Goal: Task Accomplishment & Management: Manage account settings

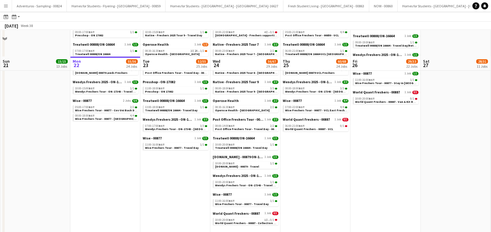
scroll to position [397, 0]
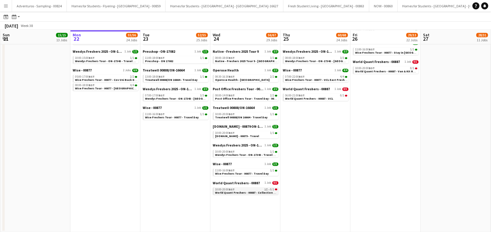
click at [239, 193] on span "World Quant Freshers - 00887 - Collection Day" at bounding box center [247, 192] width 64 height 4
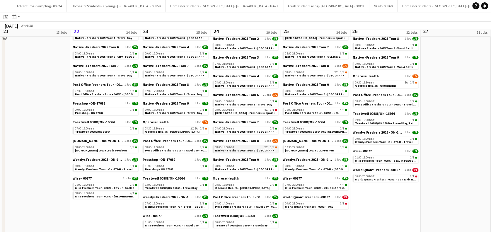
scroll to position [280, 0]
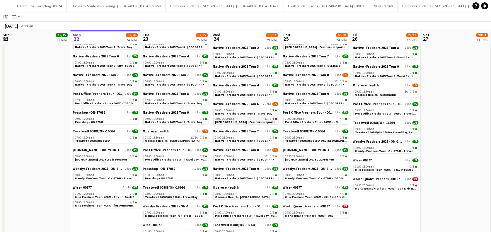
click at [240, 120] on span "[DEMOGRAPHIC_DATA] - Freshers supporting Event Manager/Rigger" at bounding box center [263, 122] width 96 height 4
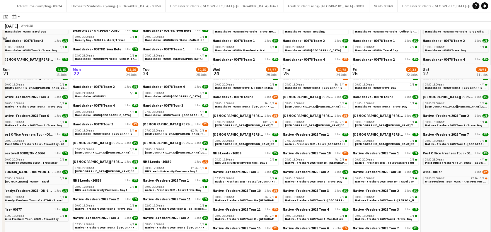
scroll to position [117, 0]
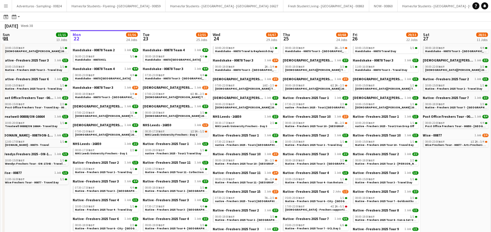
click at [179, 134] on span "NHS Leeds University Freshers - Day 2" at bounding box center [171, 135] width 52 height 4
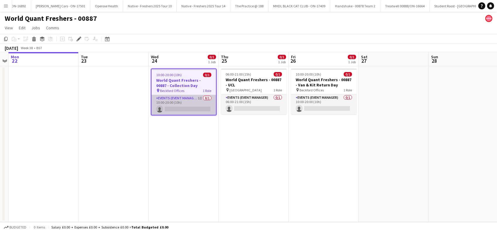
click at [184, 106] on app-card-role "Events (Event Manager) 1I 0/1 10:00-20:00 (10h) single-neutral-actions" at bounding box center [183, 105] width 64 height 20
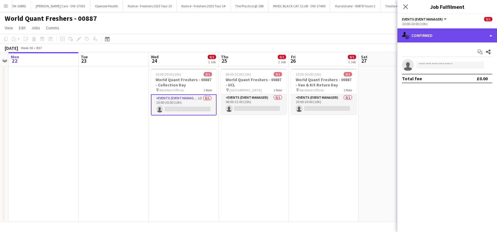
click at [449, 35] on div "single-neutral-actions-check-2 Confirmed" at bounding box center [447, 35] width 100 height 14
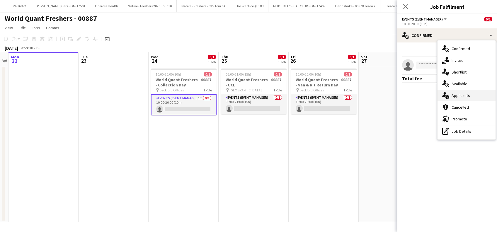
click at [458, 96] on span "Applicants" at bounding box center [461, 95] width 18 height 5
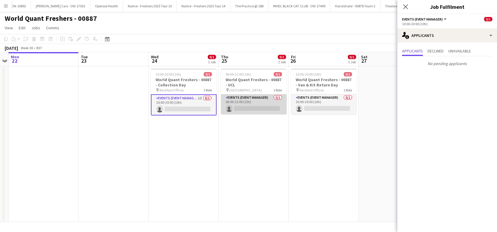
click at [259, 110] on app-card-role "Events (Event Manager) 0/1 06:00-21:00 (15h) single-neutral-actions" at bounding box center [254, 104] width 66 height 20
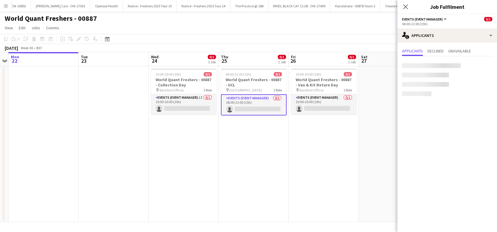
scroll to position [0, 201]
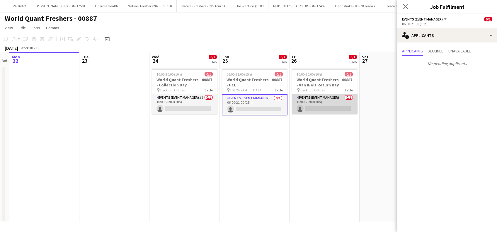
click at [316, 112] on app-card-role "Events (Event Manager) 0/1 10:00-20:00 (10h) single-neutral-actions" at bounding box center [325, 104] width 66 height 20
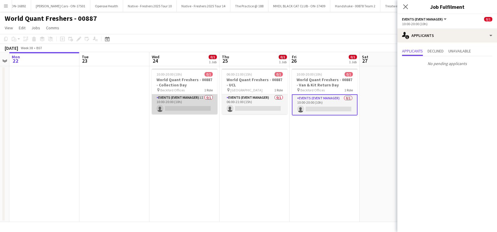
click at [192, 103] on app-card-role "Events (Event Manager) 1I 0/1 10:00-20:00 (10h) single-neutral-actions" at bounding box center [185, 104] width 66 height 20
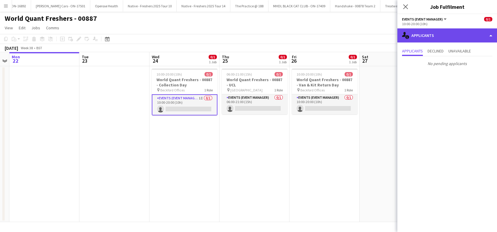
drag, startPoint x: 457, startPoint y: 29, endPoint x: 457, endPoint y: 34, distance: 5.0
click at [457, 30] on div "single-neutral-actions-information Applicants" at bounding box center [447, 35] width 100 height 14
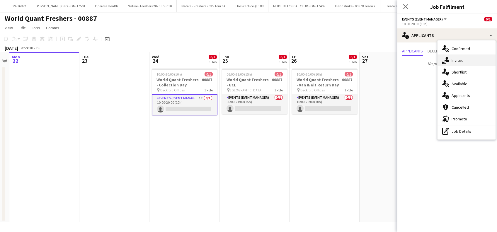
click at [459, 61] on span "Invited" at bounding box center [458, 60] width 12 height 5
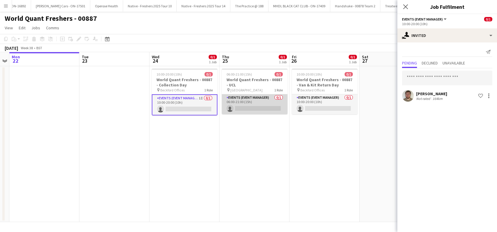
click at [260, 111] on app-card-role "Events (Event Manager) 0/1 06:00-21:00 (15h) single-neutral-actions" at bounding box center [255, 104] width 66 height 20
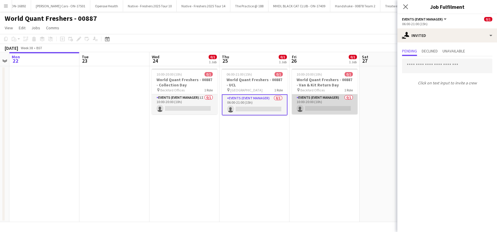
click at [322, 110] on app-card-role "Events (Event Manager) 0/1 10:00-20:00 (10h) single-neutral-actions" at bounding box center [325, 104] width 66 height 20
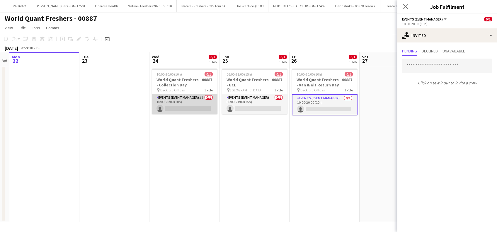
click at [202, 105] on app-card-role "Events (Event Manager) 1I 0/1 10:00-20:00 (10h) single-neutral-actions" at bounding box center [185, 104] width 66 height 20
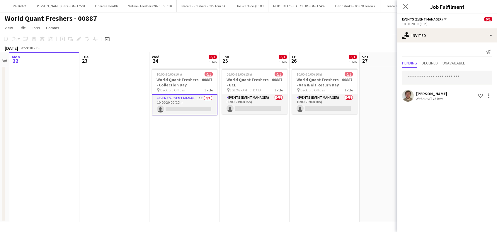
click at [427, 77] on input "text" at bounding box center [447, 78] width 90 height 15
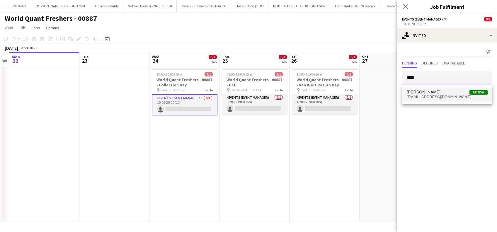
type input "****"
click at [430, 96] on span "alanjohnstone9@gmail.com" at bounding box center [447, 97] width 81 height 5
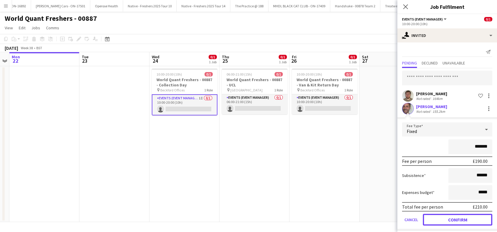
click at [443, 219] on button "Confirm" at bounding box center [457, 220] width 69 height 12
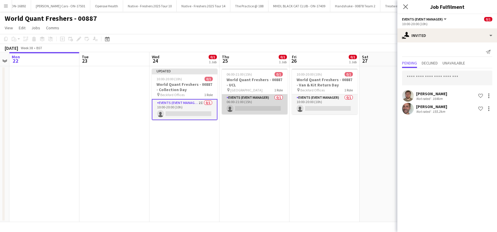
click at [251, 105] on app-card-role "Events (Event Manager) 0/1 06:00-21:00 (15h) single-neutral-actions" at bounding box center [255, 104] width 66 height 20
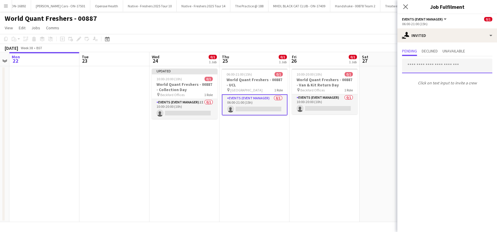
drag, startPoint x: 421, startPoint y: 65, endPoint x: 417, endPoint y: 66, distance: 3.9
click at [421, 67] on input "text" at bounding box center [447, 66] width 90 height 15
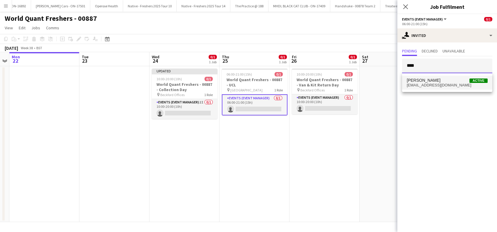
type input "****"
click at [433, 84] on span "alanjohnstone9@gmail.com" at bounding box center [447, 85] width 81 height 5
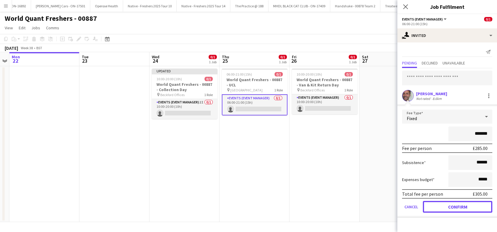
click at [446, 209] on button "Confirm" at bounding box center [457, 207] width 69 height 12
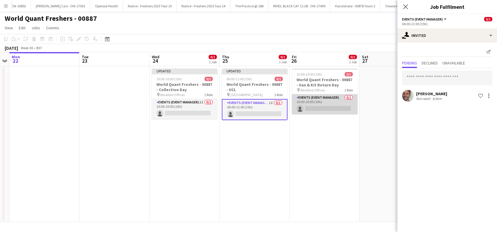
click at [314, 110] on app-card-role "Events (Event Manager) 0/1 10:00-20:00 (10h) single-neutral-actions" at bounding box center [325, 104] width 66 height 20
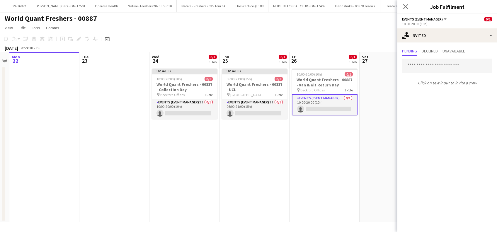
click at [416, 67] on input "text" at bounding box center [447, 66] width 90 height 15
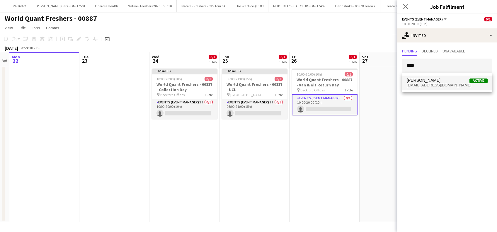
type input "****"
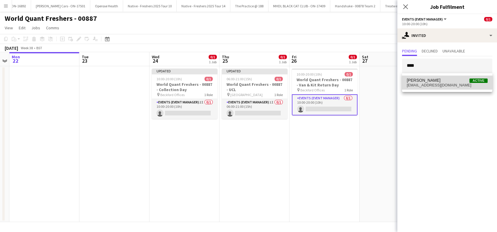
click at [424, 78] on span "Alan Johnstone" at bounding box center [424, 80] width 34 height 5
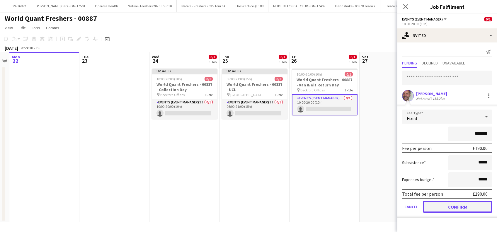
click at [452, 206] on button "Confirm" at bounding box center [457, 207] width 69 height 12
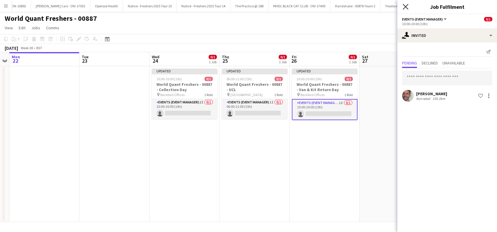
click at [407, 8] on icon at bounding box center [406, 7] width 6 height 6
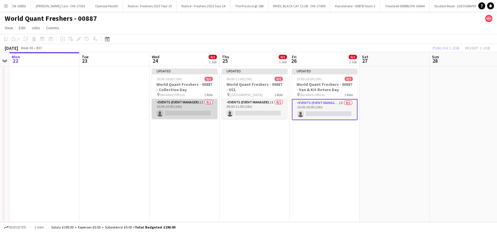
click at [198, 110] on app-card-role "Events (Event Manager) 2I 0/1 10:00-20:00 (10h) single-neutral-actions" at bounding box center [185, 109] width 66 height 20
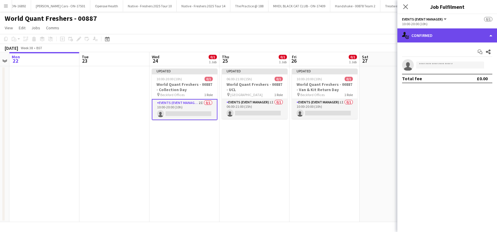
click at [424, 38] on div "single-neutral-actions-check-2 Confirmed" at bounding box center [447, 35] width 100 height 14
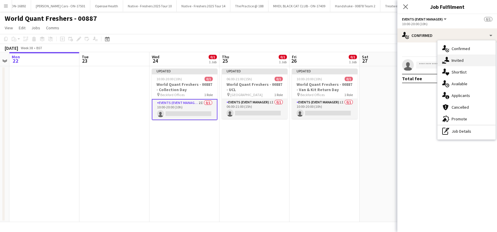
click at [462, 61] on span "Invited" at bounding box center [458, 60] width 12 height 5
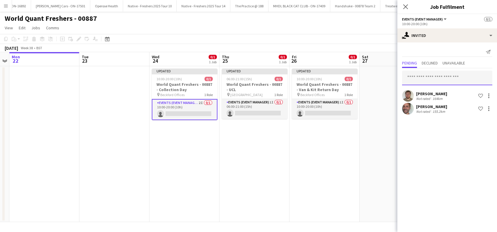
click at [423, 75] on input "text" at bounding box center [447, 78] width 90 height 15
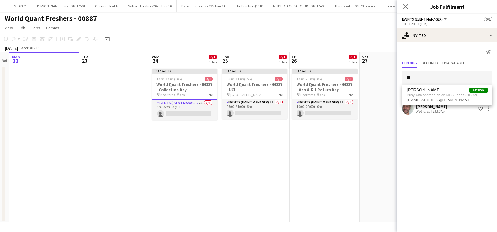
type input "*"
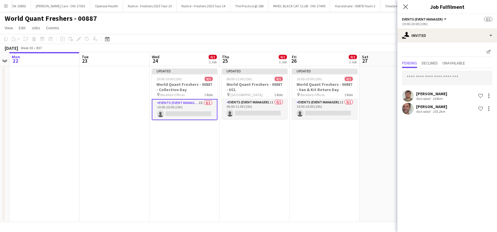
click at [245, 161] on app-calendar-viewport "Fri 19 Sat 20 Sun 21 Mon 22 Tue 23 Wed 24 0/1 1 Job Thu 25 0/1 1 Job Fri 26 0/1…" at bounding box center [248, 137] width 497 height 170
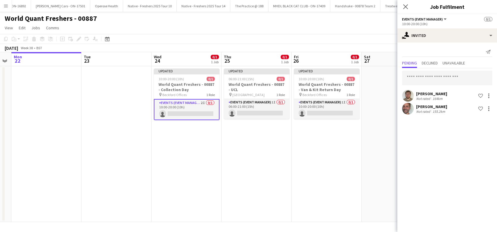
drag, startPoint x: 382, startPoint y: 169, endPoint x: 382, endPoint y: 165, distance: 4.1
click at [382, 169] on app-date-cell at bounding box center [397, 144] width 70 height 156
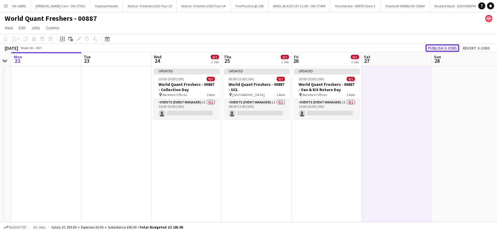
click at [436, 48] on button "Publish 3 jobs" at bounding box center [442, 48] width 34 height 8
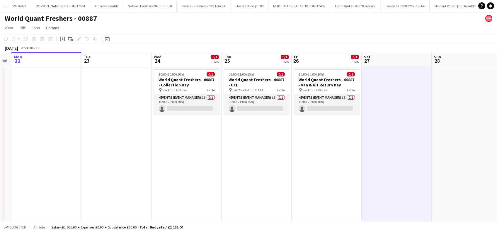
click at [184, 128] on app-date-cell "10:00-20:00 (10h) 0/1 World Quant Freshers - 00887 - Collection Day pin Beckfor…" at bounding box center [186, 144] width 70 height 156
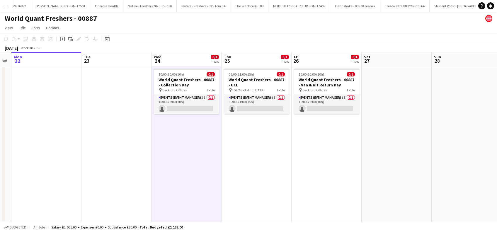
click at [273, 168] on app-date-cell "06:00-21:00 (15h) 0/1 World Quant Freshers - 00887 - UCL pin UCL East 1 Role Ev…" at bounding box center [257, 144] width 70 height 156
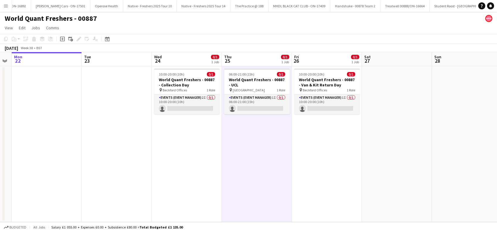
click at [394, 133] on app-date-cell at bounding box center [397, 144] width 70 height 156
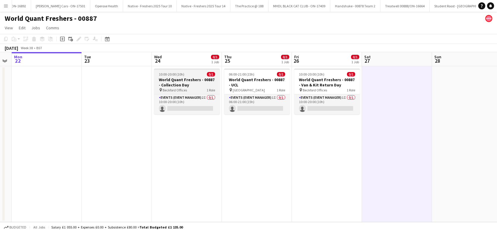
click at [176, 88] on span "Beckford Offices" at bounding box center [175, 90] width 24 height 4
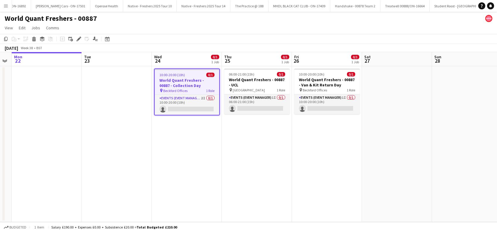
click at [175, 85] on h3 "World Quant Freshers - 00887 - Collection Day" at bounding box center [187, 83] width 64 height 11
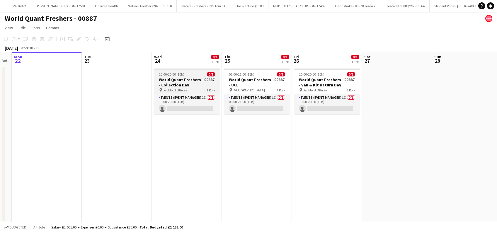
click at [175, 85] on h3 "World Quant Freshers - 00887 - Collection Day" at bounding box center [187, 82] width 66 height 11
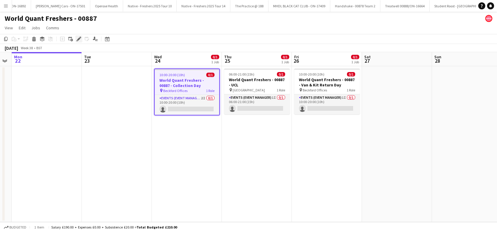
click at [77, 37] on icon "Edit" at bounding box center [78, 39] width 5 height 5
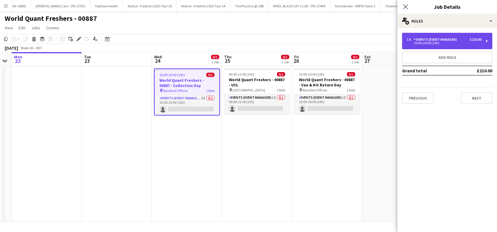
click at [444, 44] on div "10:00-20:00 (10h)" at bounding box center [444, 43] width 75 height 3
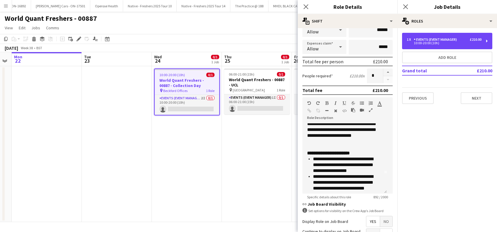
scroll to position [0, 0]
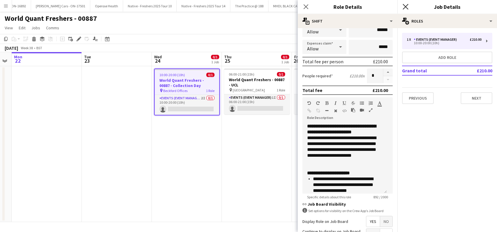
click at [406, 5] on icon "Close pop-in" at bounding box center [406, 7] width 6 height 6
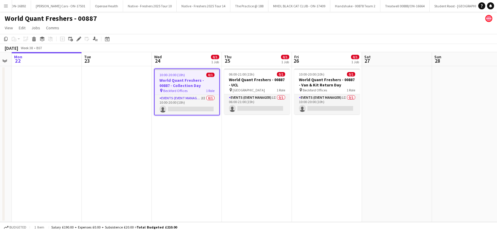
click at [319, 145] on app-date-cell "10:00-20:00 (10h) 0/1 World Quant Freshers - 00887 - Van & Kit Return Day pin B…" at bounding box center [327, 144] width 70 height 156
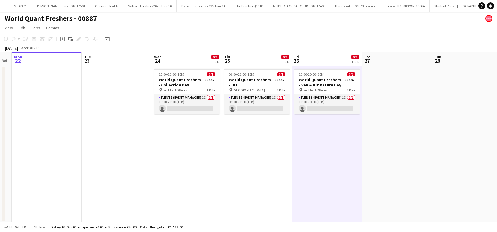
click at [370, 139] on app-date-cell at bounding box center [397, 144] width 70 height 156
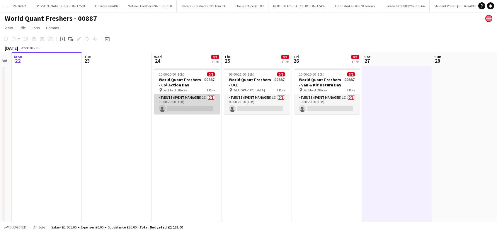
drag, startPoint x: 184, startPoint y: 104, endPoint x: 191, endPoint y: 101, distance: 7.6
click at [185, 104] on app-card-role "Events (Event Manager) 2I 0/1 10:00-20:00 (10h) single-neutral-actions" at bounding box center [187, 104] width 66 height 20
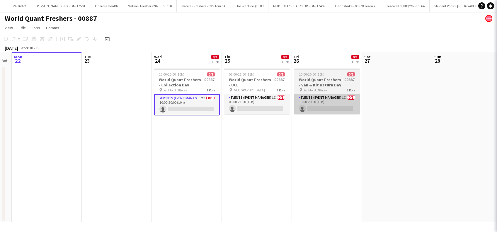
scroll to position [0, 198]
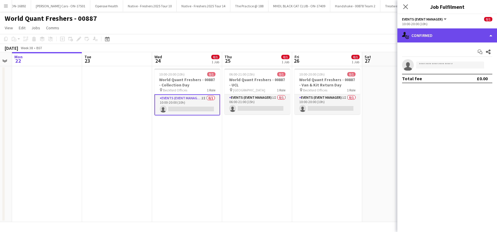
click at [442, 31] on div "single-neutral-actions-check-2 Confirmed" at bounding box center [447, 35] width 100 height 14
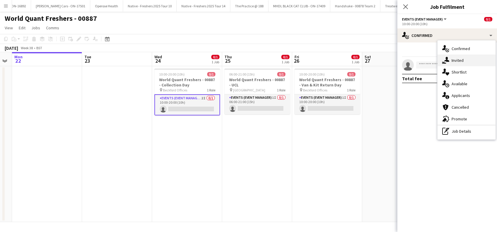
click at [458, 59] on span "Invited" at bounding box center [458, 60] width 12 height 5
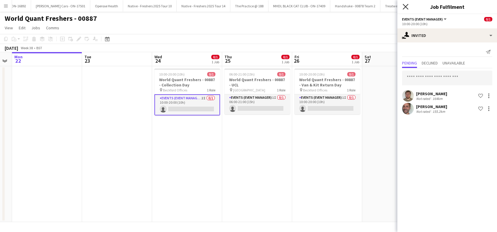
drag, startPoint x: 405, startPoint y: 6, endPoint x: 323, endPoint y: 69, distance: 102.9
click at [405, 6] on icon at bounding box center [405, 6] width 5 height 5
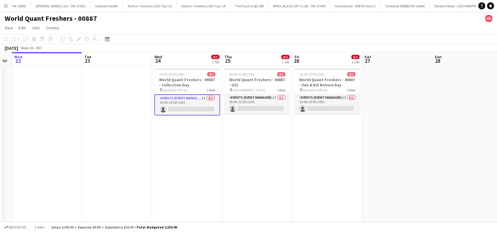
click at [205, 139] on app-date-cell "10:00-20:00 (10h) 0/1 World Quant Freshers - 00887 - Collection Day pin Beckfor…" at bounding box center [187, 144] width 70 height 156
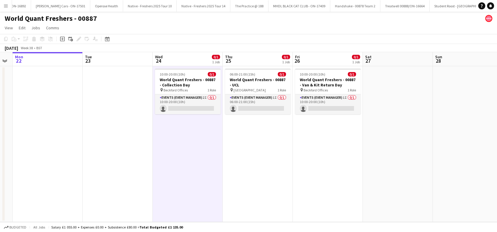
drag, startPoint x: 256, startPoint y: 144, endPoint x: 274, endPoint y: 149, distance: 19.4
click at [256, 144] on app-date-cell "06:00-21:00 (15h) 0/1 World Quant Freshers - 00887 - UCL pin UCL East 1 Role Ev…" at bounding box center [258, 144] width 70 height 156
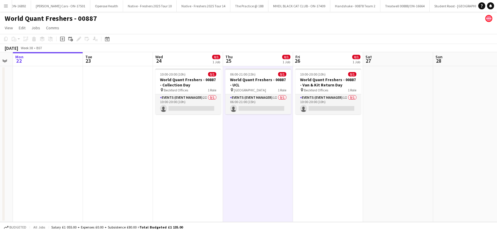
click at [297, 152] on app-date-cell "10:00-20:00 (10h) 0/1 World Quant Freshers - 00887 - Van & Kit Return Day pin B…" at bounding box center [328, 144] width 70 height 156
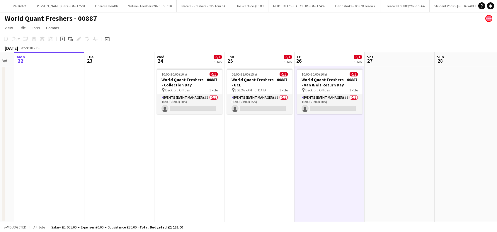
click at [388, 157] on app-date-cell at bounding box center [400, 144] width 70 height 156
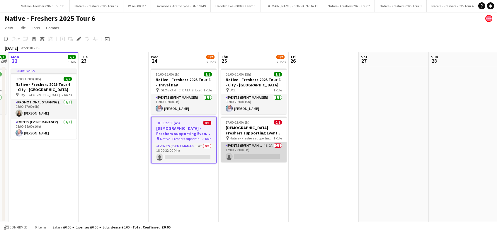
scroll to position [0, 1353]
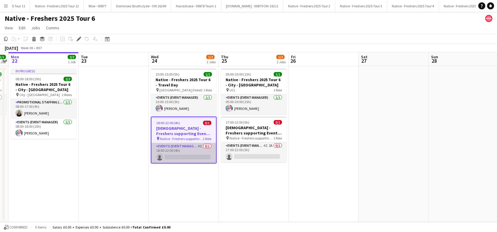
click at [185, 158] on app-card-role "Events (Event Manager) 4I 0/1 18:00-22:00 (4h) single-neutral-actions" at bounding box center [183, 153] width 64 height 20
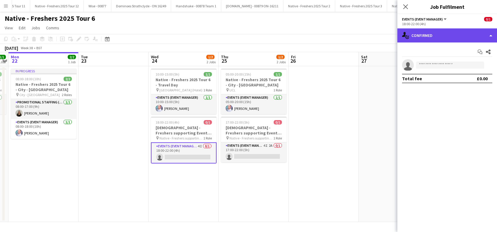
click at [450, 38] on div "single-neutral-actions-check-2 Confirmed" at bounding box center [447, 35] width 100 height 14
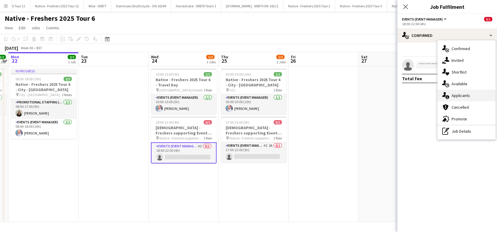
click at [459, 95] on span "Applicants" at bounding box center [461, 95] width 18 height 5
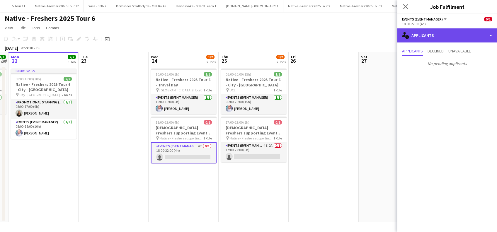
click at [438, 39] on div "single-neutral-actions-information Applicants" at bounding box center [447, 35] width 100 height 14
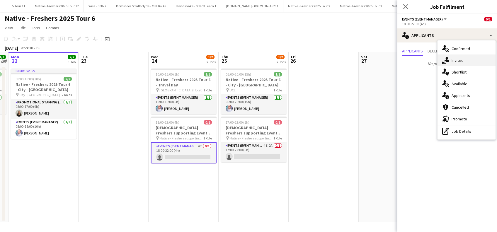
click at [457, 61] on span "Invited" at bounding box center [458, 60] width 12 height 5
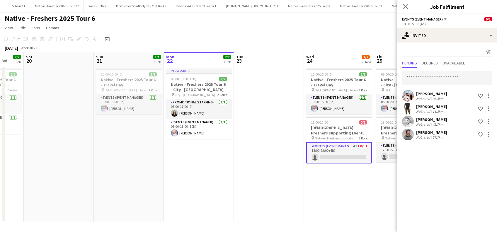
scroll to position [0, 168]
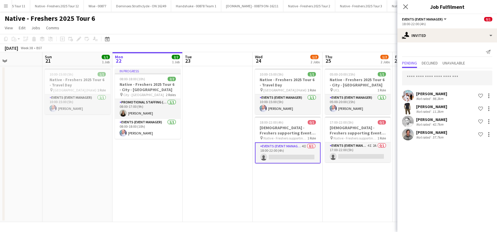
drag, startPoint x: 108, startPoint y: 186, endPoint x: 212, endPoint y: 193, distance: 104.3
click at [212, 193] on app-calendar-viewport "Thu 18 1/1 1 Job Fri 19 2/2 1 Job Sat 20 Sun 21 1/1 1 Job Mon 22 2/2 1 Job Tue …" at bounding box center [248, 137] width 497 height 170
drag, startPoint x: 88, startPoint y: 183, endPoint x: 132, endPoint y: 185, distance: 44.0
click at [88, 183] on app-date-cell "10:00-15:00 (5h) 1/1 Native - Freshers 2025 Tour 6 - Travel Day pin London (Hot…" at bounding box center [77, 144] width 70 height 156
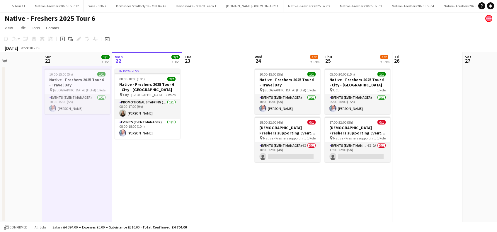
click at [132, 185] on app-date-cell "In progress 08:00-18:00 (10h) 2/2 Native - Freshers 2025 Tour 6 - City - Univer…" at bounding box center [147, 144] width 70 height 156
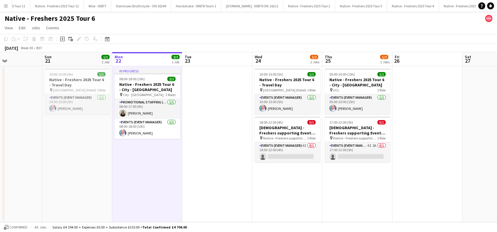
click at [199, 181] on app-date-cell at bounding box center [217, 144] width 70 height 156
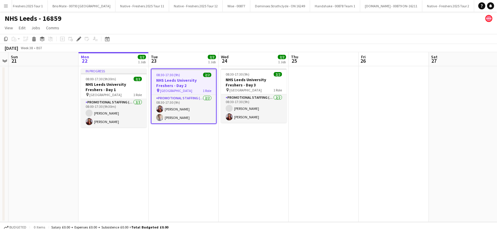
scroll to position [0, 1249]
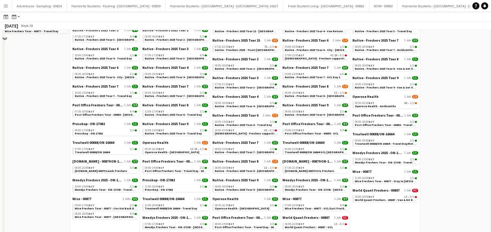
scroll to position [234, 0]
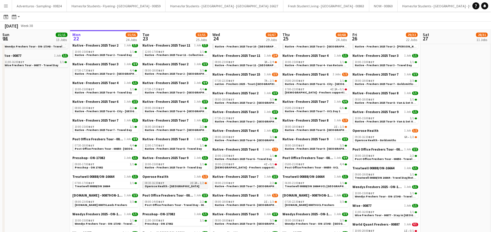
click at [176, 188] on app-brief-job-card "08:30-16:30 BST 2I 2A • 1/2 Operose Health - Leeds Uni" at bounding box center [175, 184] width 66 height 7
click at [183, 184] on div "08:30-16:30 BST 2I 2A • 1/2" at bounding box center [176, 183] width 62 height 3
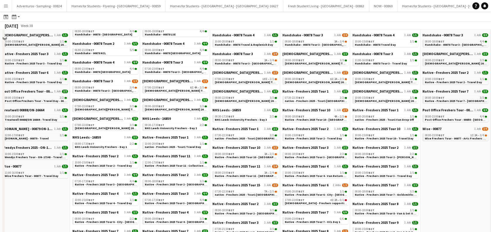
scroll to position [45, 0]
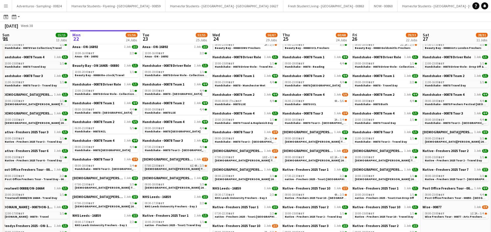
click at [190, 169] on span "Lady Garden Tour 1 - 00848 - University of Leicester" at bounding box center [198, 169] width 106 height 4
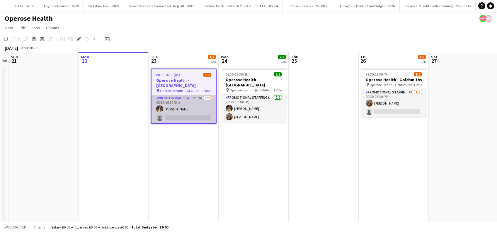
scroll to position [0, 2559]
click at [186, 111] on app-card-role "Promotional Staffing (Brand Ambassadors) 2I 2A 1/2 08:30-16:30 (8h) Mia Tillyar…" at bounding box center [183, 109] width 64 height 28
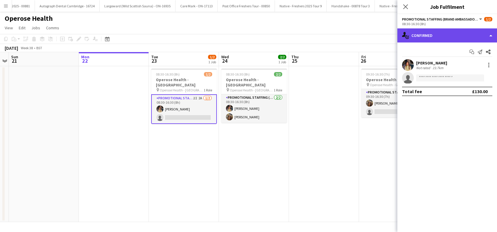
click at [439, 34] on div "single-neutral-actions-check-2 Confirmed" at bounding box center [447, 35] width 100 height 14
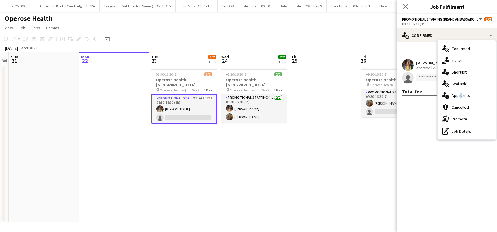
click at [460, 95] on span "Applicants" at bounding box center [461, 95] width 18 height 5
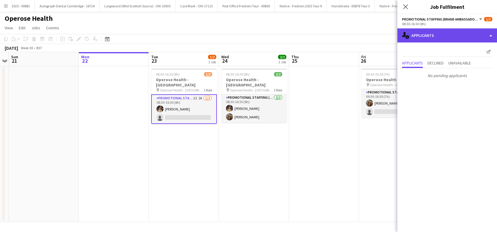
click at [435, 34] on div "single-neutral-actions-information Applicants" at bounding box center [447, 35] width 100 height 14
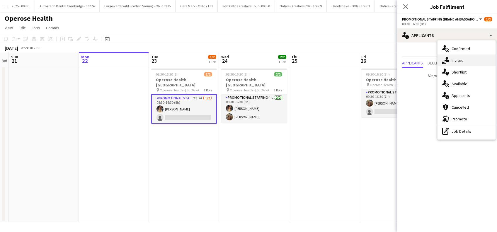
click at [457, 59] on span "Invited" at bounding box center [458, 60] width 12 height 5
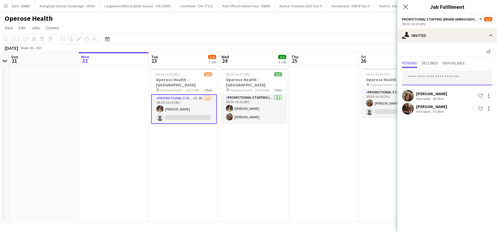
click at [423, 81] on input "text" at bounding box center [447, 78] width 90 height 15
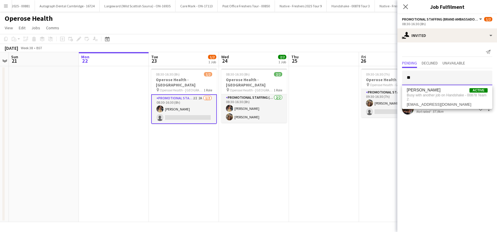
type input "*"
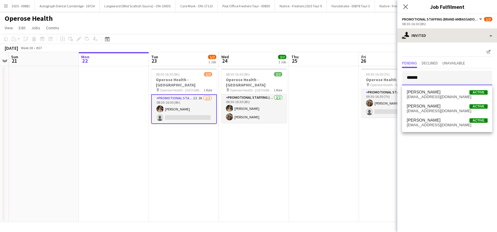
type input "******"
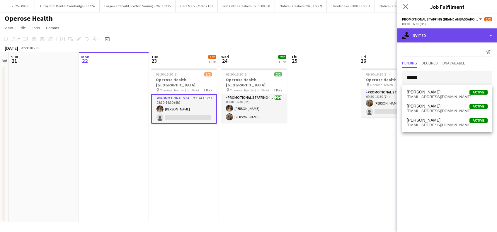
click at [434, 36] on div "single-neutral-actions-share-1 Invited" at bounding box center [447, 35] width 100 height 14
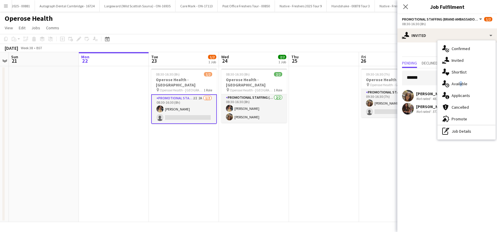
click at [459, 82] on span "Available" at bounding box center [460, 83] width 16 height 5
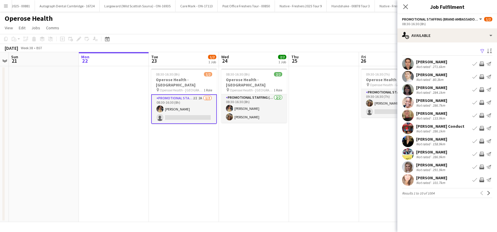
click at [483, 49] on app-icon "Filter" at bounding box center [482, 52] width 5 height 6
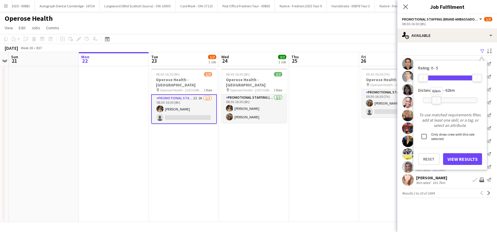
drag, startPoint x: 478, startPoint y: 101, endPoint x: 437, endPoint y: 106, distance: 41.1
click at [437, 106] on div "62km" at bounding box center [450, 100] width 55 height 15
click at [459, 159] on button "View Results" at bounding box center [462, 159] width 39 height 12
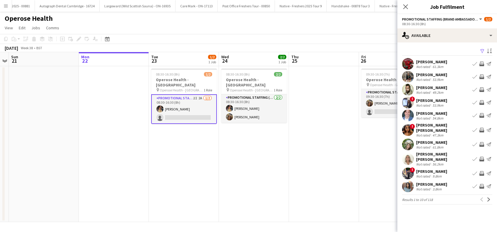
click at [420, 152] on div "Elenor Ben ari" at bounding box center [443, 156] width 54 height 11
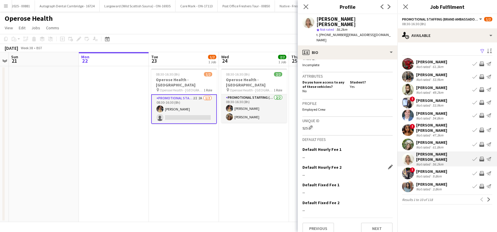
scroll to position [239, 0]
click at [378, 222] on button "Next" at bounding box center [377, 228] width 32 height 12
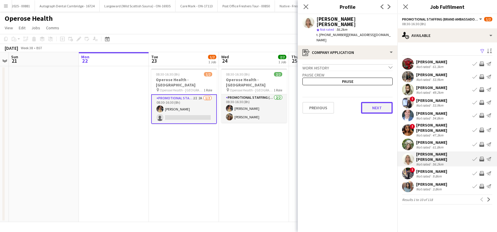
click at [372, 102] on button "Next" at bounding box center [377, 108] width 32 height 12
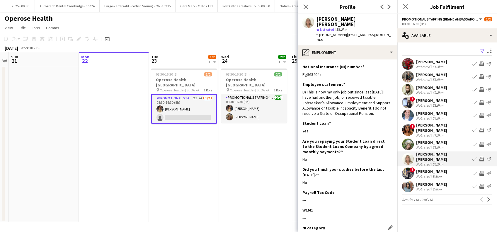
scroll to position [51, 0]
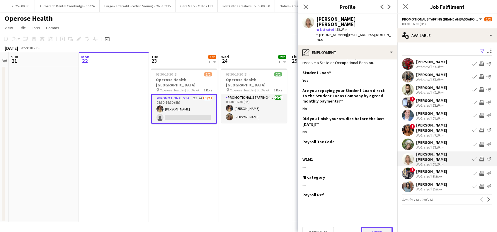
click at [377, 227] on button "Next" at bounding box center [377, 233] width 32 height 12
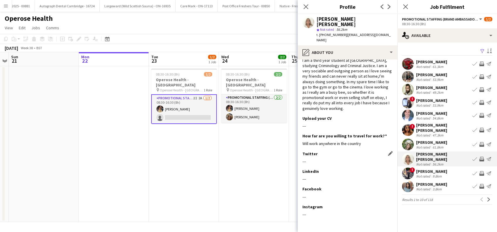
scroll to position [26, 0]
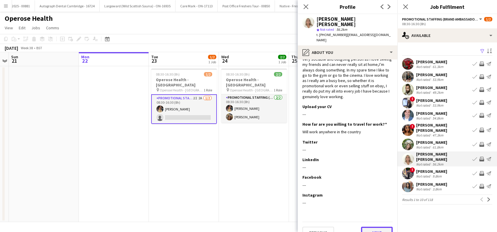
click at [367, 227] on button "Next" at bounding box center [377, 233] width 32 height 12
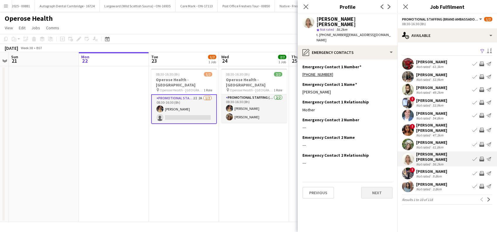
scroll to position [0, 0]
click at [370, 187] on button "Next" at bounding box center [377, 193] width 32 height 12
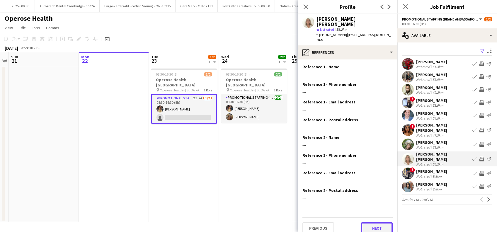
click at [370, 222] on button "Next" at bounding box center [377, 228] width 32 height 12
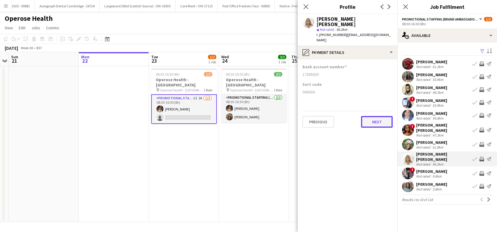
click at [370, 116] on button "Next" at bounding box center [377, 122] width 32 height 12
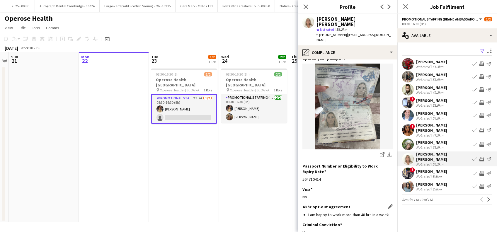
scroll to position [79, 0]
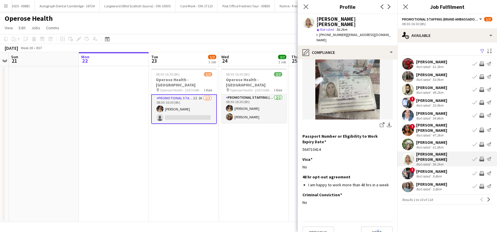
click at [370, 229] on app-section-data-types "Nationality Edit this field British Permission to Work in the UK Edit this fiel…" at bounding box center [348, 145] width 100 height 173
drag, startPoint x: 370, startPoint y: 229, endPoint x: 368, endPoint y: 222, distance: 7.5
click at [368, 227] on button "Next" at bounding box center [377, 233] width 32 height 12
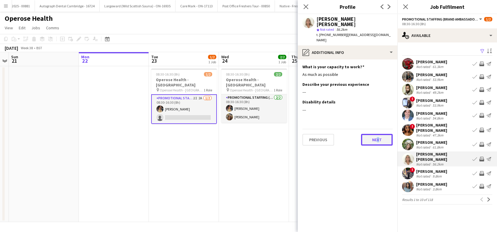
click at [371, 134] on button "Next" at bounding box center [377, 140] width 32 height 12
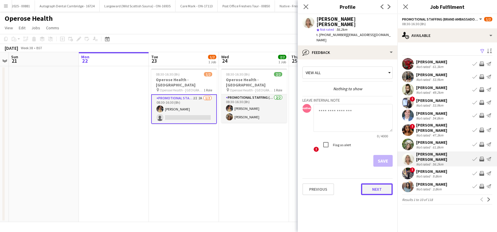
click at [378, 183] on button "Next" at bounding box center [377, 189] width 32 height 12
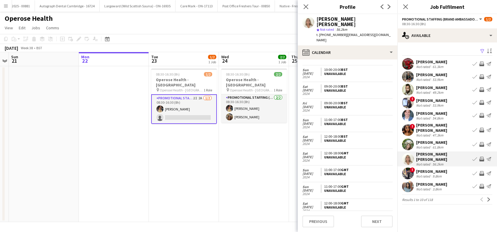
scroll to position [391, 0]
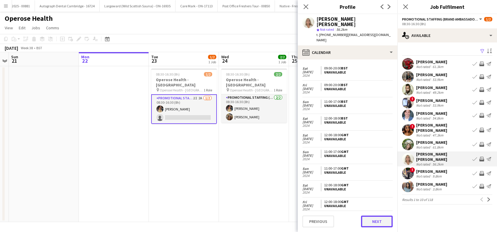
click at [380, 218] on button "Next" at bounding box center [377, 222] width 32 height 12
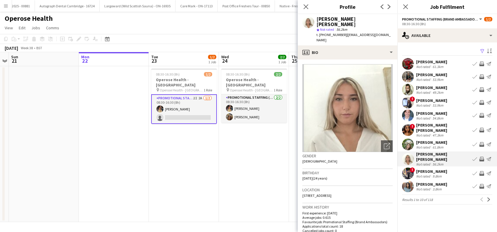
click at [422, 182] on div "Harkiran Matharu" at bounding box center [431, 184] width 31 height 5
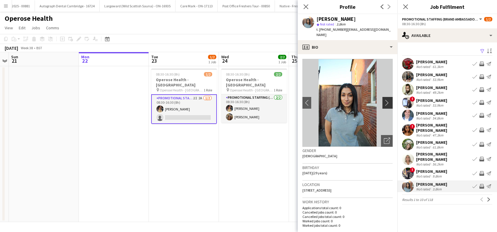
click at [384, 100] on app-icon "chevron-right" at bounding box center [388, 103] width 9 height 6
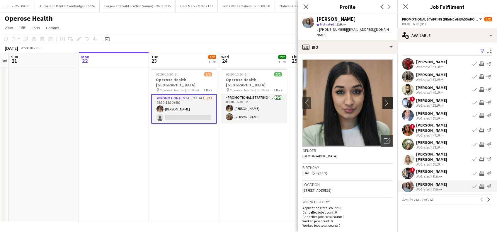
click at [384, 100] on app-icon "chevron-right" at bounding box center [388, 103] width 9 height 6
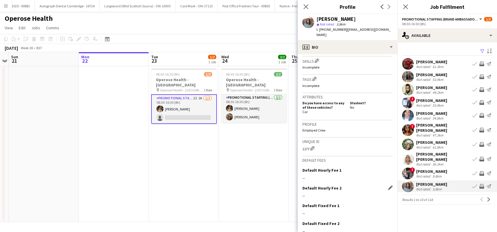
scroll to position [226, 0]
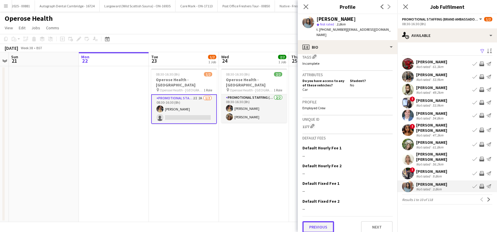
click at [313, 222] on button "Previous" at bounding box center [318, 227] width 32 height 12
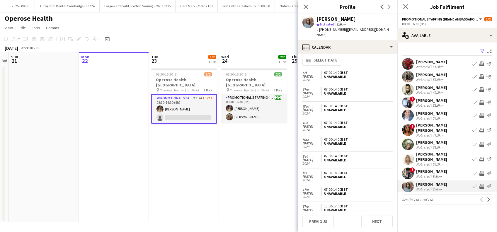
scroll to position [0, 0]
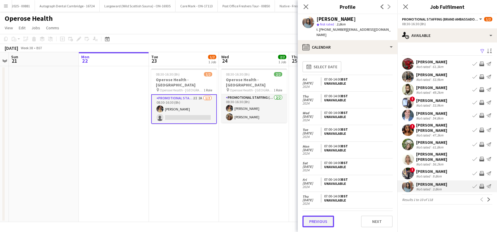
click at [316, 220] on button "Previous" at bounding box center [318, 222] width 32 height 12
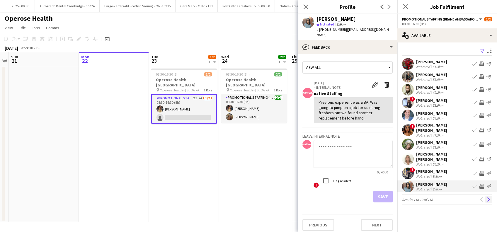
click at [489, 198] on app-icon "Next" at bounding box center [489, 200] width 4 height 4
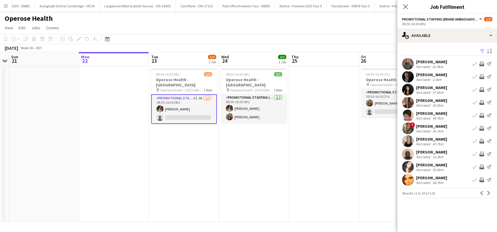
click at [437, 75] on div "Anthony McKeown" at bounding box center [431, 74] width 31 height 5
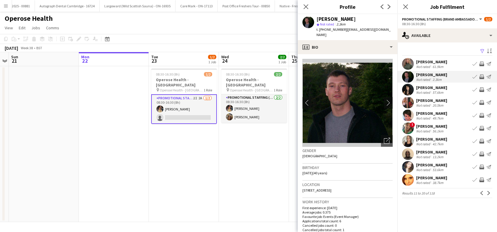
click at [437, 164] on div "Meriem Bouabid" at bounding box center [431, 164] width 31 height 5
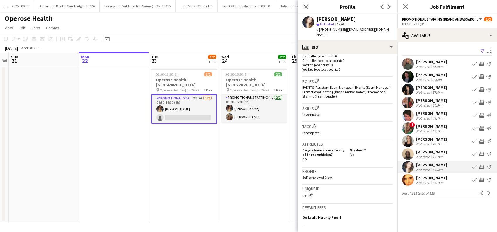
scroll to position [226, 0]
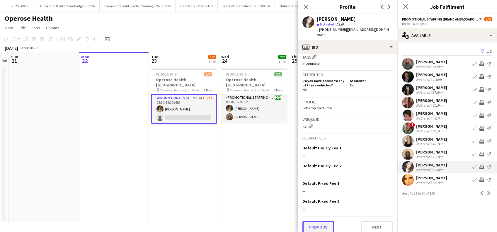
click at [319, 227] on button "Previous" at bounding box center [318, 227] width 32 height 12
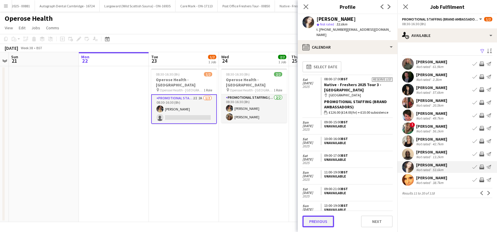
click at [319, 222] on button "Previous" at bounding box center [318, 222] width 32 height 12
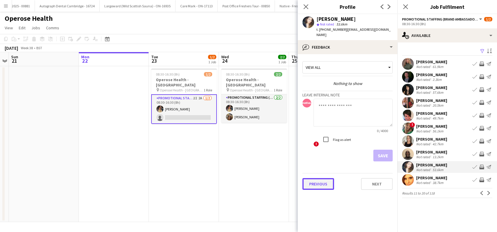
click at [317, 180] on button "Previous" at bounding box center [318, 184] width 32 height 12
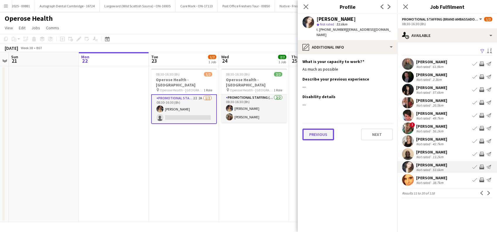
click at [316, 129] on button "Previous" at bounding box center [318, 135] width 32 height 12
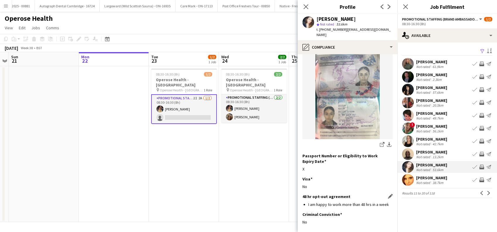
scroll to position [79, 0]
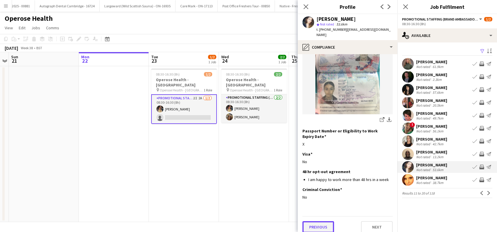
click at [321, 222] on button "Previous" at bounding box center [318, 227] width 32 height 12
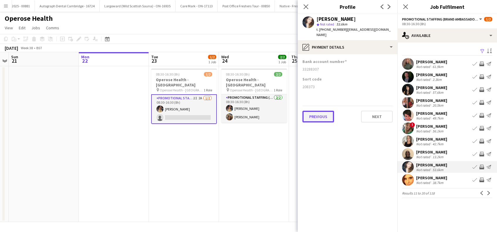
click at [314, 115] on button "Previous" at bounding box center [318, 117] width 32 height 12
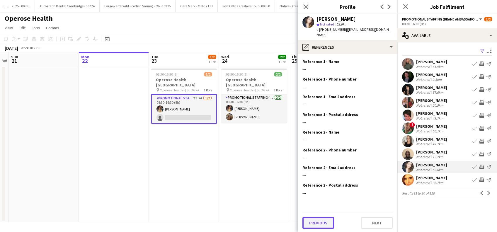
click at [316, 217] on button "Previous" at bounding box center [318, 223] width 32 height 12
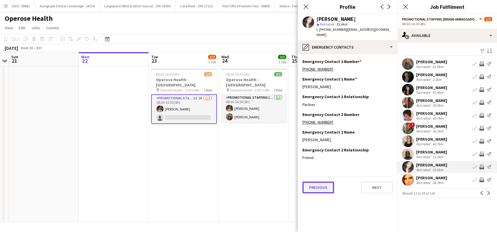
click at [314, 182] on button "Previous" at bounding box center [318, 188] width 32 height 12
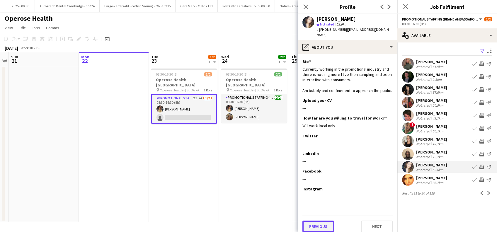
click at [318, 227] on button "Previous" at bounding box center [318, 227] width 32 height 12
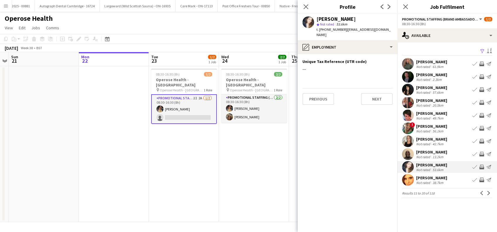
click at [196, 105] on app-card-role "Promotional Staffing (Brand Ambassadors) 2I 2A 1/2 08:30-16:30 (8h) Mia Tillyar…" at bounding box center [184, 109] width 66 height 30
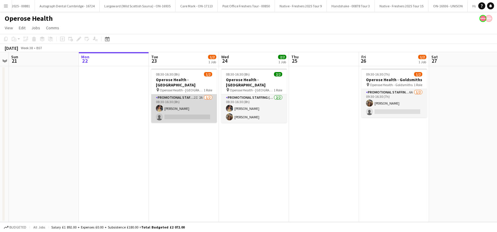
click at [199, 110] on app-card-role "Promotional Staffing (Brand Ambassadors) 2I 2A 1/2 08:30-16:30 (8h) Mia Tillyar…" at bounding box center [184, 108] width 66 height 28
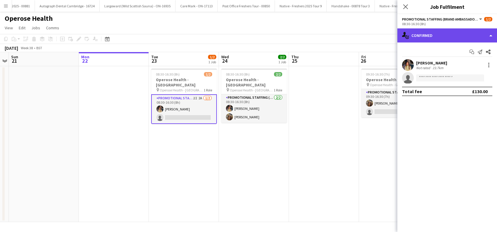
click at [454, 35] on div "single-neutral-actions-check-2 Confirmed" at bounding box center [447, 35] width 100 height 14
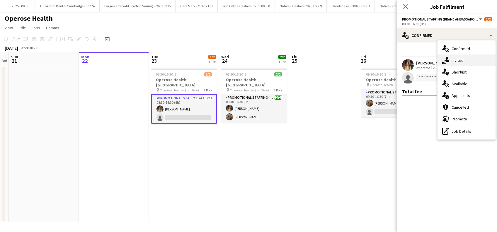
click at [457, 59] on span "Invited" at bounding box center [458, 60] width 12 height 5
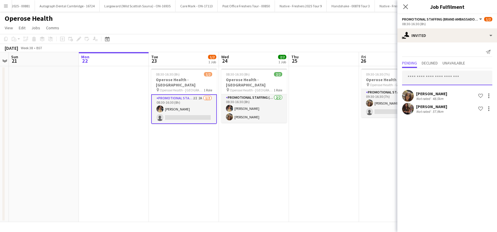
click at [423, 78] on input "text" at bounding box center [447, 78] width 90 height 15
type input "*"
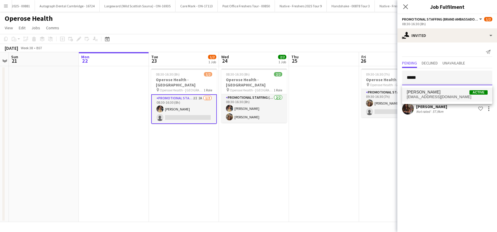
type input "*****"
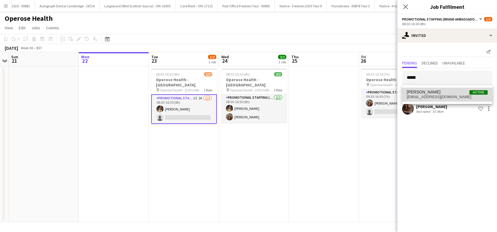
click at [430, 91] on span "Meriem Bouabid" at bounding box center [424, 92] width 34 height 5
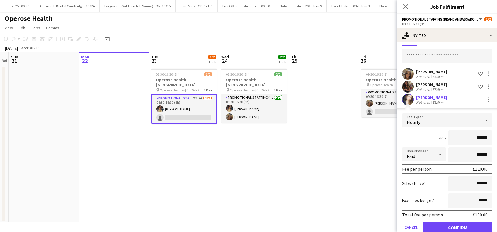
scroll to position [33, 0]
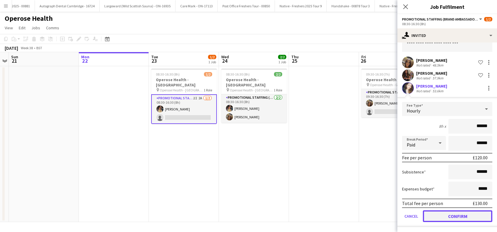
click at [450, 213] on button "Confirm" at bounding box center [457, 216] width 69 height 12
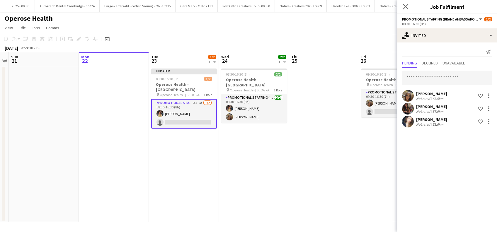
click at [409, 8] on app-icon "Close pop-in" at bounding box center [405, 7] width 8 height 8
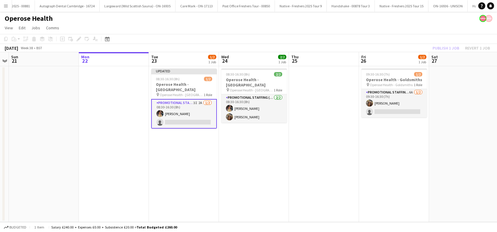
drag, startPoint x: 330, startPoint y: 139, endPoint x: 341, endPoint y: 130, distance: 14.0
click at [330, 139] on app-date-cell at bounding box center [324, 144] width 70 height 156
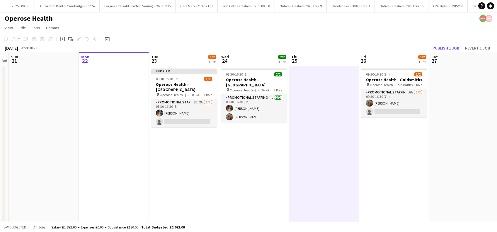
scroll to position [0, 201]
click at [445, 50] on button "Publish 1 job" at bounding box center [445, 48] width 31 height 8
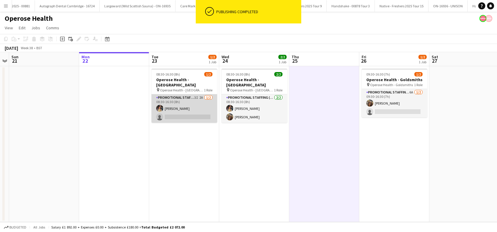
click at [186, 106] on app-card-role "Promotional Staffing (Brand Ambassadors) 3I 2A 1/2 08:30-16:30 (8h) Mia Tillyar…" at bounding box center [184, 108] width 66 height 28
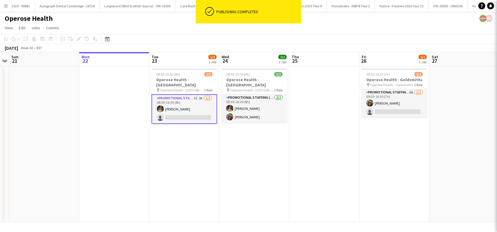
scroll to position [0, 201]
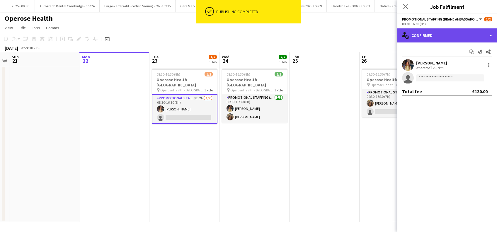
click at [449, 33] on div "single-neutral-actions-check-2 Confirmed" at bounding box center [447, 35] width 100 height 14
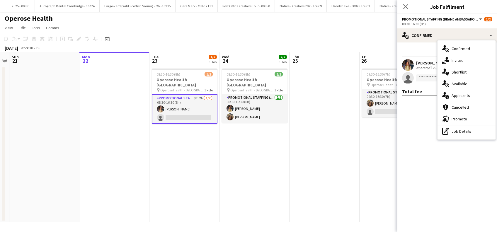
click at [462, 82] on span "Available" at bounding box center [460, 83] width 16 height 5
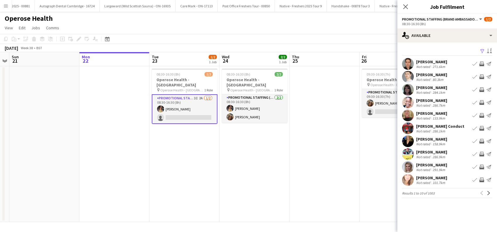
click at [481, 52] on app-icon "Filter" at bounding box center [482, 52] width 5 height 6
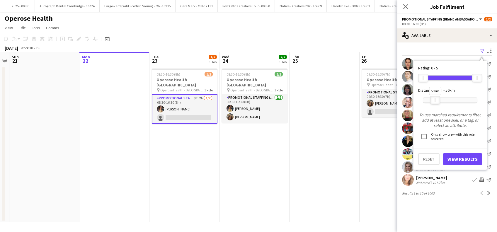
drag, startPoint x: 478, startPoint y: 100, endPoint x: 436, endPoint y: 99, distance: 41.9
click at [436, 99] on div "56km" at bounding box center [435, 100] width 10 height 8
click at [469, 161] on button "View Results" at bounding box center [462, 159] width 39 height 12
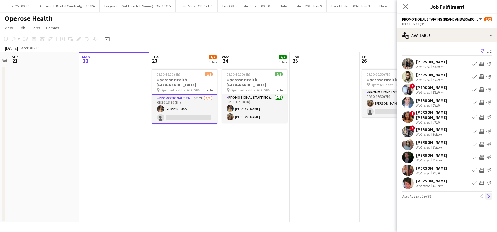
click at [488, 194] on app-icon "Next" at bounding box center [489, 196] width 4 height 4
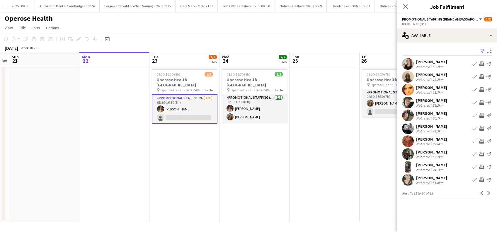
click at [488, 193] on app-icon "Next" at bounding box center [489, 193] width 4 height 4
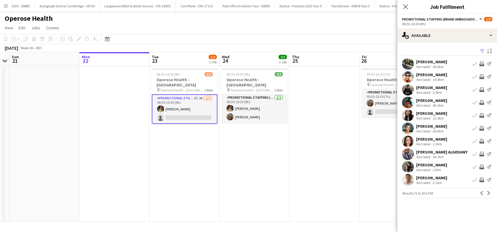
click at [447, 113] on div "Stephanie Orlandini" at bounding box center [431, 113] width 31 height 5
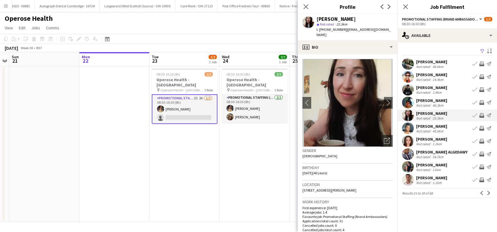
click at [442, 166] on div "Natasha Kutscheruk" at bounding box center [431, 164] width 31 height 5
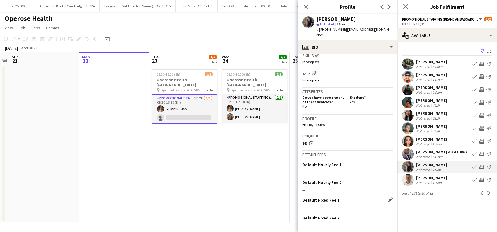
scroll to position [236, 0]
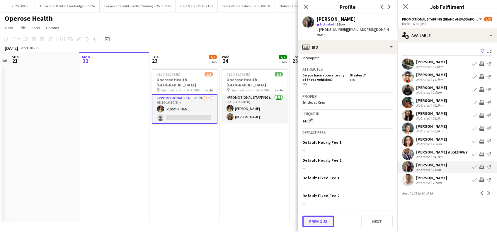
click at [324, 221] on button "Previous" at bounding box center [318, 222] width 32 height 12
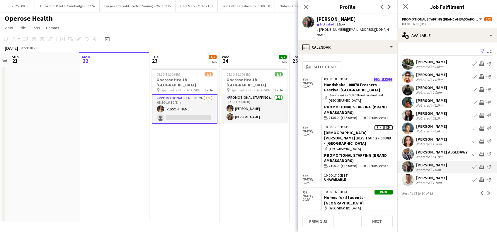
scroll to position [78, 0]
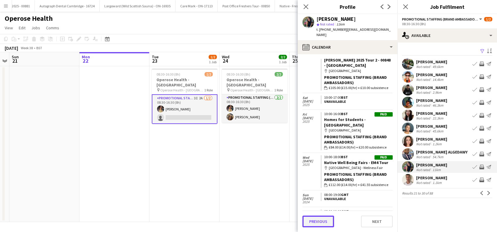
click at [314, 222] on button "Previous" at bounding box center [318, 222] width 32 height 12
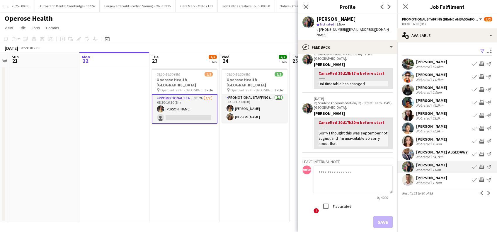
scroll to position [171, 0]
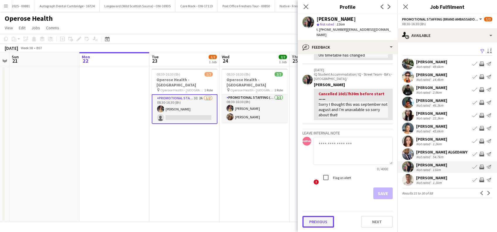
click at [315, 224] on button "Previous" at bounding box center [318, 222] width 32 height 12
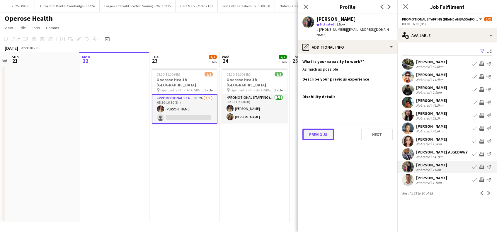
click at [323, 137] on button "Previous" at bounding box center [318, 135] width 32 height 12
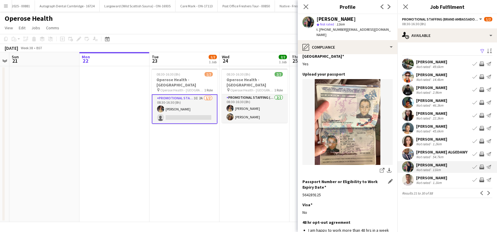
scroll to position [84, 0]
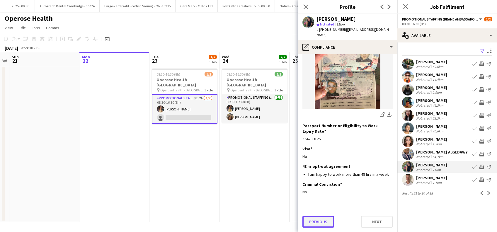
click at [309, 219] on button "Previous" at bounding box center [318, 222] width 32 height 12
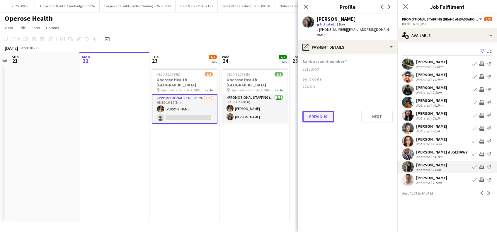
click at [323, 115] on button "Previous" at bounding box center [318, 117] width 32 height 12
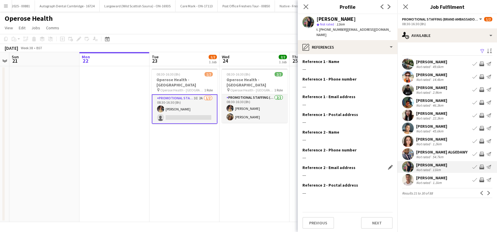
scroll to position [1, 0]
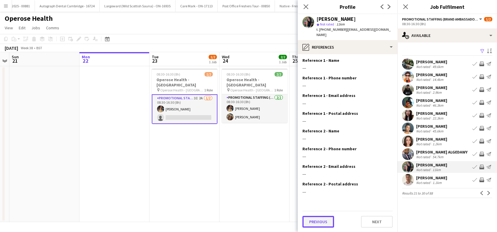
click at [319, 223] on button "Previous" at bounding box center [318, 222] width 32 height 12
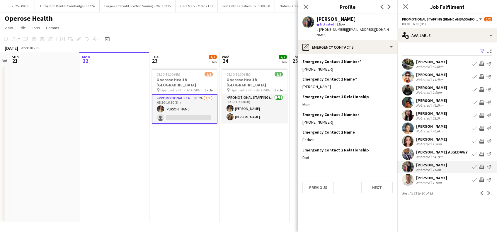
scroll to position [0, 0]
click at [318, 190] on button "Previous" at bounding box center [318, 188] width 32 height 12
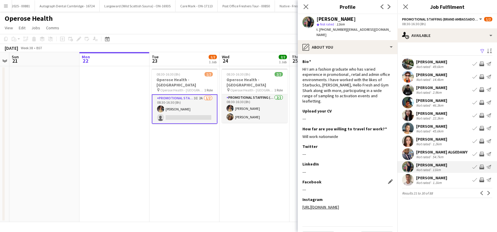
scroll to position [10, 0]
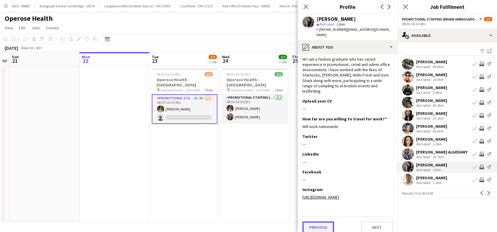
click at [314, 222] on button "Previous" at bounding box center [318, 228] width 32 height 12
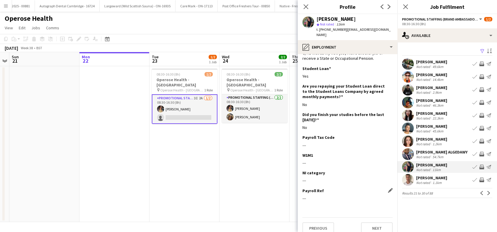
scroll to position [40, 0]
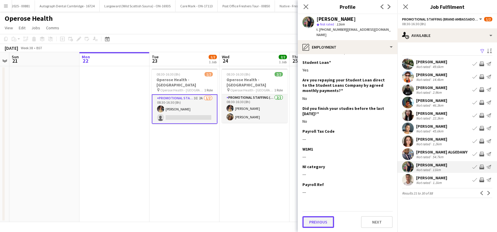
click at [319, 220] on button "Previous" at bounding box center [318, 222] width 32 height 12
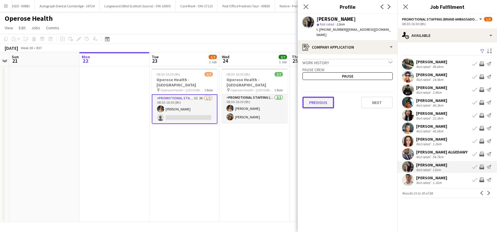
click at [323, 101] on button "Previous" at bounding box center [318, 103] width 32 height 12
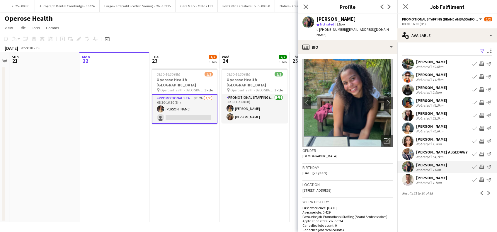
click at [196, 110] on app-card-role "Promotional Staffing (Brand Ambassadors) 3I 2A 1/2 08:30-16:30 (8h) Mia Tillyar…" at bounding box center [185, 109] width 66 height 30
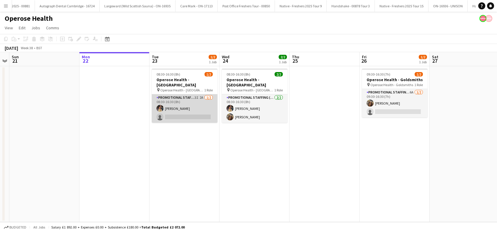
click at [196, 110] on app-card-role "Promotional Staffing (Brand Ambassadors) 3I 2A 1/2 08:30-16:30 (8h) Mia Tillyar…" at bounding box center [185, 108] width 66 height 28
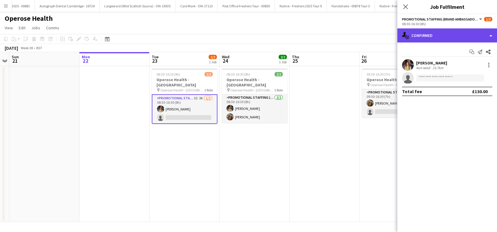
click at [428, 34] on div "single-neutral-actions-check-2 Confirmed" at bounding box center [447, 35] width 100 height 14
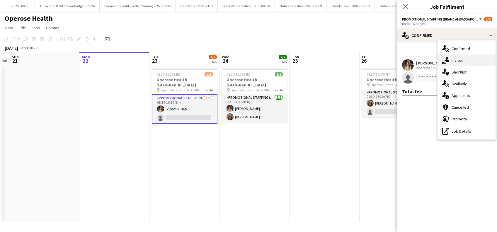
click at [458, 61] on span "Invited" at bounding box center [458, 60] width 12 height 5
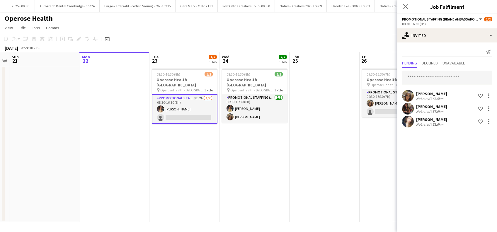
click at [419, 80] on input "text" at bounding box center [447, 78] width 90 height 15
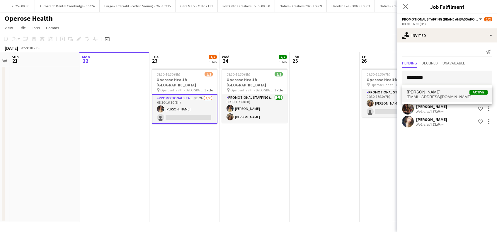
type input "*********"
click at [436, 91] on span "Natasha Kutscheruk" at bounding box center [424, 92] width 34 height 5
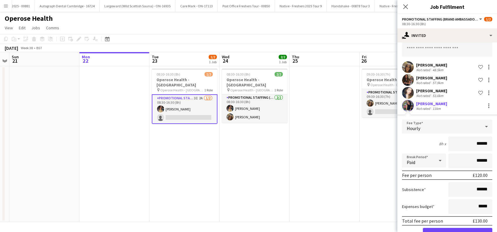
scroll to position [46, 0]
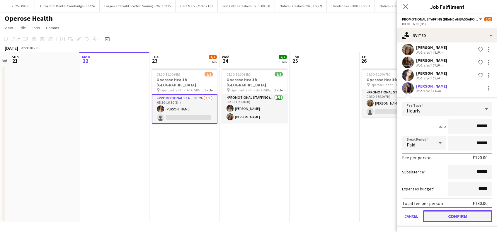
click at [462, 212] on button "Confirm" at bounding box center [457, 216] width 69 height 12
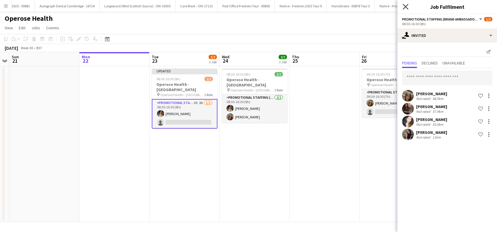
click at [406, 6] on icon at bounding box center [406, 7] width 6 height 6
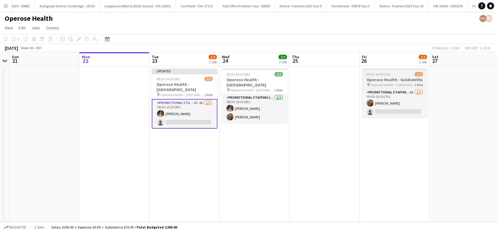
drag, startPoint x: 366, startPoint y: 135, endPoint x: 419, endPoint y: 80, distance: 75.9
click at [366, 135] on app-date-cell "09:30-16:30 (7h) 1/2 Operose Health - Goldsmiths pin Operose Health - Goldsmith…" at bounding box center [395, 144] width 70 height 156
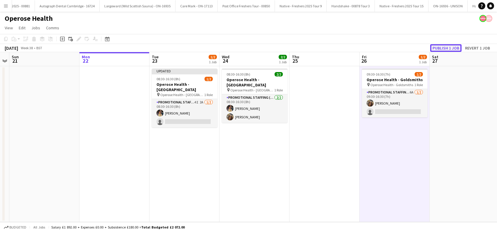
click at [442, 47] on button "Publish 1 job" at bounding box center [445, 48] width 31 height 8
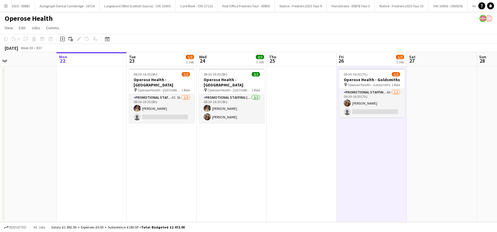
drag, startPoint x: 353, startPoint y: 165, endPoint x: 319, endPoint y: 176, distance: 36.7
click at [319, 176] on app-calendar-viewport "Thu 18 2/2 1 Job Fri 19 2/2 1 Job Sat 20 Sun 21 Mon 22 Tue 23 1/2 1 Job Wed 24 …" at bounding box center [248, 137] width 497 height 170
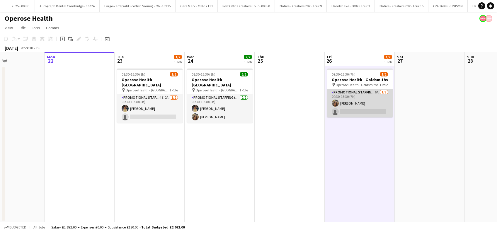
click at [375, 114] on app-card-role "Promotional Staffing (Brand Ambassadors) 6A 1/2 09:30-16:30 (7h) Maylinda Perle…" at bounding box center [360, 103] width 66 height 28
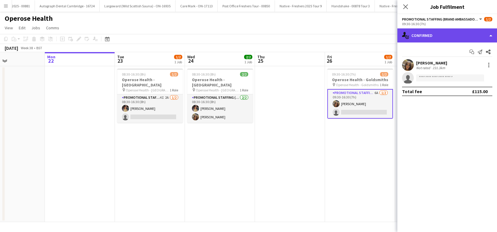
click at [447, 37] on div "single-neutral-actions-check-2 Confirmed" at bounding box center [447, 35] width 100 height 14
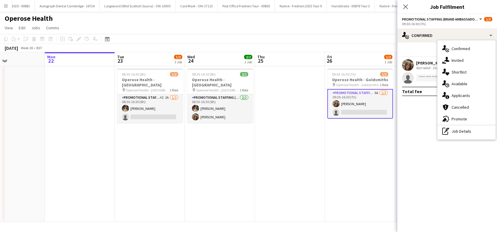
click at [321, 143] on app-date-cell at bounding box center [290, 144] width 70 height 156
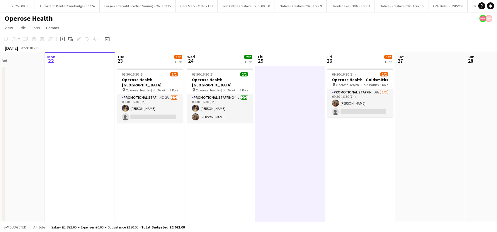
click at [164, 129] on app-date-cell "08:30-16:30 (8h) 1/2 Operose Health - Leeds Uni pin Operose Health - Leeds Uni …" at bounding box center [150, 144] width 70 height 156
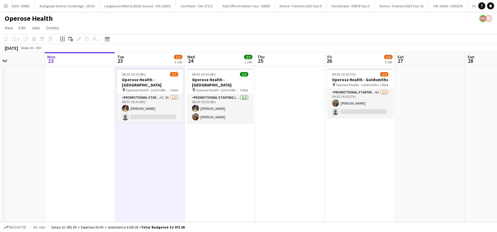
click at [198, 130] on app-date-cell "08:30-16:30 (8h) 2/2 Operose Health - Leeds Uni pin Operose Health - Leeds Uni …" at bounding box center [220, 144] width 70 height 156
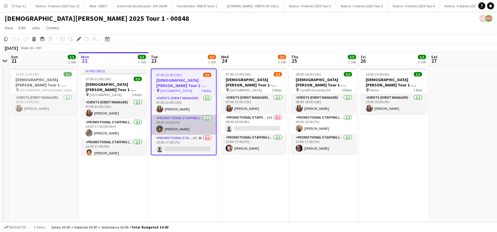
scroll to position [0, 1410]
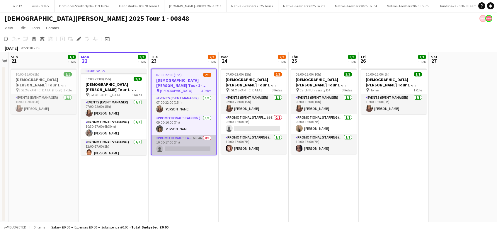
click at [189, 148] on app-card-role "Promotional Staffing (Brand Ambassadors) 6I 4A 0/1 10:00-17:00 (7h) single-neut…" at bounding box center [183, 145] width 64 height 20
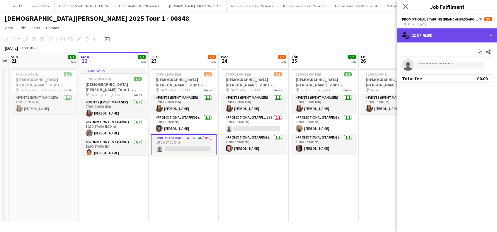
click at [445, 38] on div "single-neutral-actions-check-2 Confirmed" at bounding box center [447, 35] width 100 height 14
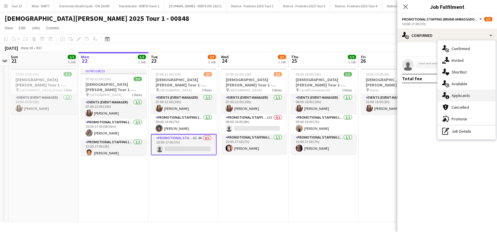
click at [459, 93] on span "Applicants" at bounding box center [461, 95] width 18 height 5
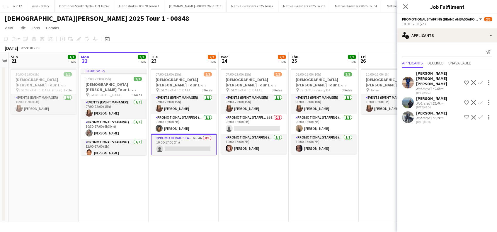
click at [203, 151] on app-card-role "Promotional Staffing (Brand Ambassadors) 6I 4A 0/1 10:00-17:00 (7h) single-neut…" at bounding box center [184, 144] width 66 height 21
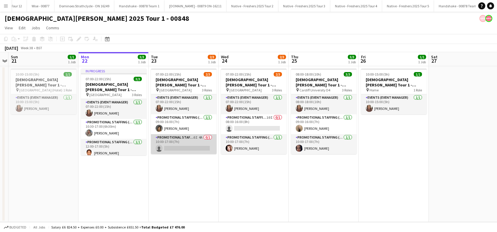
click at [185, 143] on app-card-role "Promotional Staffing (Brand Ambassadors) 6I 4A 0/1 10:00-17:00 (7h) single-neut…" at bounding box center [184, 144] width 66 height 20
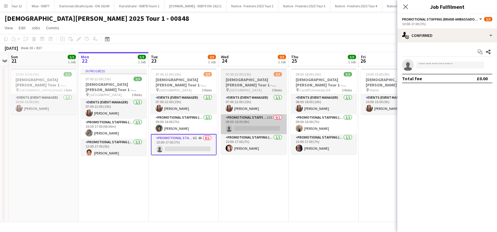
scroll to position [0, 201]
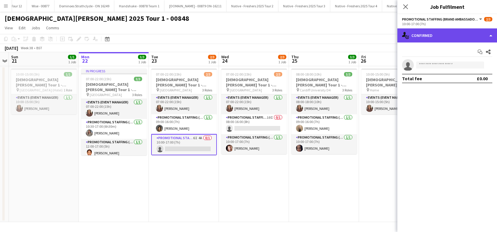
click at [443, 32] on div "single-neutral-actions-check-2 Confirmed" at bounding box center [447, 35] width 100 height 14
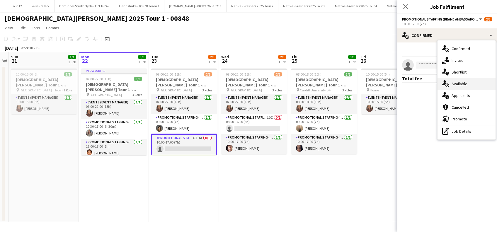
click at [458, 84] on span "Available" at bounding box center [460, 83] width 16 height 5
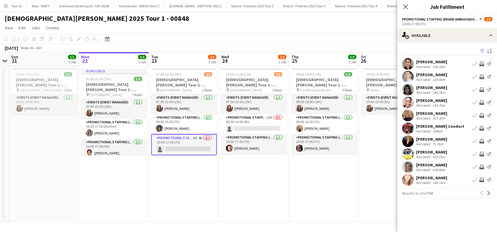
click at [481, 49] on app-icon "Filter" at bounding box center [482, 52] width 5 height 6
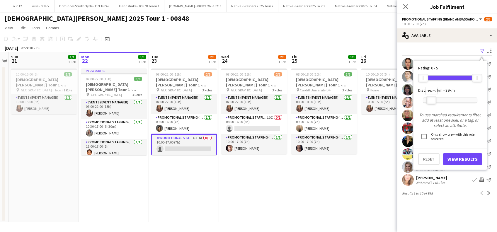
drag, startPoint x: 477, startPoint y: 99, endPoint x: 431, endPoint y: 99, distance: 46.3
click at [431, 99] on div at bounding box center [431, 100] width 9 height 8
click at [462, 159] on button "View Results" at bounding box center [462, 159] width 39 height 12
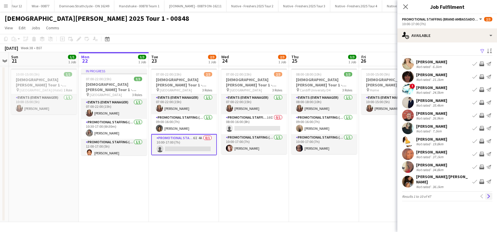
click at [489, 194] on app-icon "Next" at bounding box center [489, 196] width 4 height 4
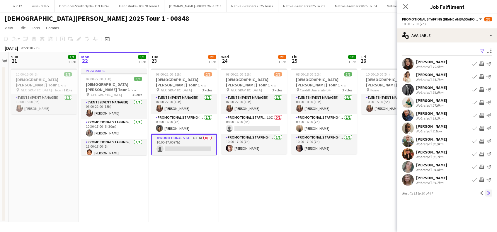
click at [490, 193] on app-icon "Next" at bounding box center [489, 193] width 4 height 4
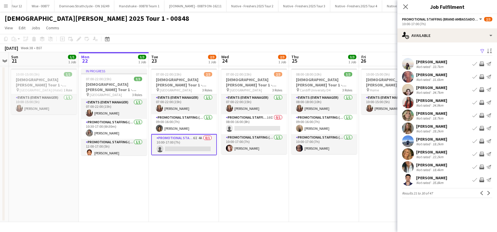
click at [440, 100] on div "[PERSON_NAME]" at bounding box center [431, 100] width 31 height 5
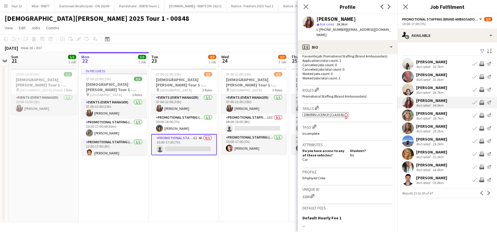
scroll to position [232, 0]
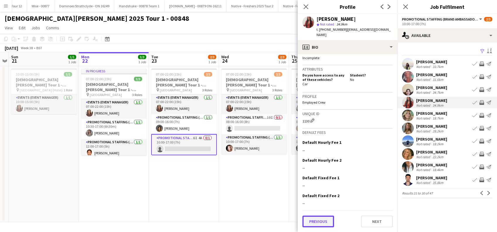
click at [319, 222] on button "Previous" at bounding box center [318, 222] width 32 height 12
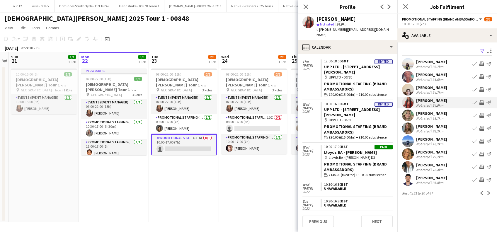
scroll to position [26, 0]
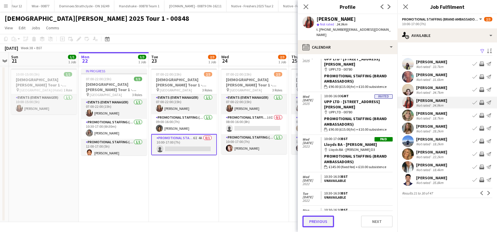
click at [311, 222] on button "Previous" at bounding box center [318, 222] width 32 height 12
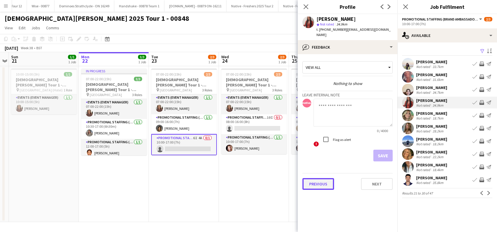
click at [314, 185] on button "Previous" at bounding box center [318, 184] width 32 height 12
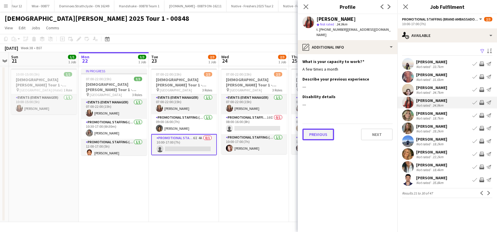
click at [320, 131] on button "Previous" at bounding box center [318, 135] width 32 height 12
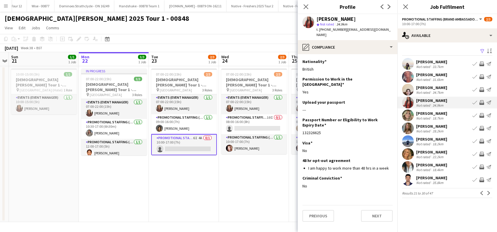
click at [422, 153] on div "[PERSON_NAME]" at bounding box center [431, 151] width 31 height 5
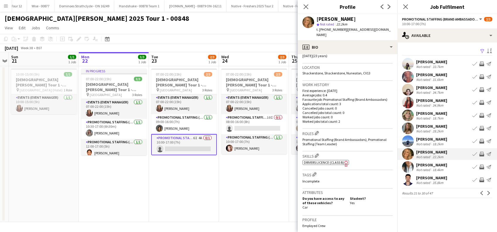
scroll to position [235, 0]
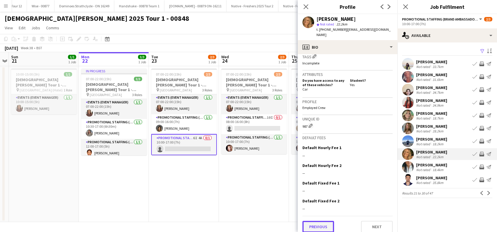
click at [317, 221] on button "Previous" at bounding box center [318, 227] width 32 height 12
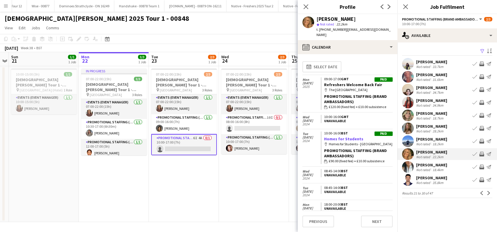
scroll to position [16, 0]
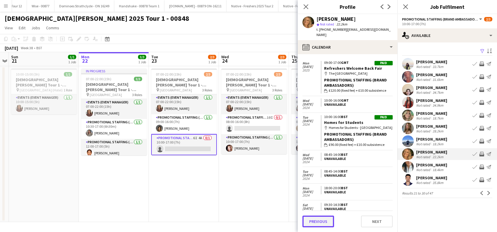
click at [319, 220] on button "Previous" at bounding box center [318, 222] width 32 height 12
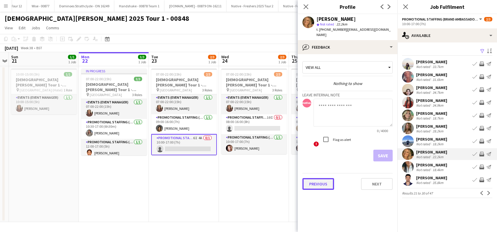
click at [316, 178] on button "Previous" at bounding box center [318, 184] width 32 height 12
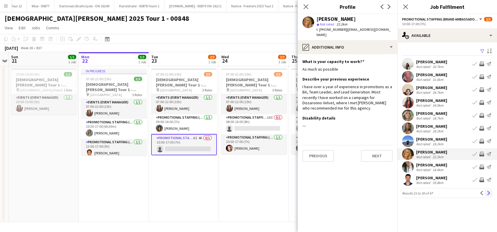
click at [487, 193] on app-icon "Next" at bounding box center [489, 193] width 4 height 4
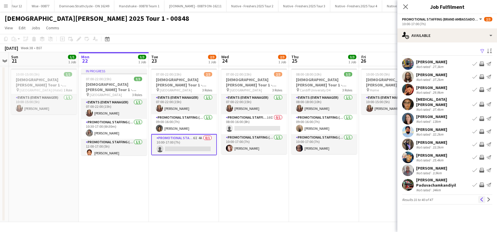
click at [483, 198] on app-icon "Previous" at bounding box center [482, 200] width 4 height 4
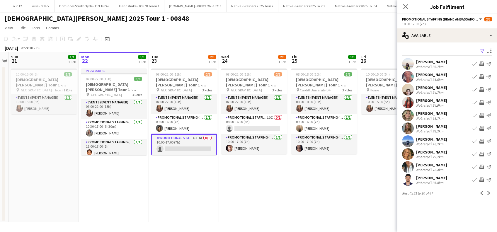
click at [194, 145] on app-card-role "Promotional Staffing (Brand Ambassadors) 6I 4A 0/1 10:00-17:00 (7h) single-neut…" at bounding box center [184, 144] width 66 height 21
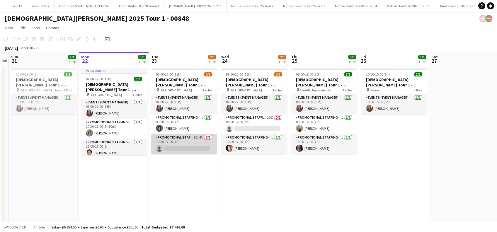
click at [193, 147] on app-card-role "Promotional Staffing (Brand Ambassadors) 6I 4A 0/1 10:00-17:00 (7h) single-neut…" at bounding box center [184, 144] width 66 height 20
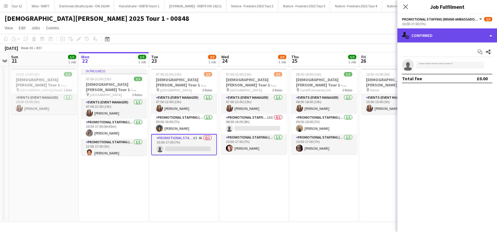
click at [451, 38] on div "single-neutral-actions-check-2 Confirmed" at bounding box center [447, 35] width 100 height 14
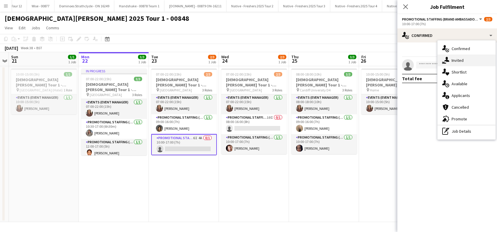
click at [463, 59] on span "Invited" at bounding box center [458, 60] width 12 height 5
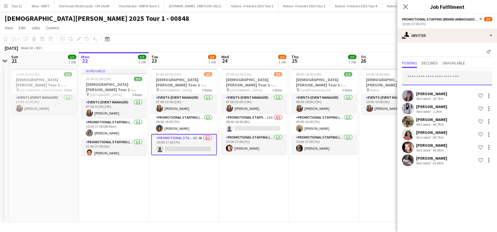
click at [427, 80] on input "text" at bounding box center [447, 78] width 90 height 15
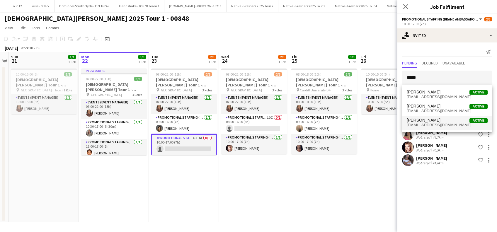
type input "*****"
click at [421, 122] on span "[PERSON_NAME]" at bounding box center [424, 120] width 34 height 5
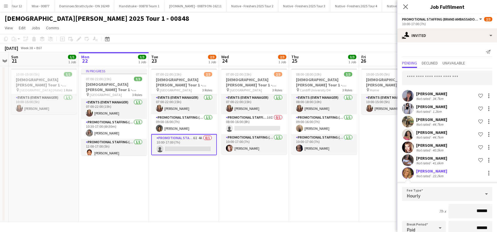
scroll to position [85, 0]
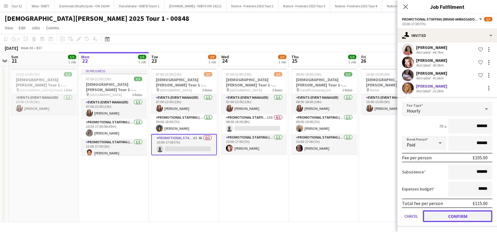
click at [450, 216] on button "Confirm" at bounding box center [457, 216] width 69 height 12
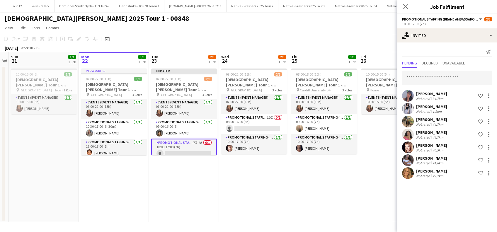
scroll to position [0, 0]
click at [419, 75] on input "text" at bounding box center [447, 78] width 90 height 15
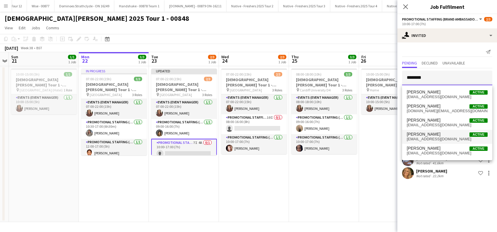
type input "*******"
click at [428, 136] on span "[PERSON_NAME]" at bounding box center [424, 134] width 34 height 5
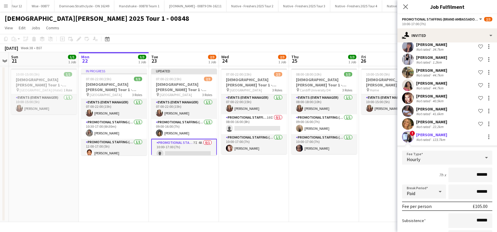
scroll to position [98, 0]
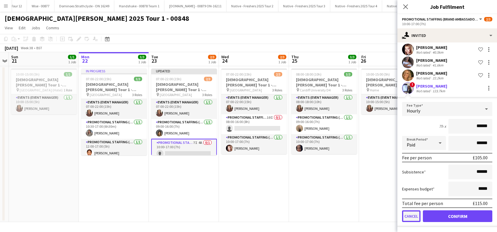
click at [415, 213] on button "Cancel" at bounding box center [411, 216] width 18 height 12
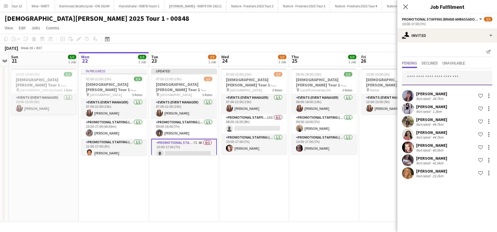
click at [422, 81] on input "text" at bounding box center [447, 78] width 90 height 15
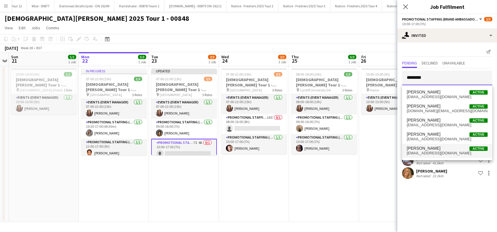
type input "*******"
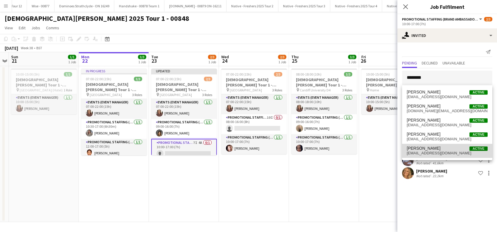
click at [421, 150] on span "[PERSON_NAME]" at bounding box center [424, 148] width 34 height 5
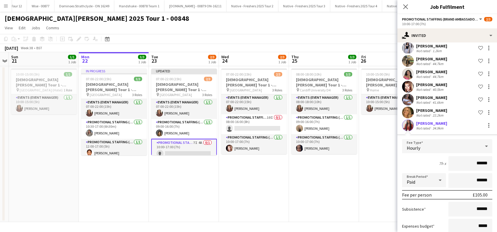
scroll to position [98, 0]
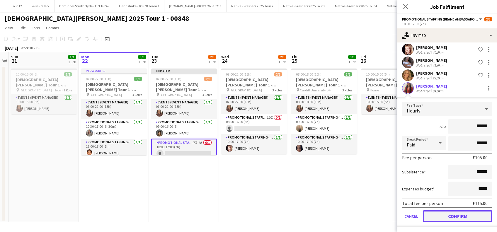
click at [454, 216] on button "Confirm" at bounding box center [457, 216] width 69 height 12
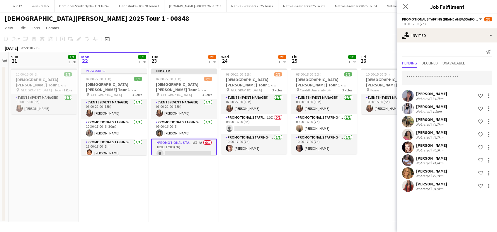
click at [342, 184] on app-date-cell "08:00-18:00 (10h) 3/3 [DEMOGRAPHIC_DATA][PERSON_NAME] Tour 1 - 00848 - [GEOGRAP…" at bounding box center [324, 144] width 70 height 156
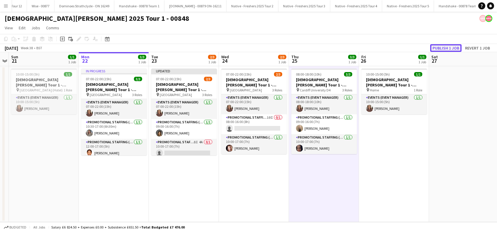
click at [440, 49] on button "Publish 1 job" at bounding box center [445, 48] width 31 height 8
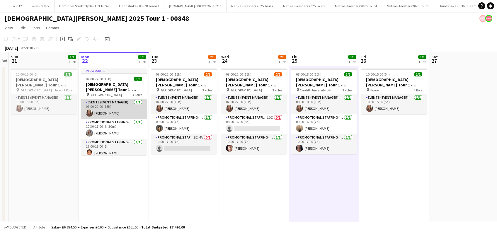
scroll to position [3, 0]
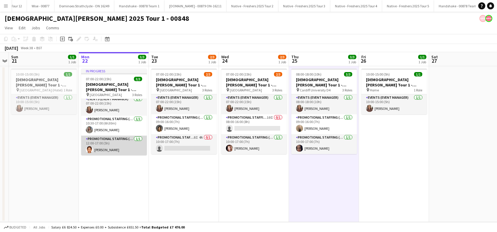
click at [113, 149] on app-card-role "Promotional Staffing (Brand Ambassadors) 1/1 12:00-17:00 (5h) Temitope Ogunniran" at bounding box center [114, 146] width 66 height 20
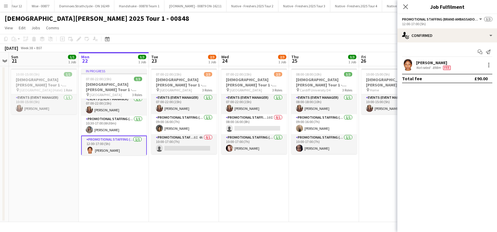
click at [427, 63] on div "Temitope Ogunniran" at bounding box center [434, 62] width 36 height 5
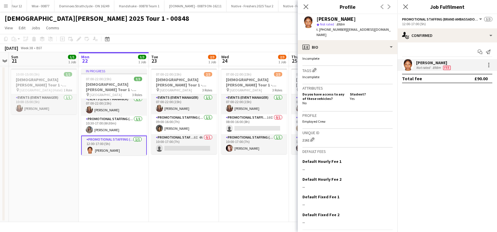
scroll to position [240, 0]
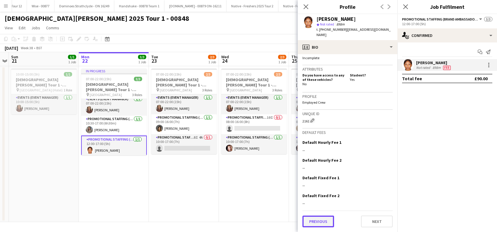
click at [319, 222] on button "Previous" at bounding box center [318, 222] width 32 height 12
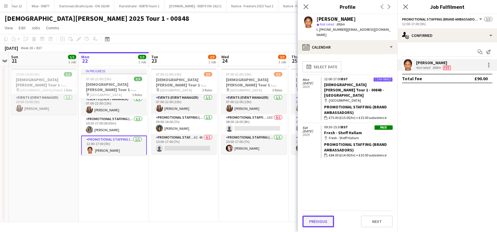
click at [318, 222] on button "Previous" at bounding box center [318, 222] width 32 height 12
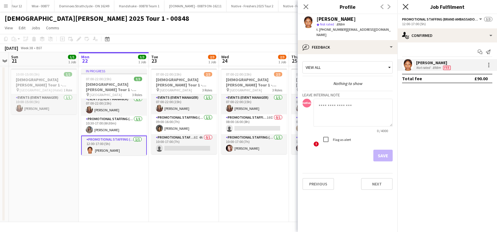
click at [406, 7] on icon at bounding box center [406, 7] width 6 height 6
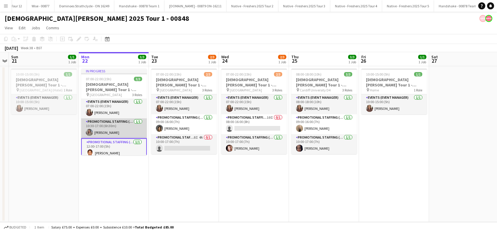
scroll to position [0, 0]
click at [105, 133] on app-card-role "Promotional Staffing (Brand Ambassadors) 1/1 10:30-17:00 (6h30m) Eima Karim" at bounding box center [114, 129] width 66 height 20
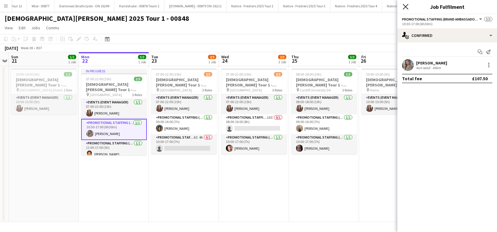
click at [405, 6] on icon "Close pop-in" at bounding box center [406, 7] width 6 height 6
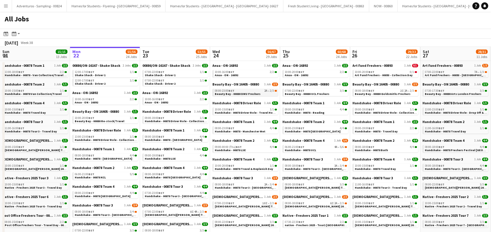
click at [248, 94] on span "Beauty Bay - 00880 DMU Freshers" at bounding box center [238, 94] width 46 height 4
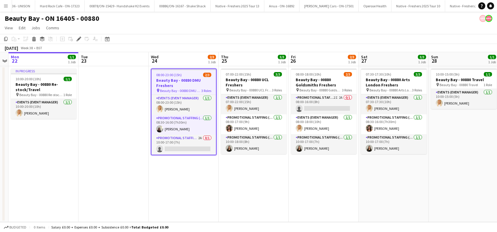
scroll to position [0, 2995]
click at [185, 148] on app-card-role "Promotional Staffing (Brand Ambassadors) 2A 0/1 10:00-17:00 (7h) single-neutral…" at bounding box center [183, 145] width 64 height 20
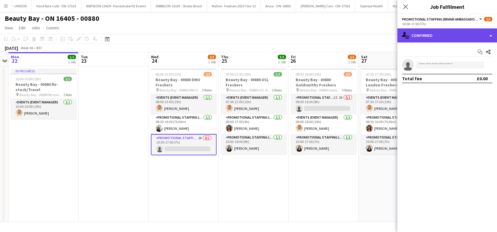
click at [444, 33] on div "single-neutral-actions-check-2 Confirmed" at bounding box center [447, 35] width 100 height 14
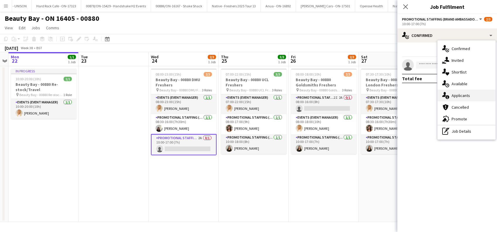
click at [457, 93] on span "Applicants" at bounding box center [461, 95] width 18 height 5
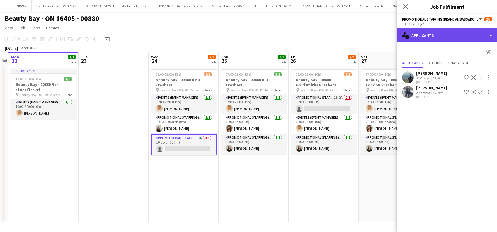
click at [437, 32] on div "single-neutral-actions-information Applicants" at bounding box center [447, 35] width 100 height 14
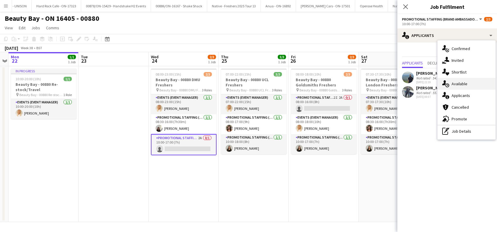
click at [461, 85] on span "Available" at bounding box center [460, 83] width 16 height 5
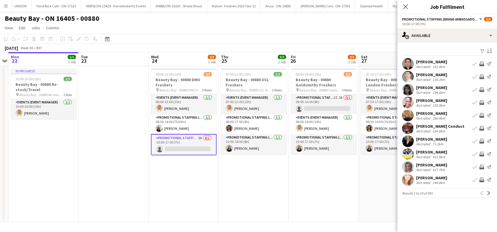
click at [483, 51] on app-icon "Filter" at bounding box center [482, 52] width 5 height 6
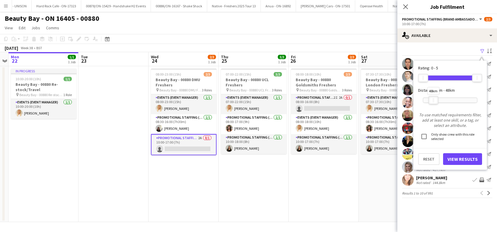
drag, startPoint x: 477, startPoint y: 101, endPoint x: 434, endPoint y: 102, distance: 43.7
click at [434, 102] on div "48km" at bounding box center [433, 100] width 10 height 8
click at [460, 157] on button "View Results" at bounding box center [462, 159] width 39 height 12
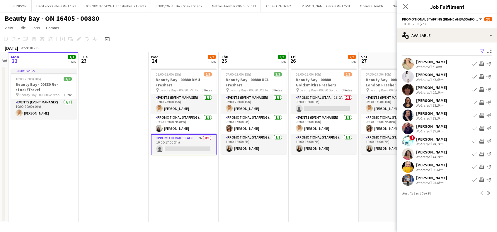
click at [188, 149] on app-card-role "Promotional Staffing (Brand Ambassadors) 2A 0/1 10:00-17:00 (7h) single-neutral…" at bounding box center [184, 144] width 66 height 21
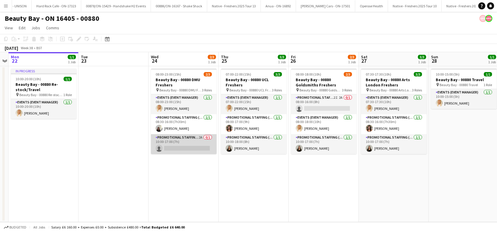
click at [191, 149] on app-card-role "Promotional Staffing (Brand Ambassadors) 2A 0/1 10:00-17:00 (7h) single-neutral…" at bounding box center [184, 144] width 66 height 20
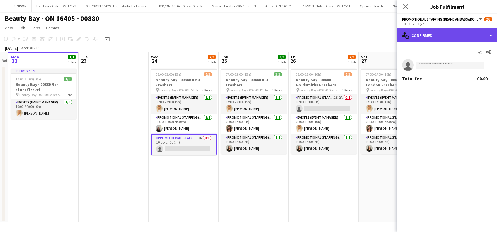
click at [459, 35] on div "single-neutral-actions-check-2 Confirmed" at bounding box center [447, 35] width 100 height 14
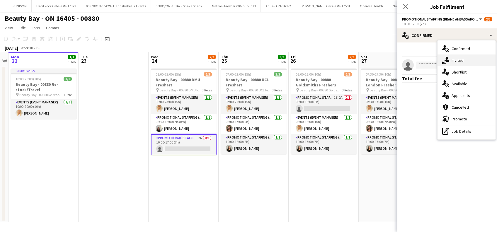
click at [462, 59] on span "Invited" at bounding box center [458, 60] width 12 height 5
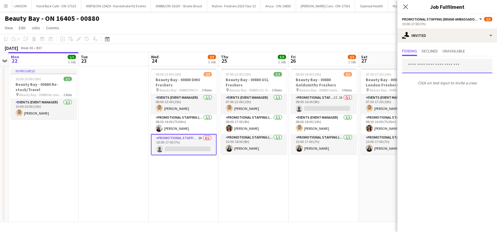
click at [430, 70] on input "text" at bounding box center [447, 66] width 90 height 15
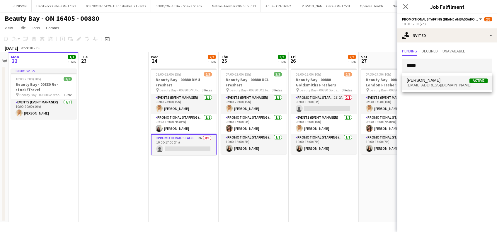
type input "*****"
click at [423, 81] on span "Savannah Robinson" at bounding box center [424, 80] width 34 height 5
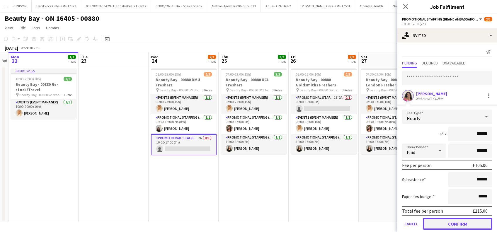
click at [455, 222] on button "Confirm" at bounding box center [457, 224] width 69 height 12
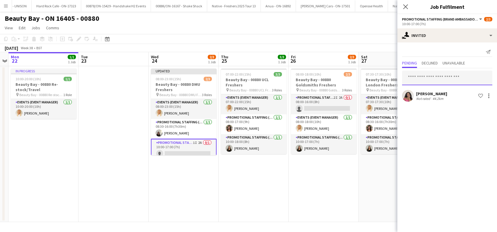
click at [431, 81] on input "text" at bounding box center [447, 78] width 90 height 15
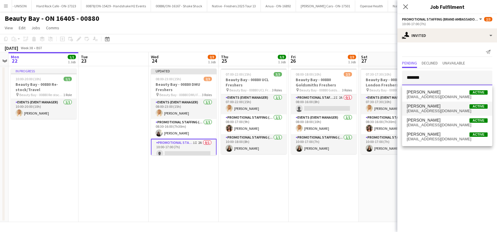
type input "*******"
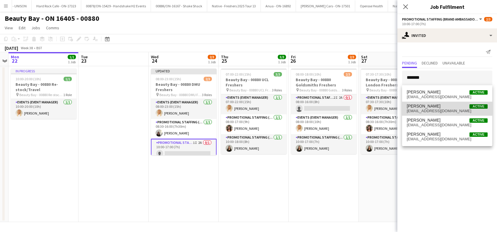
click at [415, 108] on span "Natalie Lisle" at bounding box center [424, 106] width 34 height 5
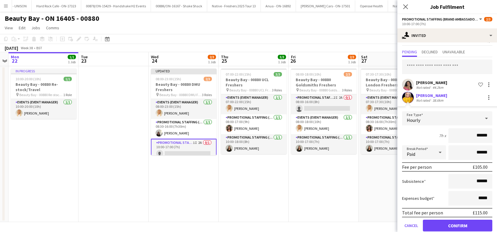
scroll to position [21, 0]
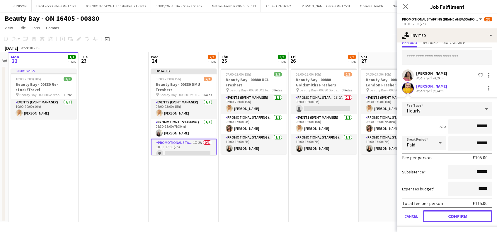
click at [445, 213] on button "Confirm" at bounding box center [457, 216] width 69 height 12
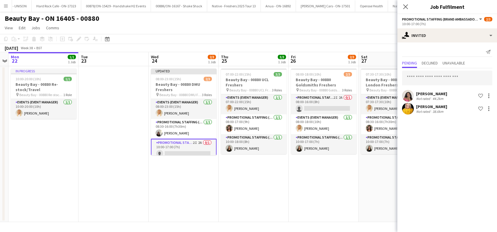
scroll to position [0, 0]
click at [432, 75] on input "text" at bounding box center [447, 78] width 90 height 15
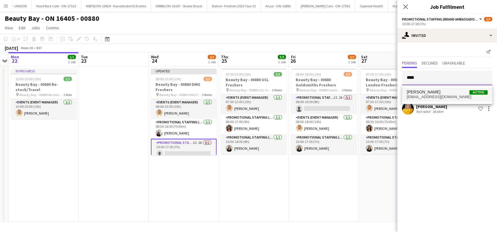
type input "****"
click at [434, 94] on span "Atahlia Robinson" at bounding box center [424, 92] width 34 height 5
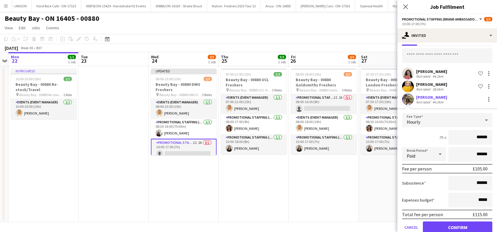
scroll to position [33, 0]
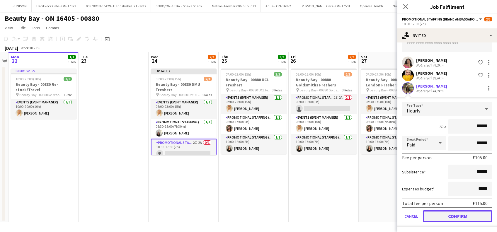
click at [448, 214] on button "Confirm" at bounding box center [457, 216] width 69 height 12
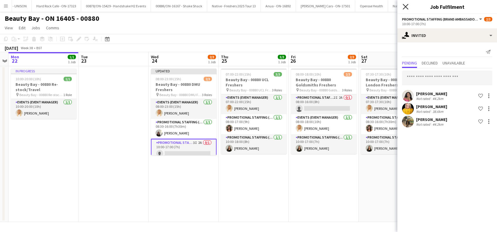
click at [406, 5] on icon "Close pop-in" at bounding box center [406, 7] width 6 height 6
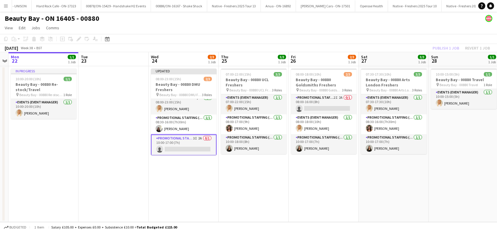
click at [452, 154] on app-date-cell "10:00-15:00 (5h) 1/1 Beauty Bay - 00880 Travel pin Beauty Bay - 00880 Travel 1 …" at bounding box center [464, 144] width 70 height 156
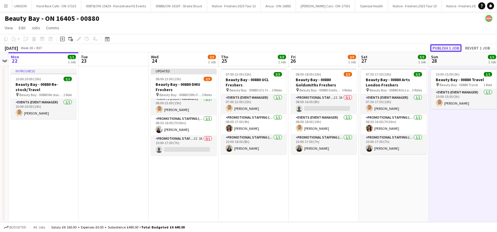
click at [447, 47] on button "Publish 1 job" at bounding box center [445, 48] width 31 height 8
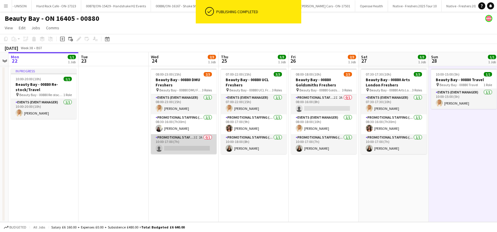
scroll to position [0, 0]
click at [190, 141] on app-card-role "Promotional Staffing (Brand Ambassadors) 3I 2A 0/1 10:00-17:00 (7h) single-neut…" at bounding box center [184, 144] width 66 height 20
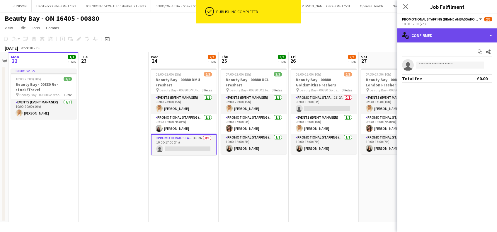
click at [445, 35] on div "single-neutral-actions-check-2 Confirmed" at bounding box center [447, 35] width 100 height 14
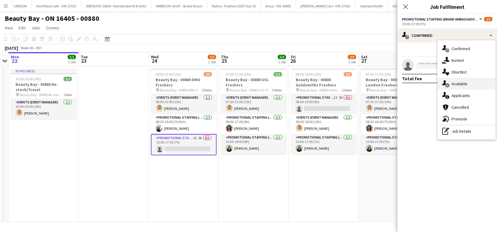
click at [458, 84] on span "Available" at bounding box center [460, 83] width 16 height 5
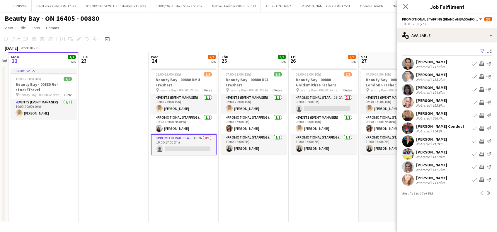
click at [481, 50] on app-icon "Filter" at bounding box center [482, 52] width 5 height 6
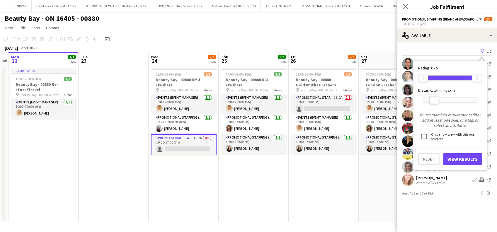
drag, startPoint x: 476, startPoint y: 99, endPoint x: 434, endPoint y: 102, distance: 42.9
click at [434, 102] on div "52km" at bounding box center [434, 100] width 10 height 8
click at [459, 160] on button "View Results" at bounding box center [462, 159] width 39 height 12
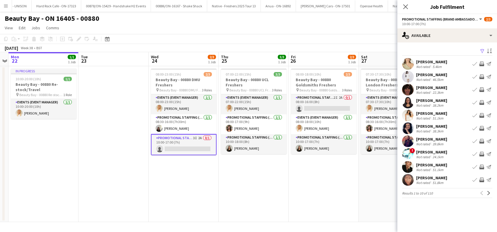
click at [434, 139] on div "Laura Morley" at bounding box center [431, 139] width 31 height 5
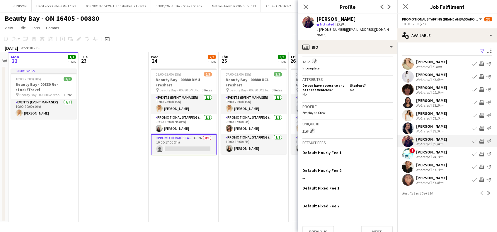
scroll to position [231, 0]
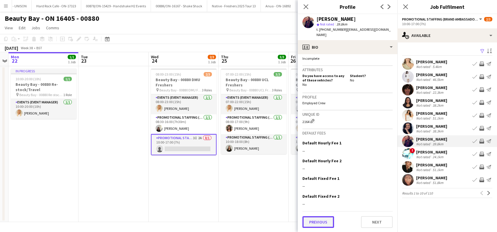
click at [316, 221] on button "Previous" at bounding box center [318, 222] width 32 height 12
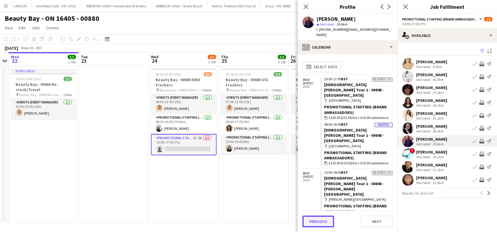
click at [318, 221] on button "Previous" at bounding box center [318, 222] width 32 height 12
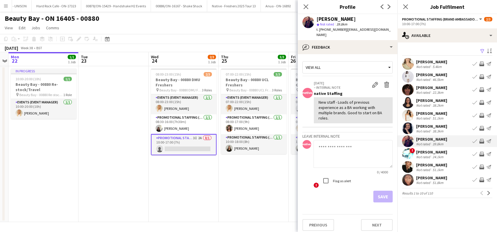
click at [180, 147] on app-card-role "Promotional Staffing (Brand Ambassadors) 3I 2A 0/1 10:00-17:00 (7h) single-neut…" at bounding box center [184, 144] width 66 height 21
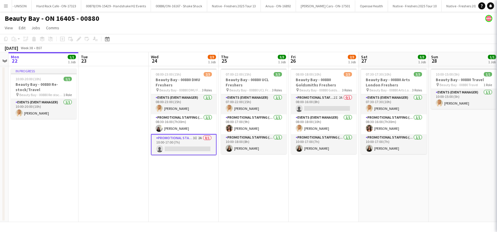
scroll to position [0, 202]
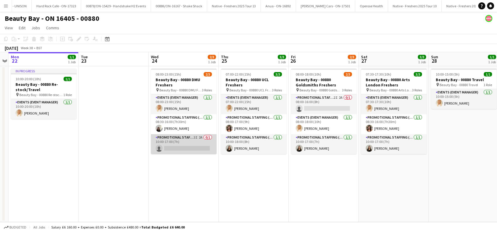
click at [180, 147] on app-card-role "Promotional Staffing (Brand Ambassadors) 3I 2A 0/1 10:00-17:00 (7h) single-neut…" at bounding box center [184, 144] width 66 height 20
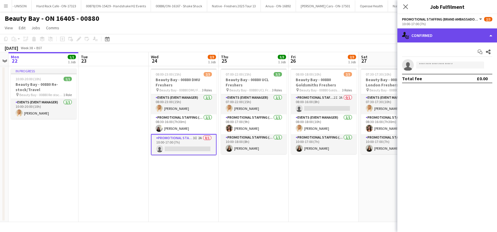
drag, startPoint x: 445, startPoint y: 40, endPoint x: 448, endPoint y: 38, distance: 3.7
click at [445, 39] on div "single-neutral-actions-check-2 Confirmed" at bounding box center [447, 35] width 100 height 14
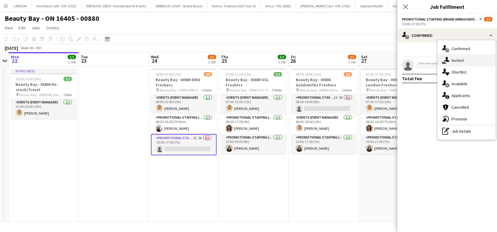
click at [460, 59] on span "Invited" at bounding box center [458, 60] width 12 height 5
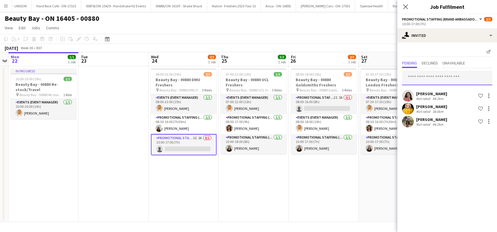
click at [426, 80] on input "text" at bounding box center [447, 78] width 90 height 15
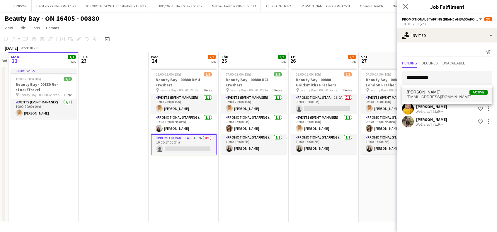
type input "**********"
click at [425, 90] on span "Laura Morley" at bounding box center [424, 92] width 34 height 5
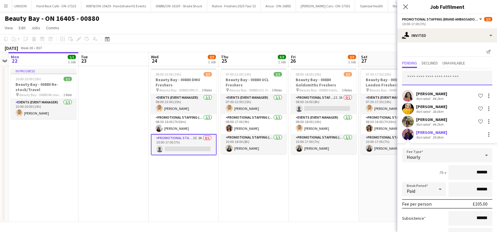
click at [433, 80] on input "text" at bounding box center [447, 78] width 90 height 15
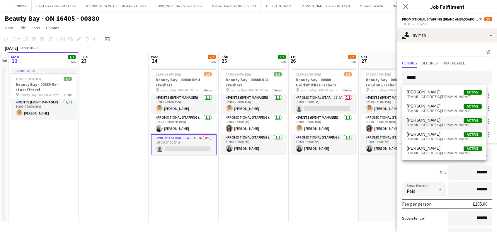
type input "*****"
click at [430, 118] on span "Gemma Lemons" at bounding box center [424, 120] width 34 height 5
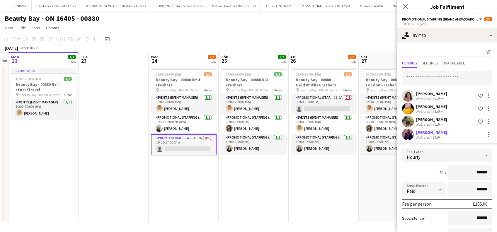
scroll to position [59, 0]
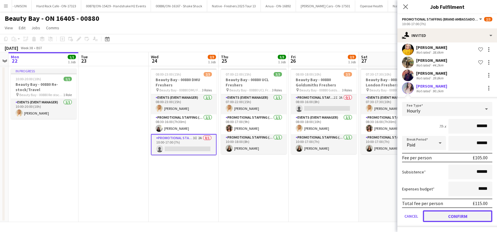
click at [449, 212] on button "Confirm" at bounding box center [457, 216] width 69 height 12
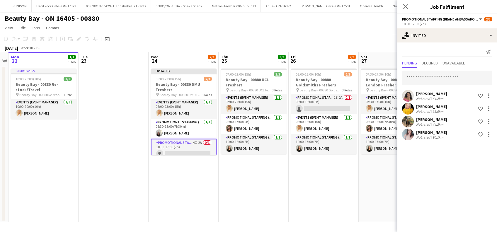
scroll to position [0, 0]
click at [430, 65] on span "Declined" at bounding box center [430, 63] width 16 height 4
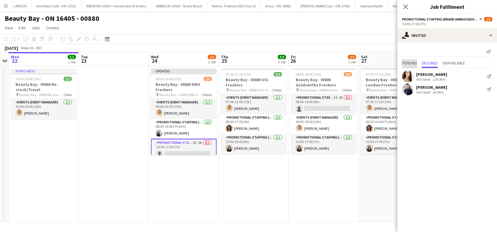
click at [411, 62] on span "Pending" at bounding box center [409, 63] width 15 height 4
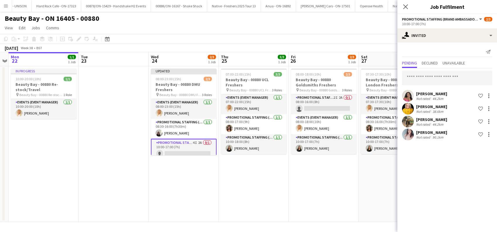
click at [372, 187] on app-date-cell "07:30-17:30 (10h) 3/3 Beauty Bay - 00880 Arts London Freshers pin Beauty Bay - …" at bounding box center [394, 144] width 70 height 156
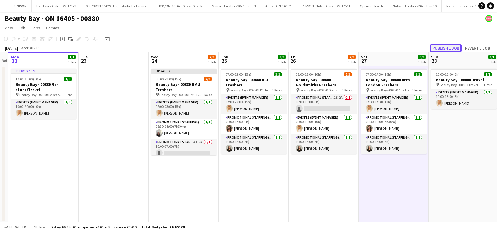
click at [443, 47] on button "Publish 1 job" at bounding box center [445, 48] width 31 height 8
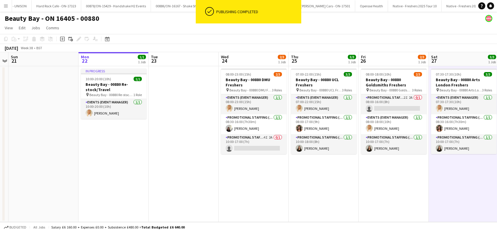
scroll to position [0, 150]
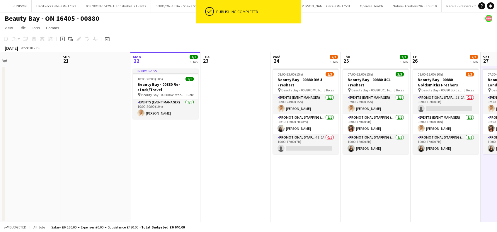
drag, startPoint x: 245, startPoint y: 181, endPoint x: 367, endPoint y: 187, distance: 122.3
click at [367, 187] on app-calendar-viewport "Thu 18 Fri 19 1/1 1 Job Sat 20 Sun 21 Mon 22 1/1 1 Job Tue 23 Wed 24 2/3 1 Job …" at bounding box center [248, 137] width 497 height 170
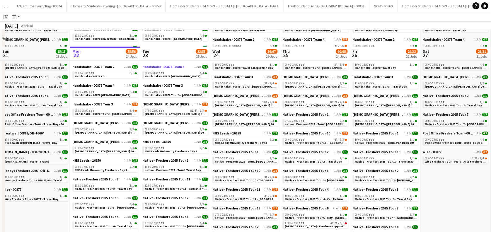
scroll to position [117, 0]
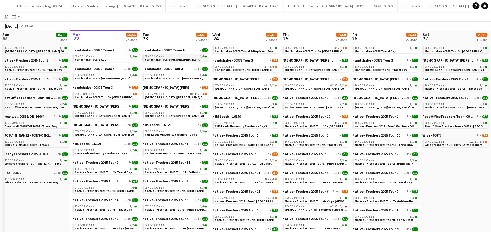
click at [178, 59] on span "Handshake - 00878 Leicester" at bounding box center [173, 60] width 56 height 4
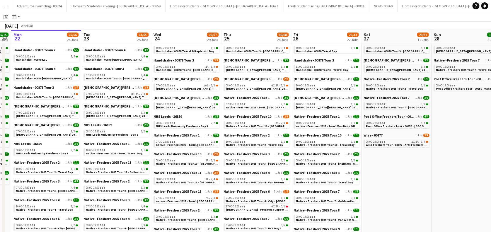
click at [294, 133] on app-calendar-viewport "Fri 19 30/30 18 Jobs Sat 20 25/25 10 Jobs Sun 21 15/15 13 Jobs Mon 22 55/56 24 …" at bounding box center [245, 212] width 491 height 600
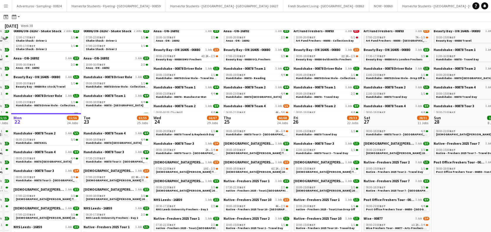
scroll to position [0, 0]
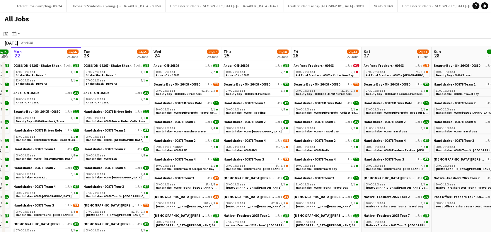
click at [324, 91] on div "08:00-18:00 BST 2I 2A • 2/3" at bounding box center [327, 90] width 62 height 3
click at [393, 76] on span "Art Fund Freshers - 00893 - University of the Arts London Freshers Fair" at bounding box center [414, 75] width 97 height 4
click at [121, 139] on span "Handshake - 00878 - [GEOGRAPHIC_DATA]" at bounding box center [114, 140] width 57 height 4
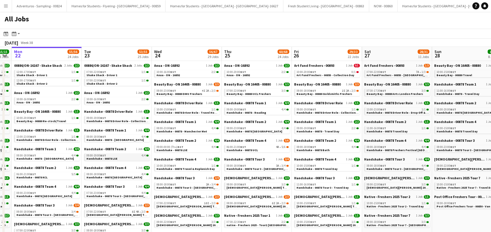
click at [113, 158] on span "Handshake - 00878 LSE" at bounding box center [101, 159] width 31 height 4
click at [188, 186] on span "Handshake - 00878 Tour 3 - Newcastle University Day 1" at bounding box center [193, 188] width 75 height 4
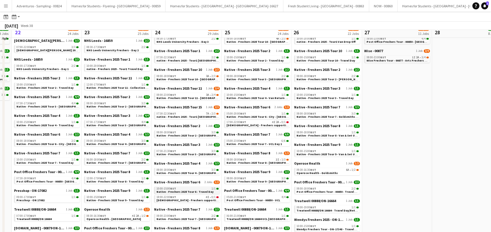
scroll to position [195, 0]
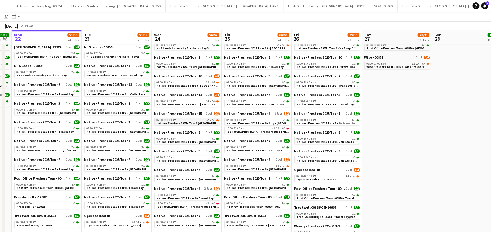
click at [182, 122] on span "native - Freshers 2025 - Tour1 Liverpool Hope" at bounding box center [195, 123] width 79 height 4
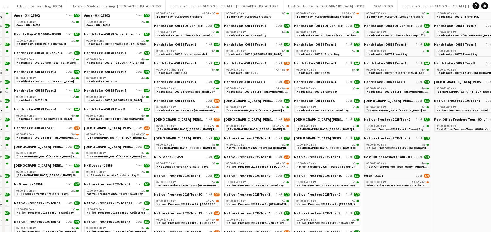
scroll to position [0, 0]
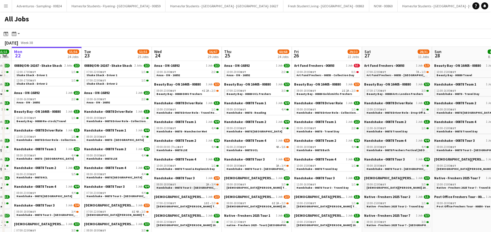
click link "08:00-18:00 BST 2A • 3/4 Handshake - 00878 Tour 3 - Newcastle University Day 1"
click span "Handshake - 00878 Travel & Replenish Day"
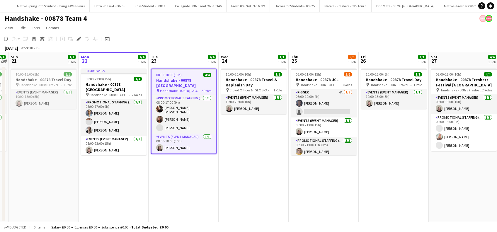
scroll to position [0, 1213]
click at [183, 162] on app-date-cell "08:00-18:00 (10h) 4/4 Handshake - 00878 [GEOGRAPHIC_DATA] pin Handshake - 00878…" at bounding box center [184, 144] width 70 height 156
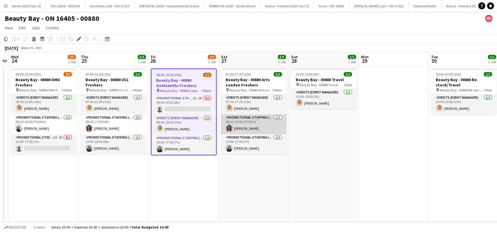
scroll to position [0, 2995]
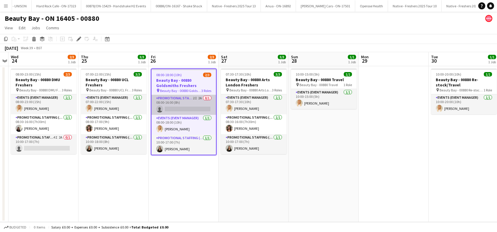
click at [178, 110] on app-card-role "Promotional Staffing (Brand Ambassadors) 2I 2A 0/1 08:00-16:00 (8h) single-neut…" at bounding box center [183, 105] width 64 height 20
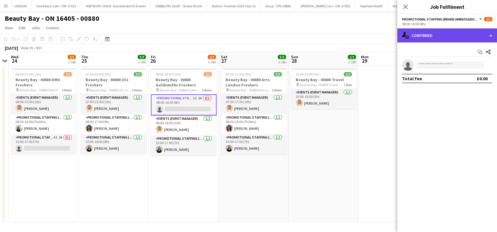
click at [459, 35] on div "single-neutral-actions-check-2 Confirmed" at bounding box center [447, 35] width 100 height 14
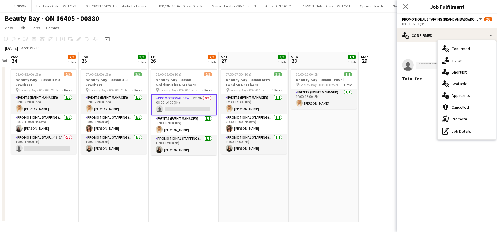
click at [462, 93] on span "Applicants" at bounding box center [461, 95] width 18 height 5
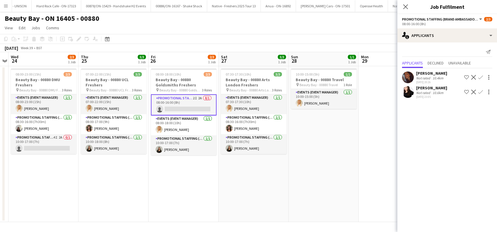
click at [478, 76] on app-icon "Confirm" at bounding box center [480, 77] width 5 height 5
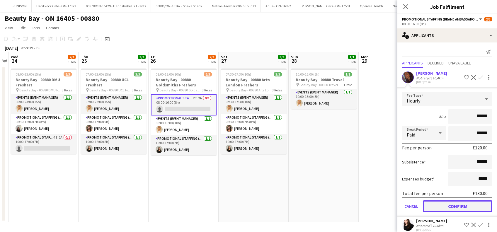
click at [449, 207] on button "Confirm" at bounding box center [457, 206] width 69 height 12
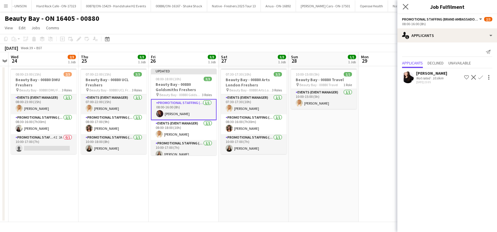
click at [406, 9] on icon "Close pop-in" at bounding box center [406, 7] width 6 height 6
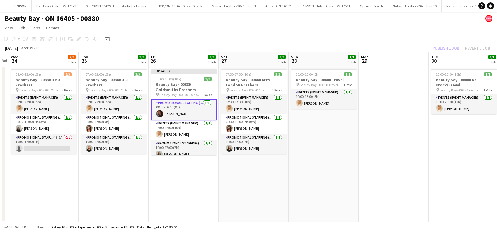
click at [417, 98] on app-date-cell at bounding box center [394, 144] width 70 height 156
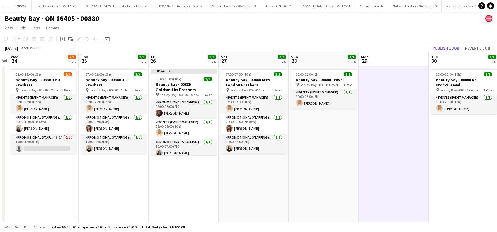
scroll to position [0, 201]
click at [443, 44] on button "Publish 1 job" at bounding box center [445, 48] width 31 height 8
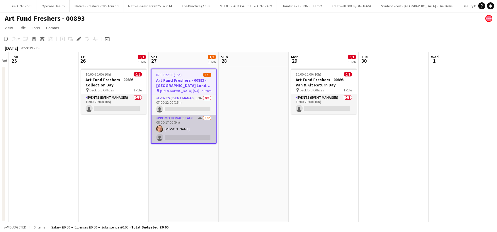
click at [181, 134] on app-card-role "Promotional Staffing (Brand Ambassadors) 4A [DATE] 08:00-17:00 (9h) [PERSON_NAM…" at bounding box center [183, 129] width 64 height 28
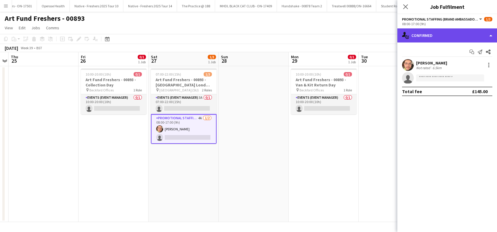
click at [442, 37] on div "single-neutral-actions-check-2 Confirmed" at bounding box center [447, 35] width 100 height 14
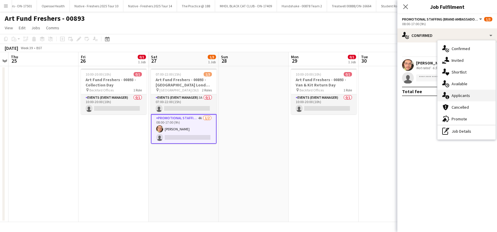
click at [460, 94] on span "Applicants" at bounding box center [461, 95] width 18 height 5
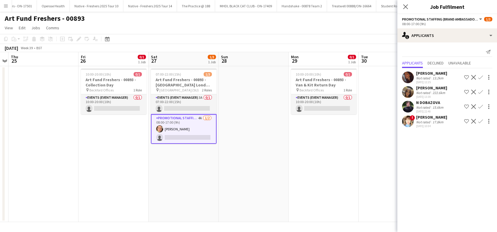
click at [481, 75] on app-icon "Confirm" at bounding box center [480, 77] width 5 height 5
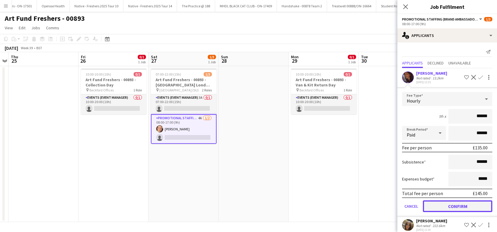
click at [450, 204] on button "Confirm" at bounding box center [457, 206] width 69 height 12
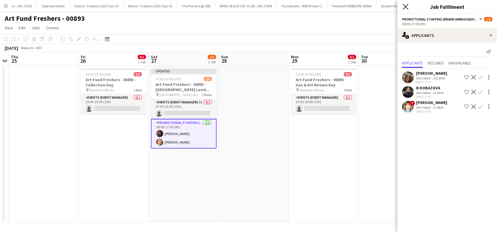
click at [406, 4] on icon "Close pop-in" at bounding box center [406, 7] width 6 height 6
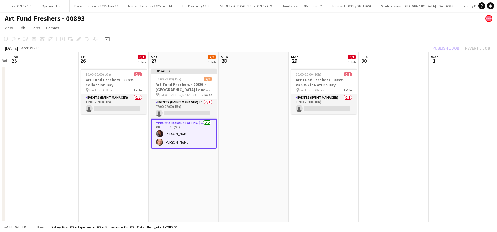
click at [404, 94] on app-date-cell at bounding box center [394, 144] width 70 height 156
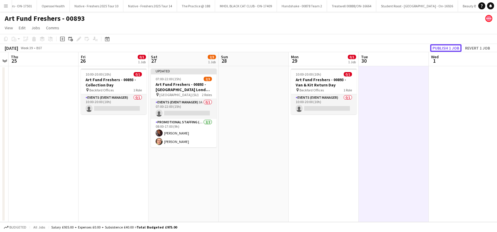
click at [441, 47] on button "Publish 1 job" at bounding box center [445, 48] width 31 height 8
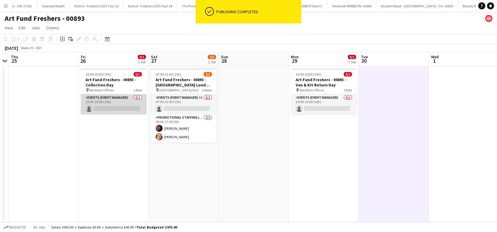
click at [112, 108] on app-card-role "Events (Event Manager) 0/1 10:00-20:00 (10h) single-neutral-actions" at bounding box center [114, 104] width 66 height 20
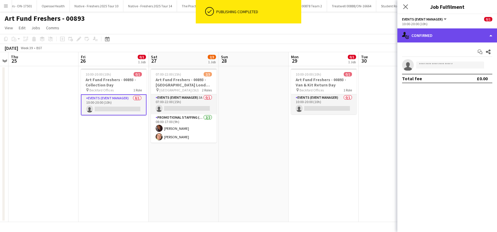
click at [442, 35] on div "single-neutral-actions-check-2 Confirmed" at bounding box center [447, 35] width 100 height 14
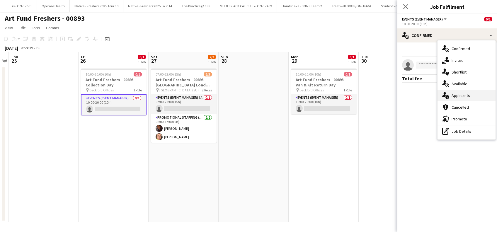
click at [459, 94] on span "Applicants" at bounding box center [461, 95] width 18 height 5
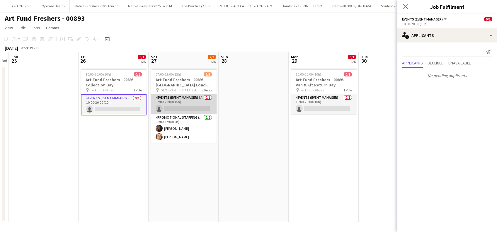
click at [175, 109] on app-card-role "Events (Event Manager) 3A 0/1 07:00-22:00 (15h) single-neutral-actions" at bounding box center [184, 104] width 66 height 20
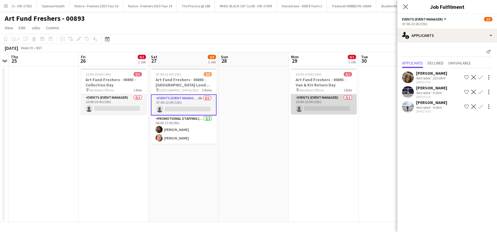
click at [337, 105] on app-card-role "Events (Event Manager) 0/1 10:00-20:00 (10h) single-neutral-actions" at bounding box center [324, 104] width 66 height 20
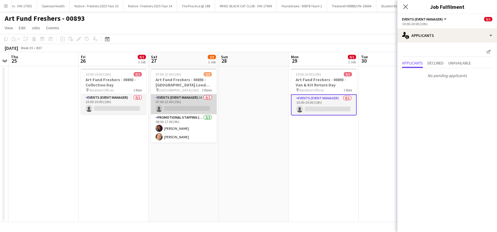
click at [187, 103] on app-card-role "Events (Event Manager) 3A 0/1 07:00-22:00 (15h) single-neutral-actions" at bounding box center [184, 104] width 66 height 20
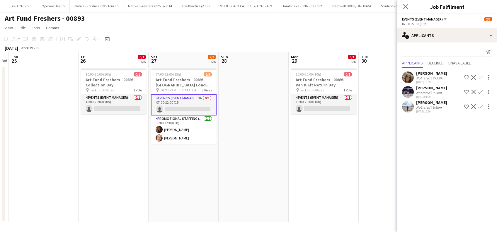
click at [433, 87] on div "Brandon Cooper" at bounding box center [431, 87] width 31 height 5
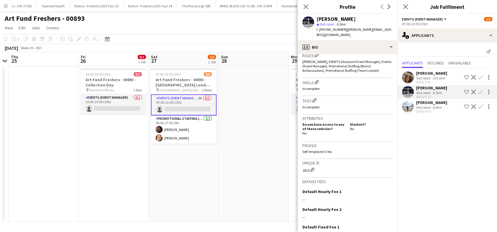
scroll to position [239, 0]
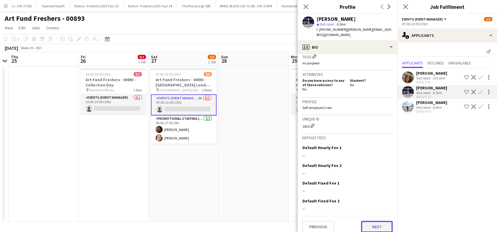
click at [371, 223] on button "Next" at bounding box center [377, 227] width 32 height 12
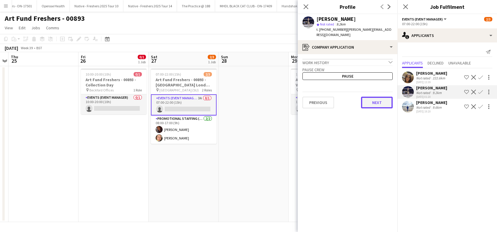
click at [377, 99] on button "Next" at bounding box center [377, 103] width 32 height 12
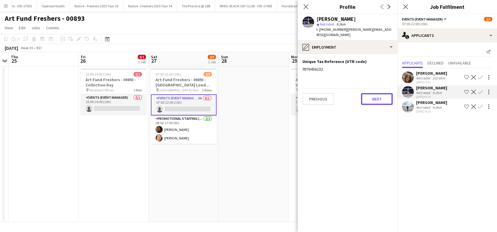
click at [377, 99] on button "Next" at bounding box center [377, 99] width 32 height 12
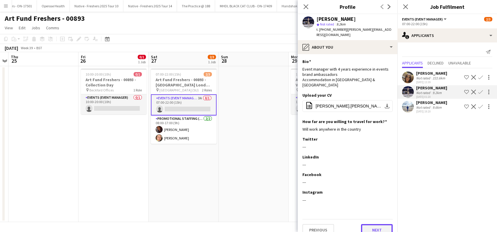
click at [376, 224] on button "Next" at bounding box center [377, 230] width 32 height 12
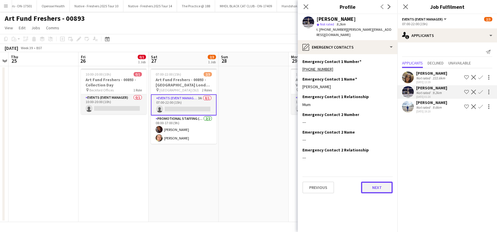
click at [374, 182] on button "Next" at bounding box center [377, 188] width 32 height 12
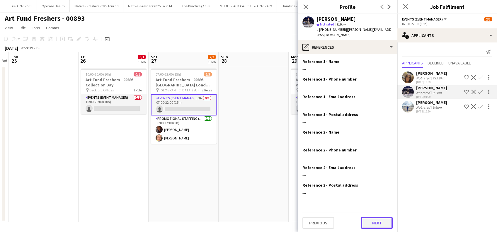
click at [372, 217] on button "Next" at bounding box center [377, 223] width 32 height 12
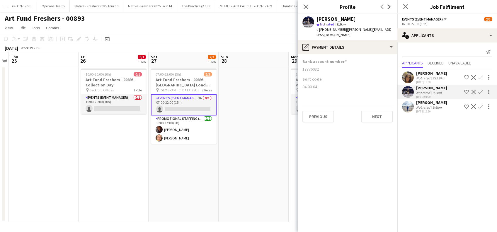
drag, startPoint x: 406, startPoint y: 4, endPoint x: 402, endPoint y: 11, distance: 7.9
click at [406, 4] on icon "Close pop-in" at bounding box center [405, 6] width 5 height 5
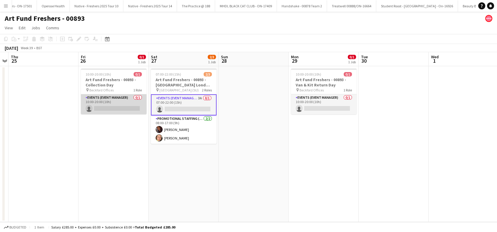
click at [118, 105] on app-card-role "Events (Event Manager) 0/1 10:00-20:00 (10h) single-neutral-actions" at bounding box center [114, 104] width 66 height 20
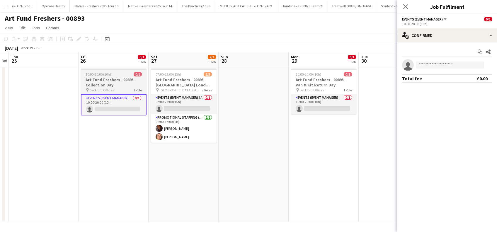
click at [107, 82] on h3 "Art Fund Freshers - 00893 - Collection Day" at bounding box center [114, 82] width 66 height 11
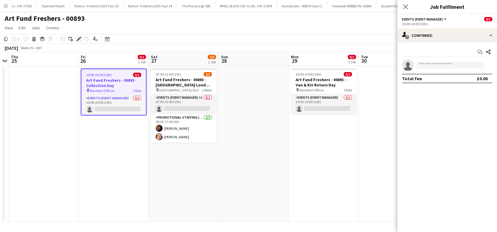
click at [77, 40] on icon "Edit" at bounding box center [78, 39] width 5 height 5
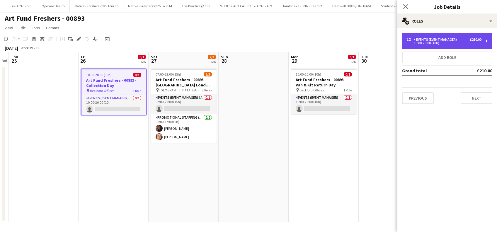
click at [446, 43] on div "10:00-20:00 (10h)" at bounding box center [444, 43] width 75 height 3
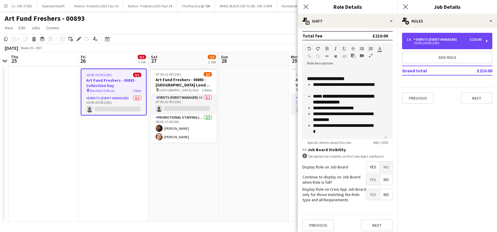
scroll to position [141, 0]
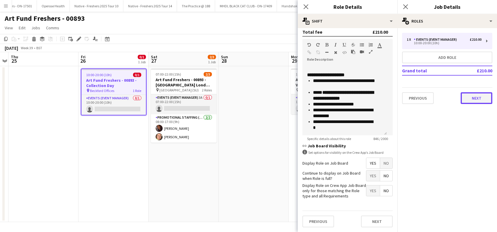
click at [472, 92] on button "Next" at bounding box center [477, 98] width 32 height 12
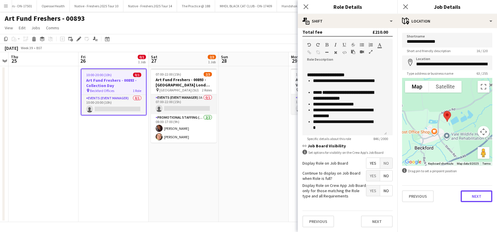
click at [480, 200] on button "Next" at bounding box center [477, 196] width 32 height 12
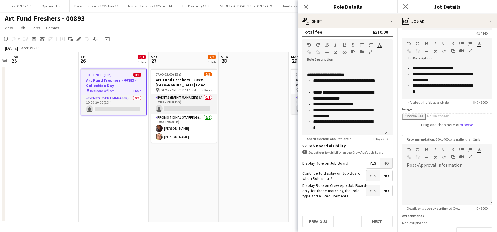
scroll to position [0, 0]
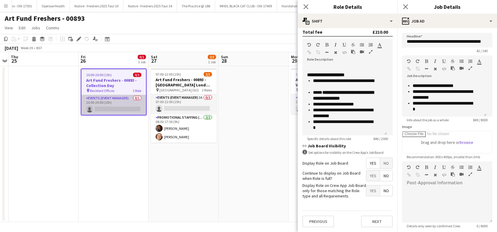
click at [119, 107] on app-card-role "Events (Event Manager) 0/1 10:00-20:00 (10h) single-neutral-actions" at bounding box center [113, 105] width 64 height 20
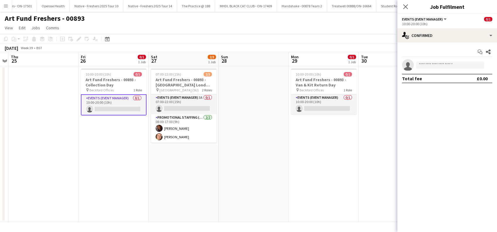
click at [119, 107] on app-card-role "Events (Event Manager) 0/1 10:00-20:00 (10h) single-neutral-actions" at bounding box center [114, 104] width 66 height 21
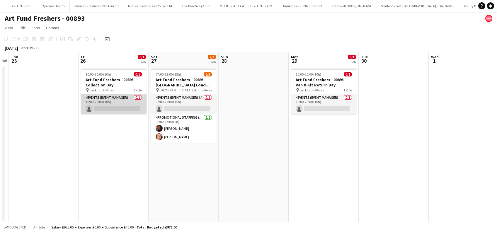
click at [119, 107] on app-card-role "Events (Event Manager) 0/1 10:00-20:00 (10h) single-neutral-actions" at bounding box center [114, 104] width 66 height 20
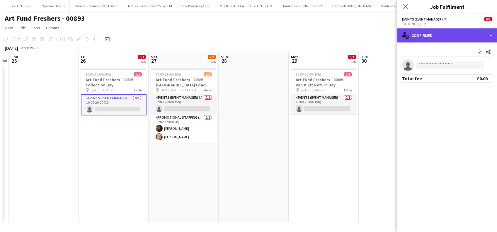
click at [441, 39] on div "single-neutral-actions-check-2 Confirmed" at bounding box center [447, 35] width 100 height 14
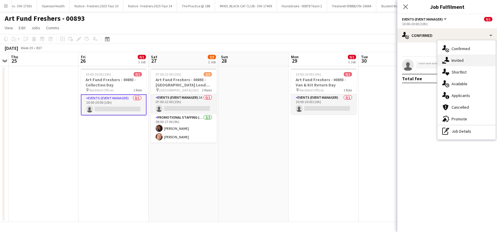
click at [461, 61] on span "Invited" at bounding box center [458, 60] width 12 height 5
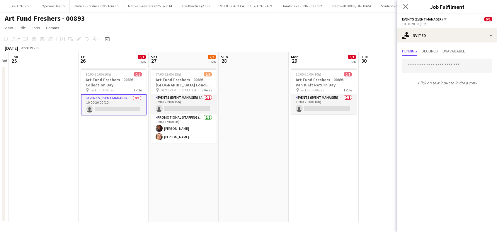
click at [421, 64] on input "text" at bounding box center [447, 66] width 90 height 15
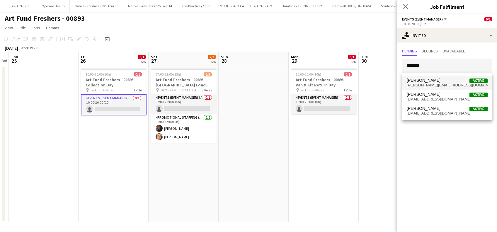
type input "*******"
click at [434, 81] on span "Brandon Cooper" at bounding box center [424, 80] width 34 height 5
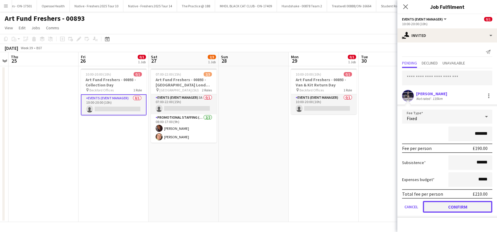
click at [455, 205] on button "Confirm" at bounding box center [457, 207] width 69 height 12
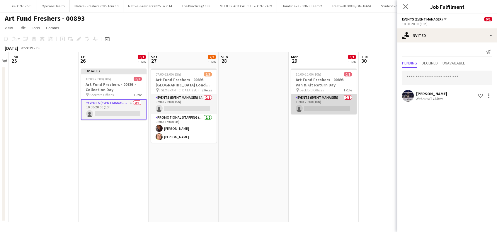
click at [327, 105] on app-card-role "Events (Event Manager) 0/1 10:00-20:00 (10h) single-neutral-actions" at bounding box center [324, 104] width 66 height 20
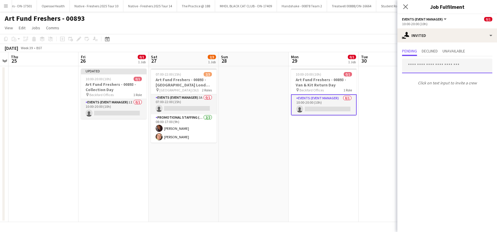
click at [424, 66] on input "text" at bounding box center [447, 66] width 90 height 15
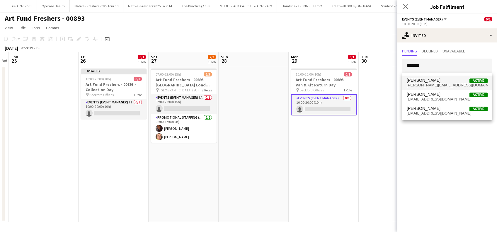
type input "*******"
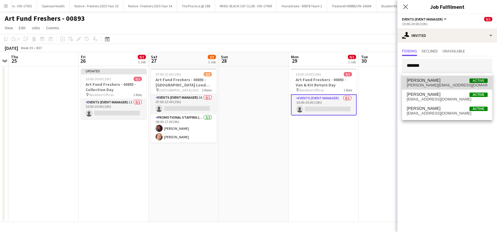
click at [430, 84] on span "[PERSON_NAME][EMAIL_ADDRESS][DOMAIN_NAME]" at bounding box center [447, 85] width 81 height 5
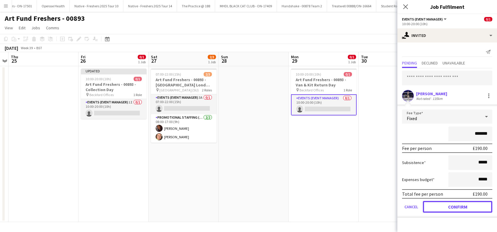
click at [447, 206] on button "Confirm" at bounding box center [457, 207] width 69 height 12
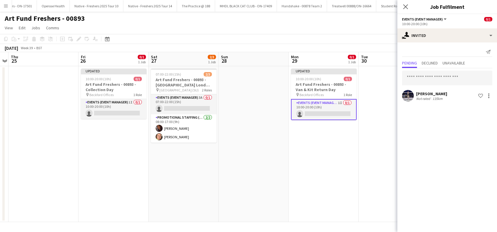
click at [376, 156] on app-date-cell at bounding box center [394, 144] width 70 height 156
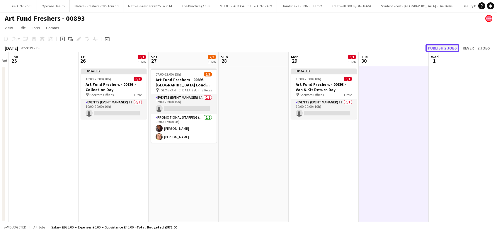
click at [442, 47] on button "Publish 2 jobs" at bounding box center [442, 48] width 34 height 8
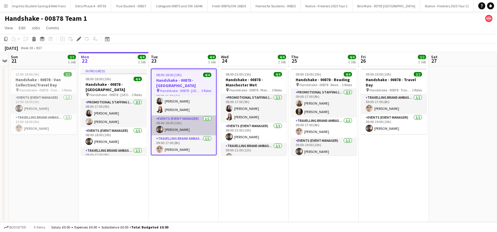
scroll to position [8, 0]
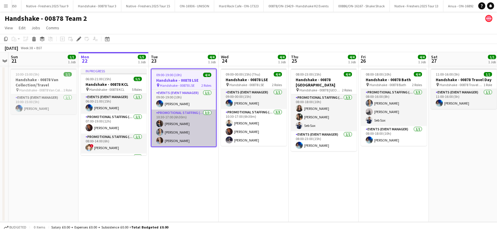
click at [173, 134] on app-card-role "Promotional Staffing (Brand Ambassadors) [DATE] 10:30-17:00 (6h30m) [PERSON_NAM…" at bounding box center [183, 128] width 64 height 37
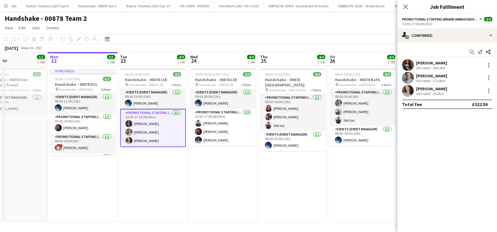
scroll to position [0, 163]
drag, startPoint x: 265, startPoint y: 170, endPoint x: 234, endPoint y: 201, distance: 44.1
click at [234, 201] on app-calendar-viewport "Fri 19 1/1 1 Job Sat 20 Sun 21 1/1 1 Job Mon 22 5/5 1 Job Tue 23 4/4 1 Job Wed …" at bounding box center [248, 137] width 497 height 170
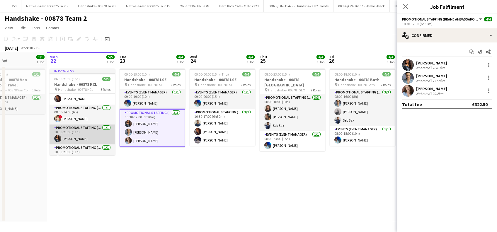
scroll to position [38, 0]
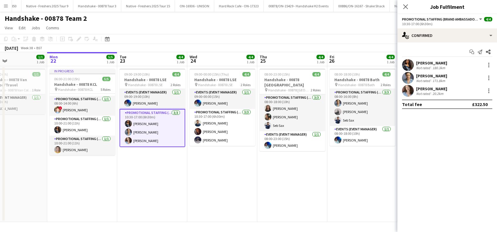
click at [150, 131] on app-card-role "Promotional Staffing (Brand Ambassadors) [DATE] 10:30-17:00 (6h30m) [PERSON_NAM…" at bounding box center [153, 128] width 66 height 38
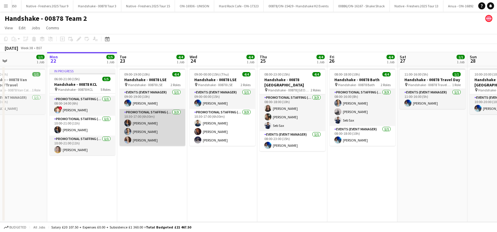
click at [150, 131] on app-card-role "Promotional Staffing (Brand Ambassadors) [DATE] 10:30-17:00 (6h30m) [PERSON_NAM…" at bounding box center [153, 127] width 66 height 37
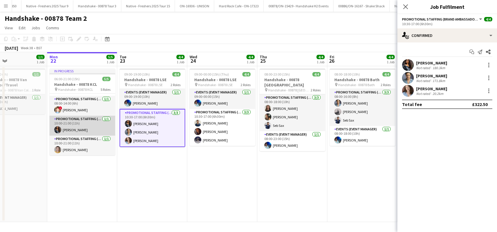
scroll to position [0, 0]
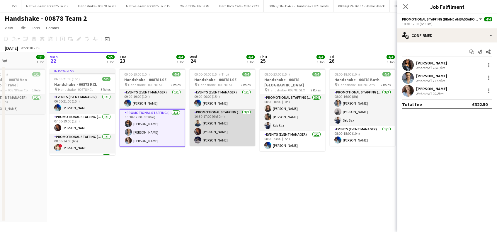
click at [219, 123] on app-card-role "Promotional Staffing (Brand Ambassadors) [DATE] 10:30-17:00 (6h30m) [PERSON_NAM…" at bounding box center [223, 127] width 66 height 37
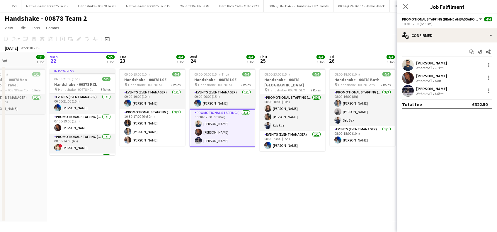
click at [438, 63] on div "[PERSON_NAME]" at bounding box center [431, 62] width 31 height 5
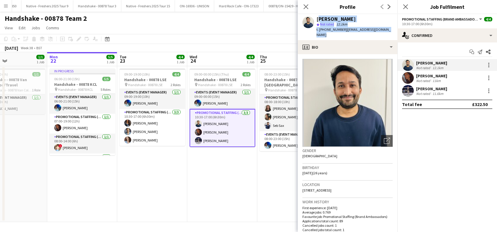
drag, startPoint x: 394, startPoint y: 30, endPoint x: 317, endPoint y: 18, distance: 77.9
click at [317, 18] on div "[PERSON_NAME] star Not rated 12.1km t. [PHONE_NUMBER] | [EMAIL_ADDRESS][DOMAIN_…" at bounding box center [348, 27] width 100 height 26
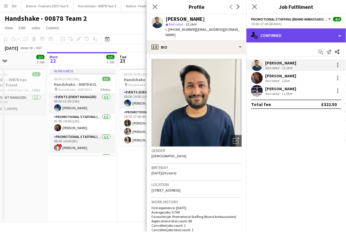
click at [341, 30] on div "single-neutral-actions-check-2 Confirmed" at bounding box center [296, 35] width 100 height 14
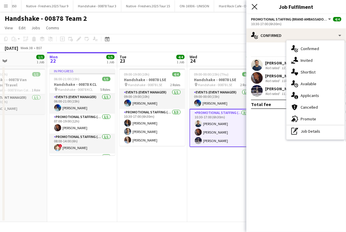
click at [256, 6] on icon at bounding box center [255, 7] width 6 height 6
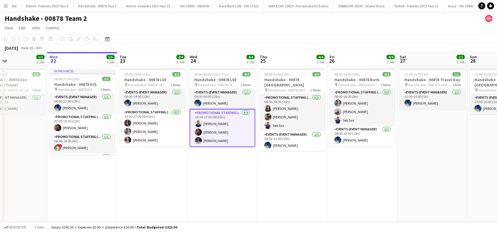
click at [221, 124] on app-card-role "Promotional Staffing (Brand Ambassadors) [DATE] 10:30-17:00 (6h30m) [PERSON_NAM…" at bounding box center [223, 128] width 66 height 38
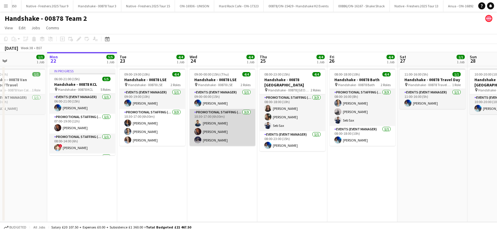
click at [216, 124] on app-card-role "Promotional Staffing (Brand Ambassadors) [DATE] 10:30-17:00 (6h30m) [PERSON_NAM…" at bounding box center [223, 127] width 66 height 37
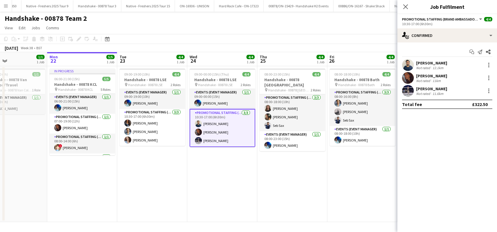
click at [441, 62] on div "[PERSON_NAME]" at bounding box center [431, 62] width 31 height 5
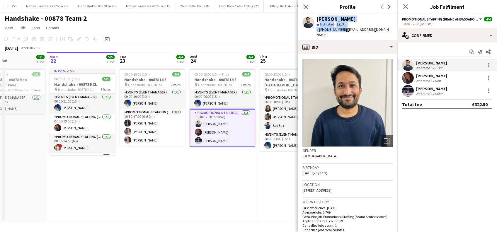
drag, startPoint x: 341, startPoint y: 30, endPoint x: 317, endPoint y: 19, distance: 26.7
click at [317, 19] on div "[PERSON_NAME] star Not rated 12.1km t. [PHONE_NUMBER] | [EMAIL_ADDRESS][DOMAIN_…" at bounding box center [354, 26] width 76 height 21
copy div "[PERSON_NAME] star Not rated 12.1km t. [PHONE_NUMBER]"
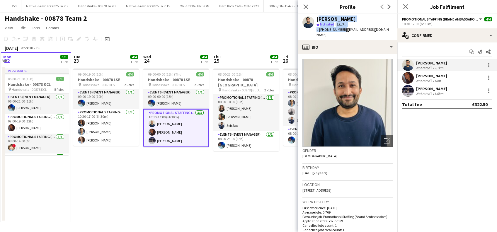
drag, startPoint x: 279, startPoint y: 188, endPoint x: 233, endPoint y: 192, distance: 46.4
click at [232, 192] on app-calendar-viewport "Fri 19 1/1 1 Job Sat 20 Sun 21 1/1 1 Job Mon 22 5/5 1 Job Tue 23 4/4 1 Job Wed …" at bounding box center [248, 137] width 497 height 170
click at [406, 8] on icon "Close pop-in" at bounding box center [406, 7] width 6 height 6
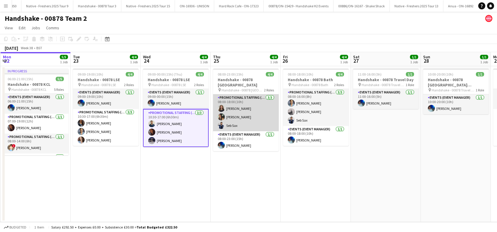
click at [236, 108] on app-card-role "Promotional Staffing (Brand Ambassadors) [DATE] 08:00-18:00 (10h) [PERSON_NAME]…" at bounding box center [246, 112] width 66 height 37
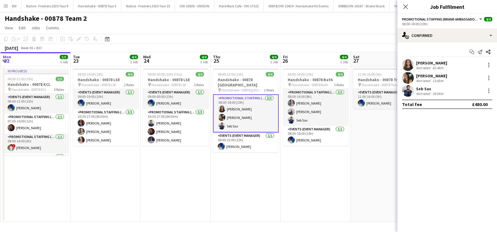
click at [428, 64] on div "[PERSON_NAME]" at bounding box center [431, 62] width 31 height 5
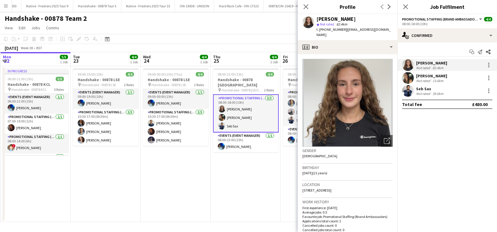
drag, startPoint x: 342, startPoint y: 30, endPoint x: 316, endPoint y: 18, distance: 28.9
click at [316, 18] on div "[PERSON_NAME] star Not rated 82.4km t. [PHONE_NUMBER] | [EMAIL_ADDRESS][DOMAIN_…" at bounding box center [348, 27] width 100 height 26
copy div "[PERSON_NAME] star Not rated 82.4km t. [PHONE_NUMBER]"
click at [430, 77] on div "[PERSON_NAME]" at bounding box center [431, 75] width 31 height 5
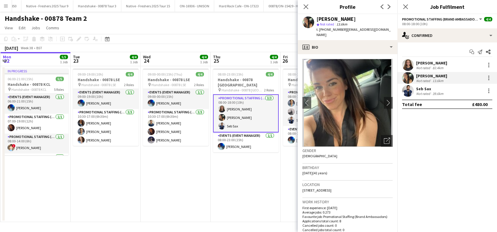
drag, startPoint x: 342, startPoint y: 28, endPoint x: 316, endPoint y: 19, distance: 27.6
click at [316, 19] on div "[PERSON_NAME] star Not rated 13.6km t. [PHONE_NUMBER] | [EMAIL_ADDRESS][DOMAIN_…" at bounding box center [348, 27] width 100 height 26
copy div "[PERSON_NAME] star Not rated 13.6km t. [PHONE_NUMBER]"
click at [422, 87] on div "Seb Sax" at bounding box center [430, 88] width 28 height 5
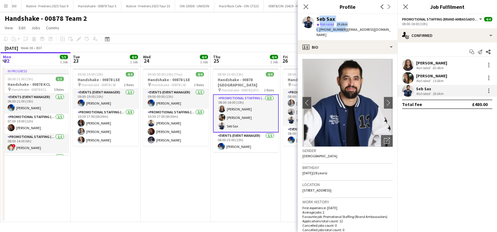
drag, startPoint x: 341, startPoint y: 28, endPoint x: 315, endPoint y: 20, distance: 27.2
click at [315, 20] on div "Seb Sax star Not rated 39.6km t. [PHONE_NUMBER] | [EMAIL_ADDRESS][DOMAIN_NAME]" at bounding box center [348, 27] width 100 height 26
copy div "Seb Sax star Not rated 39.6km t. [PHONE_NUMBER]"
drag, startPoint x: 405, startPoint y: 7, endPoint x: 399, endPoint y: 16, distance: 10.2
click at [405, 7] on icon at bounding box center [405, 6] width 5 height 5
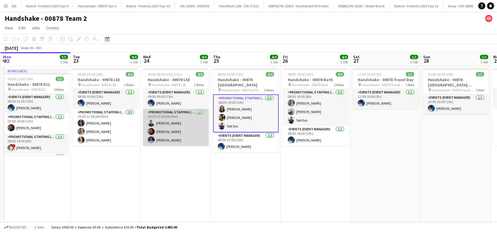
click at [175, 135] on app-card-role "Promotional Staffing (Brand Ambassadors) [DATE] 10:30-17:00 (6h30m) [PERSON_NAM…" at bounding box center [176, 127] width 66 height 37
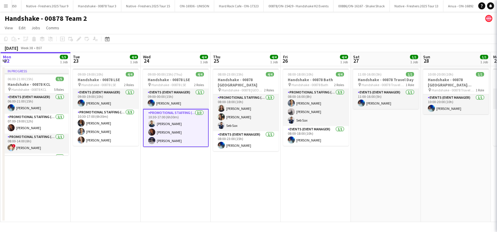
scroll to position [0, 209]
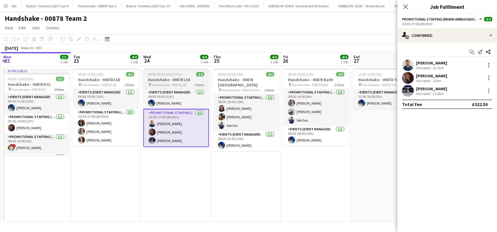
click at [168, 83] on span "Handshake - 00878 LSE" at bounding box center [169, 85] width 35 height 4
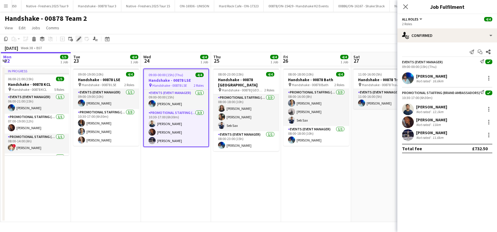
click at [77, 38] on icon "Edit" at bounding box center [78, 39] width 5 height 5
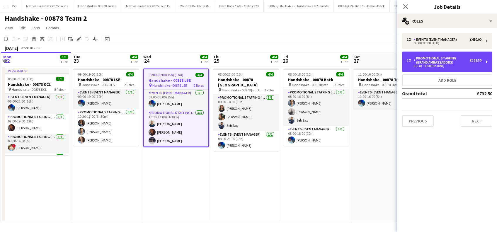
click at [463, 58] on div "Promotional Staffing (Brand Ambassadors)" at bounding box center [442, 60] width 56 height 8
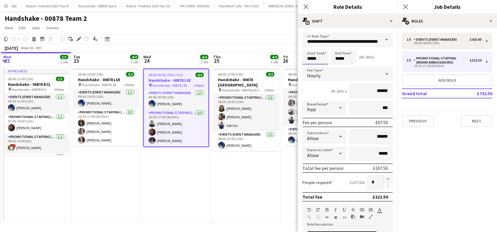
click at [319, 57] on input "*****" at bounding box center [315, 57] width 26 height 15
click at [310, 68] on div at bounding box center [310, 67] width 12 height 6
click at [321, 67] on div at bounding box center [321, 67] width 12 height 6
type input "*****"
click at [321, 67] on div at bounding box center [321, 67] width 12 height 6
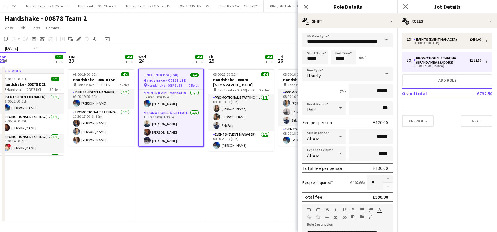
scroll to position [0, 257]
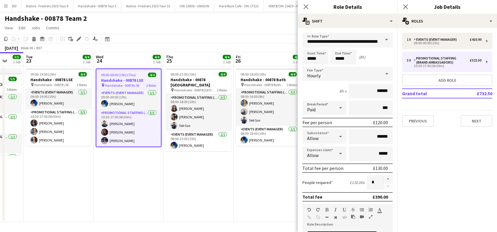
drag, startPoint x: 242, startPoint y: 181, endPoint x: 195, endPoint y: 195, distance: 49.8
click at [195, 195] on app-calendar-viewport "Fri 19 1/1 1 Job Sat 20 Sun 21 1/1 1 Job Mon 22 5/5 1 Job Tue 23 4/4 1 Job Wed …" at bounding box center [248, 137] width 497 height 170
click at [197, 184] on app-date-cell "08:00-23:00 (15h) 4/4 Handshake - 00878 Southampton pin Handshake - 00878 South…" at bounding box center [199, 144] width 70 height 156
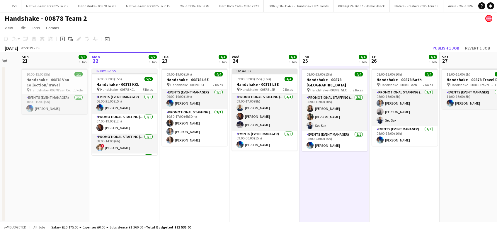
drag, startPoint x: 277, startPoint y: 178, endPoint x: 394, endPoint y: 185, distance: 117.7
click at [394, 185] on app-calendar-viewport "Fri 19 1/1 1 Job Sat 20 Sun 21 1/1 1 Job Mon 22 5/5 1 Job Tue 23 4/4 1 Job Wed …" at bounding box center [248, 137] width 497 height 170
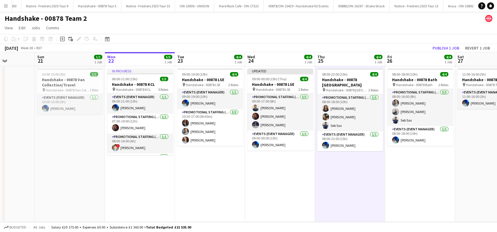
scroll to position [0, 175]
drag, startPoint x: 261, startPoint y: 190, endPoint x: 277, endPoint y: 192, distance: 15.9
click at [277, 192] on app-calendar-viewport "Thu 18 1/1 1 Job Fri 19 1/1 1 Job Sat 20 Sun 21 1/1 1 Job Mon 22 5/5 1 Job Tue …" at bounding box center [248, 137] width 497 height 170
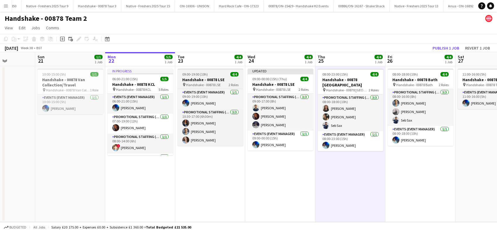
click at [198, 80] on h3 "Handshake - 00878 LSE" at bounding box center [211, 79] width 66 height 5
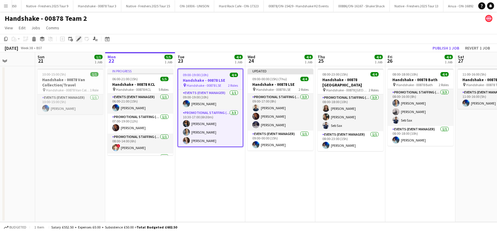
click at [77, 38] on icon "Edit" at bounding box center [78, 39] width 5 height 5
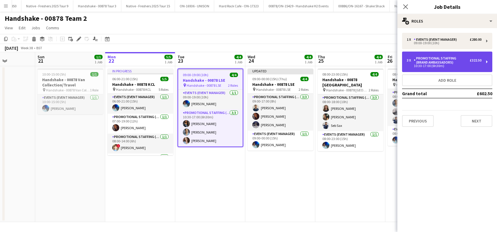
click at [457, 62] on div "Promotional Staffing (Brand Ambassadors)" at bounding box center [442, 60] width 56 height 8
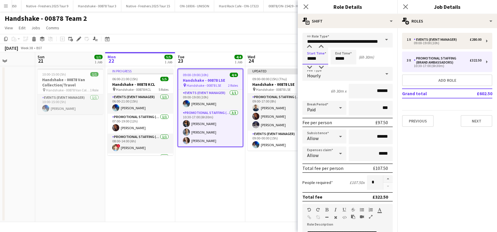
click at [312, 55] on input "*****" at bounding box center [315, 57] width 26 height 15
click at [310, 69] on div at bounding box center [310, 67] width 12 height 6
click at [323, 47] on div at bounding box center [321, 47] width 12 height 6
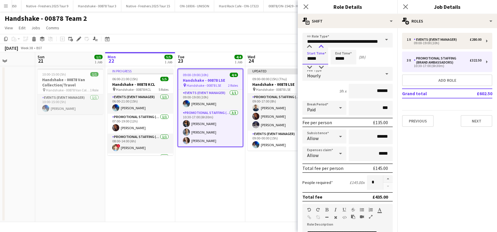
click at [323, 47] on div at bounding box center [321, 47] width 12 height 6
click at [320, 69] on div at bounding box center [321, 67] width 12 height 6
type input "*****"
click at [310, 45] on div at bounding box center [310, 47] width 12 height 6
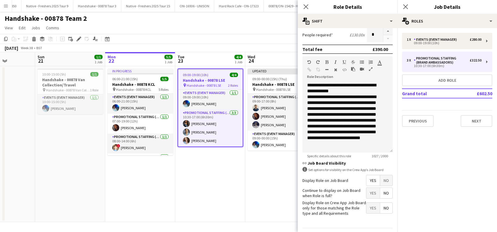
scroll to position [169, 0]
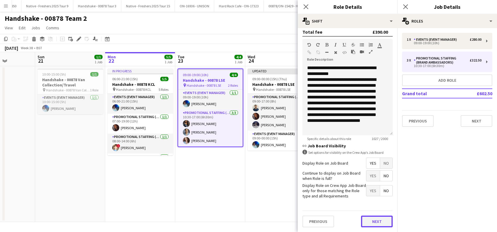
click at [372, 222] on button "Next" at bounding box center [377, 222] width 32 height 12
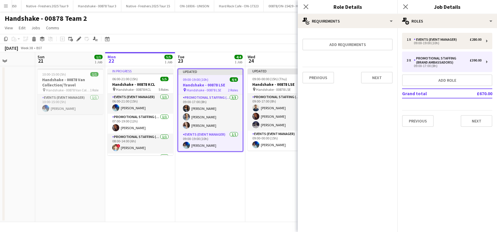
scroll to position [0, 0]
click at [380, 80] on button "Next" at bounding box center [377, 78] width 32 height 12
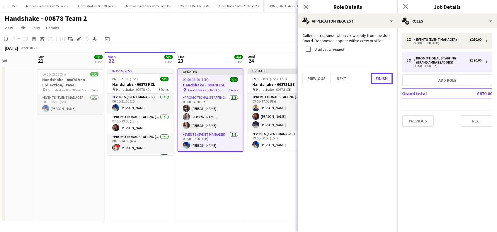
drag, startPoint x: 382, startPoint y: 80, endPoint x: 384, endPoint y: 66, distance: 13.9
click at [382, 80] on button "Finish" at bounding box center [382, 79] width 22 height 12
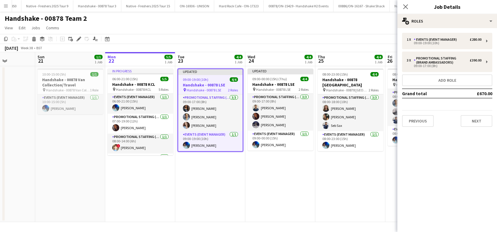
click at [407, 6] on icon at bounding box center [405, 6] width 5 height 5
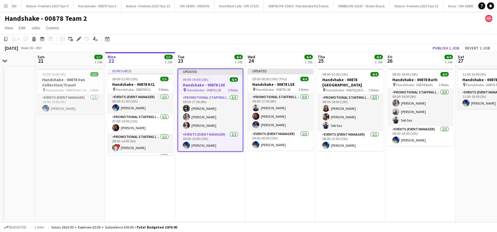
click at [197, 184] on app-date-cell "Updated 09:00-19:00 (10h) 4/4 Handshake - 00878 LSE pin Handshake - 00878 LSE 2…" at bounding box center [210, 144] width 70 height 156
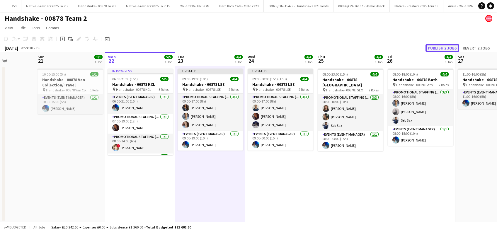
click at [447, 47] on button "Publish 2 jobs" at bounding box center [442, 48] width 34 height 8
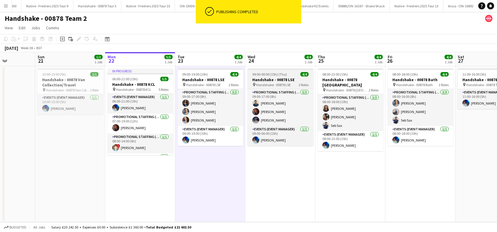
click at [273, 84] on span "Handshake - 00878 LSE" at bounding box center [273, 85] width 35 height 4
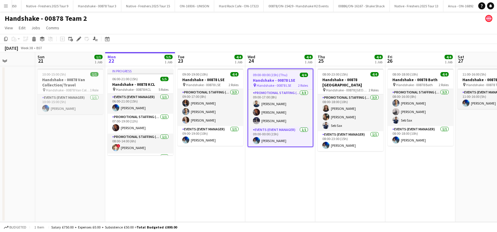
click at [214, 174] on app-date-cell "09:00-19:00 (10h) 4/4 Handshake - 00878 LSE pin Handshake - 00878 LSE 2 Roles P…" at bounding box center [210, 144] width 70 height 156
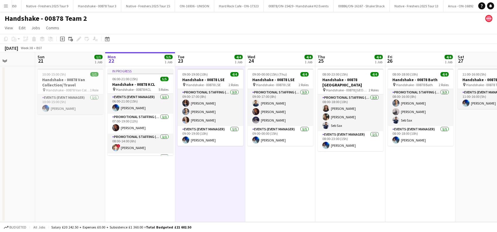
click at [282, 181] on app-date-cell "09:00-00:00 (15h) (Thu) 4/4 Handshake - 00878 LSE pin Handshake - 00878 LSE 2 R…" at bounding box center [280, 144] width 70 height 156
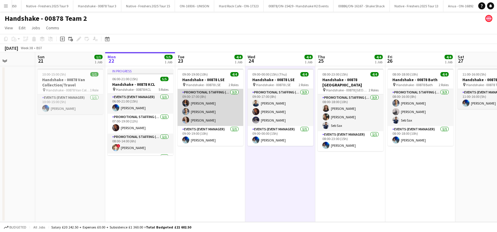
click at [202, 110] on app-card-role "Promotional Staffing (Brand Ambassadors) 3/3 09:00-17:00 (8h) Alyssa Palmer Rac…" at bounding box center [211, 107] width 66 height 37
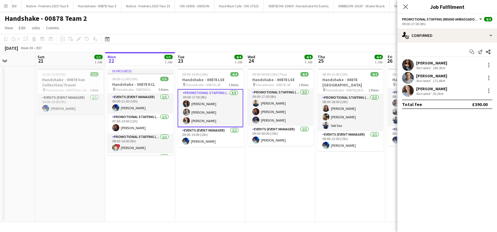
click at [211, 110] on app-card-role "Promotional Staffing (Brand Ambassadors) 3/3 09:00-17:00 (8h) Alyssa Palmer Rac…" at bounding box center [211, 108] width 66 height 38
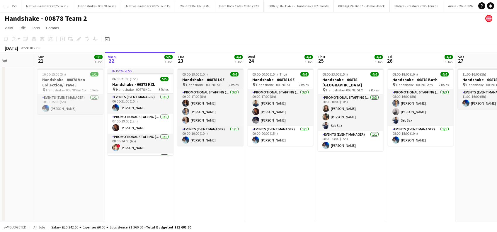
click at [202, 80] on h3 "Handshake - 00878 LSE" at bounding box center [211, 79] width 66 height 5
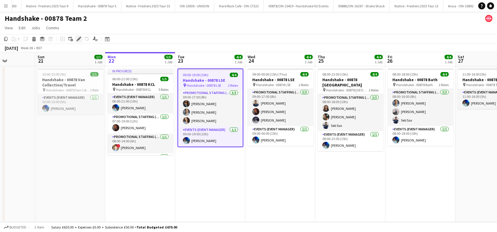
click at [78, 39] on icon at bounding box center [78, 39] width 3 height 3
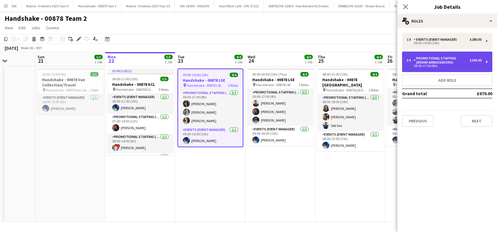
click at [454, 62] on div "Promotional Staffing (Brand Ambassadors)" at bounding box center [442, 60] width 56 height 8
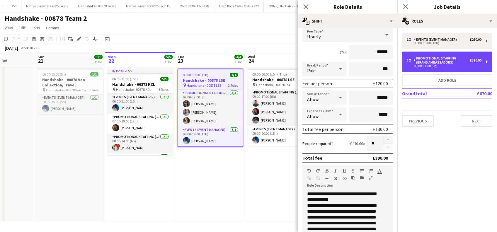
scroll to position [78, 0]
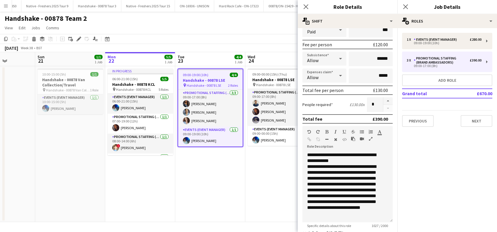
click at [383, 109] on div at bounding box center [388, 104] width 10 height 15
click at [383, 108] on div at bounding box center [388, 104] width 10 height 15
click at [373, 104] on input "*" at bounding box center [375, 104] width 16 height 15
type input "*"
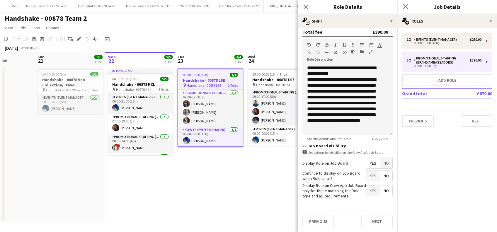
scroll to position [0, 0]
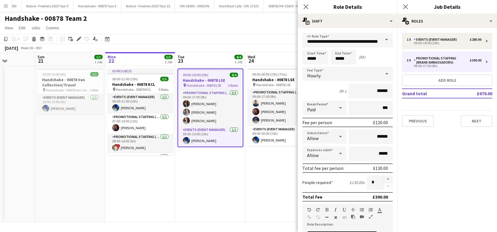
click at [195, 81] on h3 "Handshake - 00878 LSE" at bounding box center [210, 80] width 64 height 5
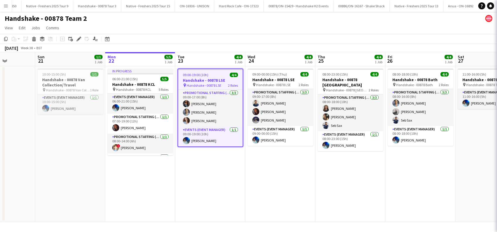
scroll to position [0, 175]
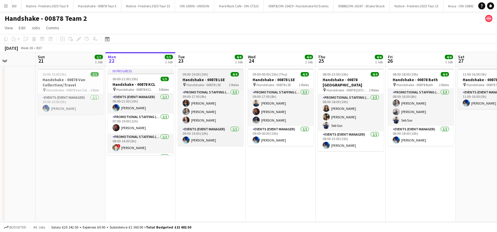
click at [213, 81] on h3 "Handshake - 00878 LSE" at bounding box center [211, 79] width 66 height 5
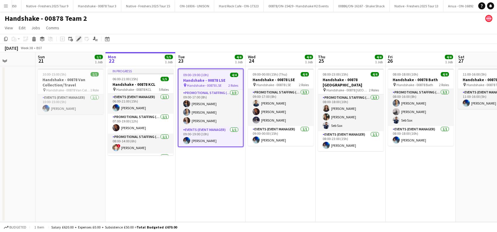
click at [79, 38] on icon at bounding box center [78, 39] width 3 height 3
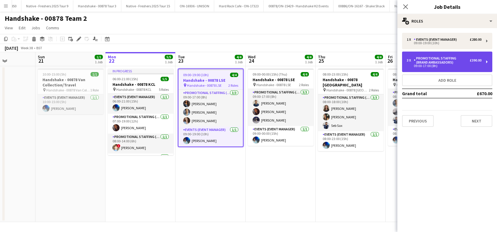
click at [454, 65] on div "09:00-17:00 (8h)" at bounding box center [444, 65] width 75 height 3
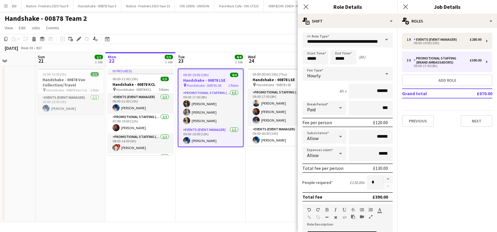
click at [383, 185] on div at bounding box center [388, 182] width 10 height 15
click at [383, 186] on div at bounding box center [388, 182] width 10 height 15
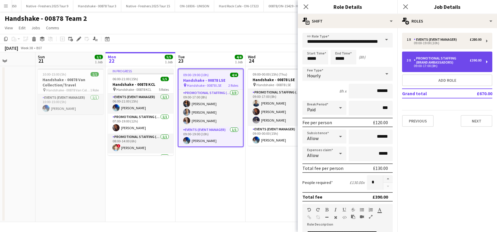
click at [417, 62] on div "Promotional Staffing (Brand Ambassadors)" at bounding box center [442, 60] width 56 height 8
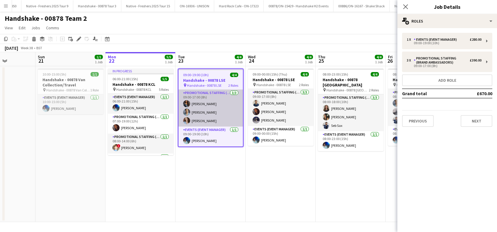
click at [204, 109] on app-card-role "Promotional Staffing (Brand Ambassadors) 3/3 09:00-17:00 (8h) Alyssa Palmer Rac…" at bounding box center [210, 108] width 64 height 37
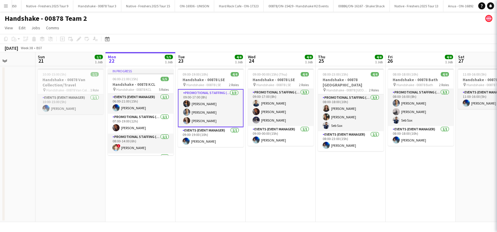
scroll to position [0, 174]
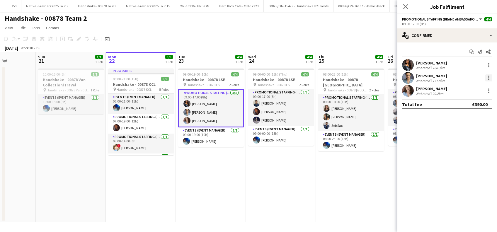
click at [492, 76] on div at bounding box center [488, 77] width 7 height 7
click at [460, 147] on span "Remove" at bounding box center [460, 144] width 18 height 5
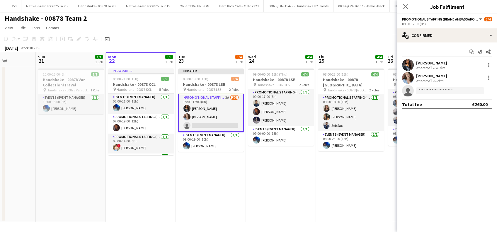
click at [406, 8] on icon "Close pop-in" at bounding box center [405, 6] width 5 height 5
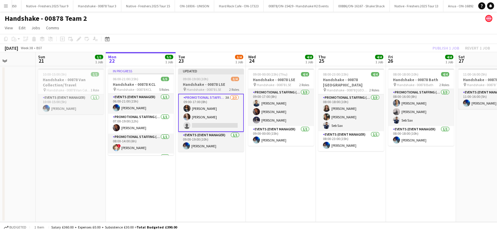
click at [211, 85] on h3 "Handshake - 00878 LSE" at bounding box center [211, 84] width 66 height 5
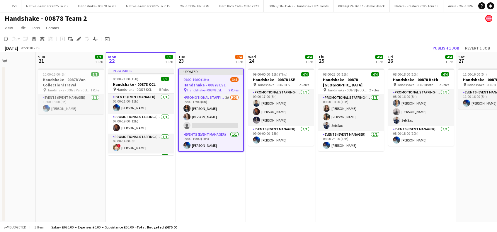
scroll to position [0, 175]
click at [449, 49] on button "Publish 1 job" at bounding box center [445, 48] width 31 height 8
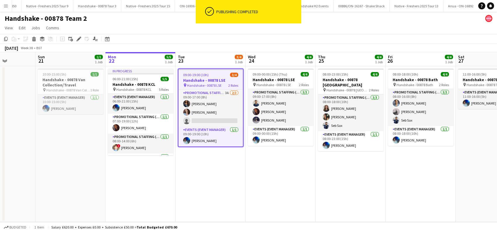
click at [211, 79] on h3 "Handshake - 00878 LSE" at bounding box center [210, 80] width 64 height 5
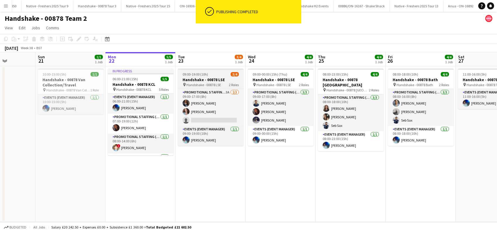
click at [211, 79] on h3 "Handshake - 00878 LSE" at bounding box center [211, 79] width 66 height 5
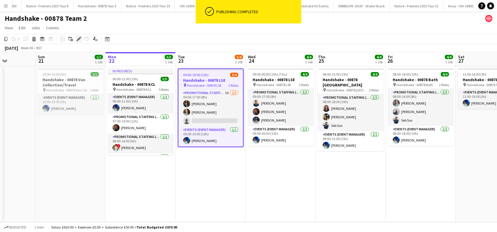
click at [78, 40] on icon at bounding box center [78, 39] width 3 height 3
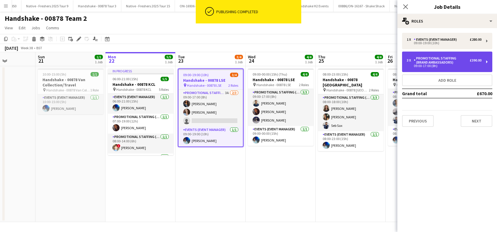
click at [442, 60] on div "Promotional Staffing (Brand Ambassadors)" at bounding box center [442, 60] width 56 height 8
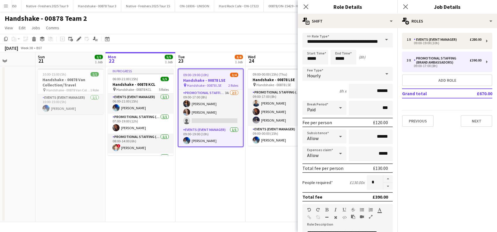
click at [384, 184] on button "button" at bounding box center [387, 186] width 9 height 7
type input "*"
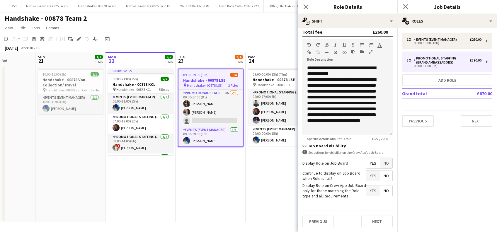
scroll to position [169, 0]
click at [370, 223] on button "Next" at bounding box center [377, 222] width 32 height 12
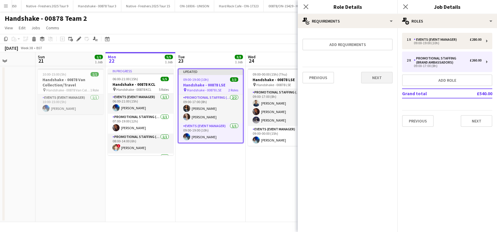
scroll to position [0, 0]
click at [372, 80] on button "Next" at bounding box center [377, 78] width 32 height 12
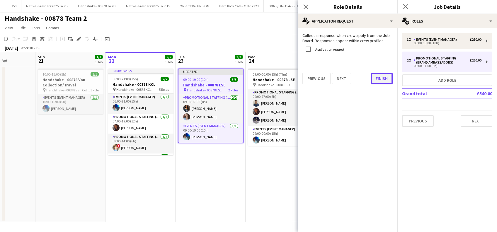
click at [375, 81] on button "Finish" at bounding box center [382, 79] width 22 height 12
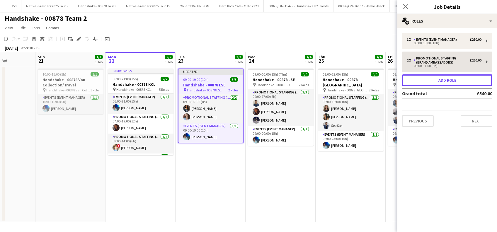
click at [455, 78] on button "Add role" at bounding box center [447, 80] width 90 height 12
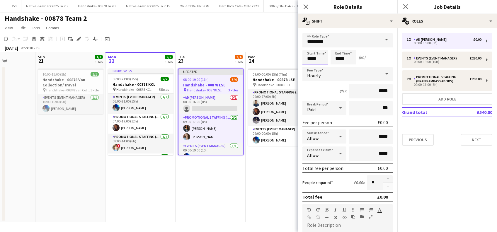
click at [314, 56] on input "*****" at bounding box center [315, 57] width 26 height 15
click at [310, 46] on div at bounding box center [310, 47] width 12 height 6
click at [321, 50] on input "*****" at bounding box center [315, 57] width 26 height 15
click at [322, 49] on div at bounding box center [321, 47] width 12 height 6
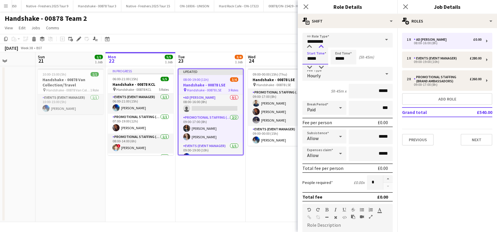
type input "*****"
click at [321, 47] on div at bounding box center [321, 47] width 12 height 6
click at [342, 59] on input "*****" at bounding box center [344, 57] width 26 height 15
type input "*****"
click at [338, 44] on div at bounding box center [338, 47] width 12 height 6
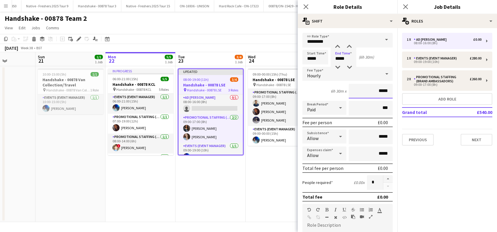
click at [373, 91] on input "*****" at bounding box center [371, 91] width 44 height 15
type input "******"
click at [373, 136] on input "*****" at bounding box center [371, 137] width 44 height 15
type input "******"
click at [339, 153] on icon at bounding box center [340, 153] width 3 height 1
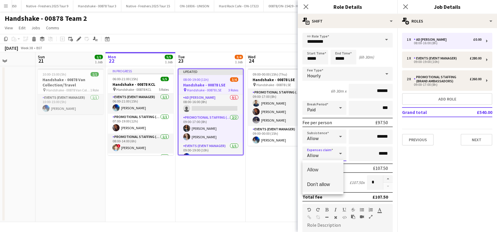
click at [321, 184] on span "Don't allow" at bounding box center [323, 185] width 32 height 6
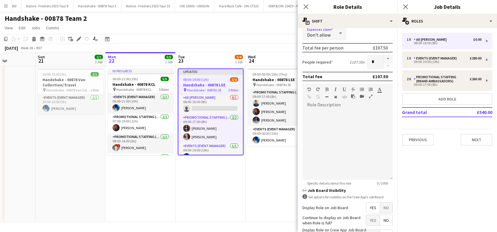
scroll to position [156, 0]
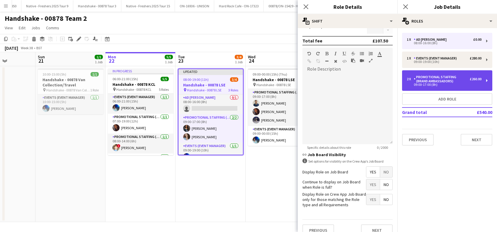
click at [439, 85] on div "09:00-17:00 (8h)" at bounding box center [444, 84] width 75 height 3
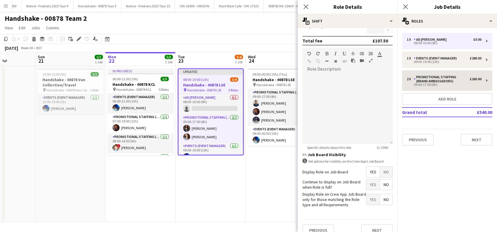
type input "**********"
type input "*****"
type input "*"
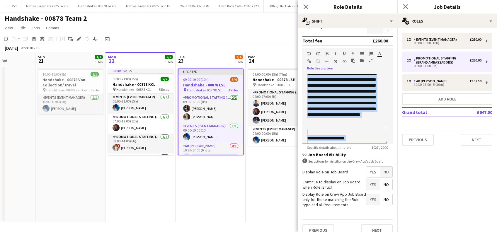
scroll to position [0, 0]
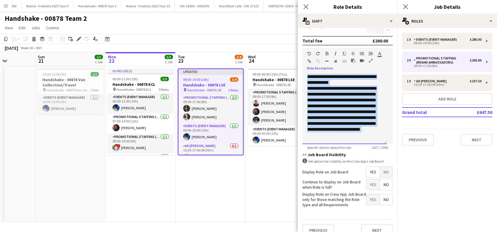
drag, startPoint x: 327, startPoint y: 132, endPoint x: 302, endPoint y: 62, distance: 74.4
click at [303, 66] on div "**********" at bounding box center [347, 96] width 90 height 96
copy div "**********"
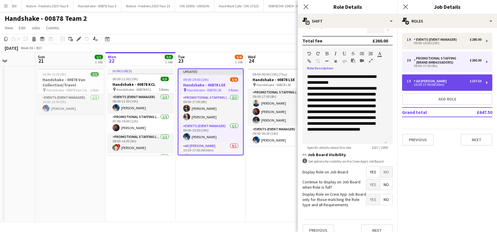
click at [432, 84] on div "10:30-17:00 (6h30m)" at bounding box center [444, 84] width 75 height 3
type input "*********"
type input "*****"
type input "*"
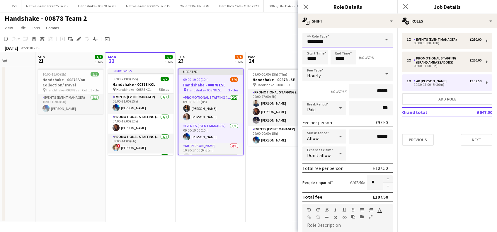
click at [341, 41] on input "*********" at bounding box center [347, 40] width 90 height 15
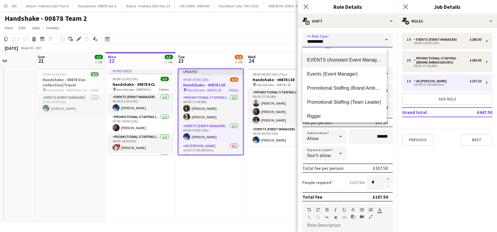
scroll to position [70, 0]
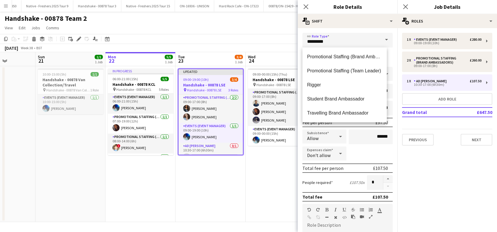
click at [345, 52] on mat-option "Promotional Staffing (Brand Ambassadors)" at bounding box center [344, 57] width 84 height 14
type input "**********"
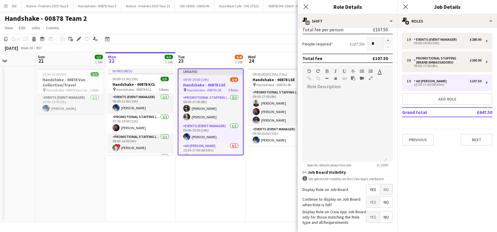
scroll to position [169, 0]
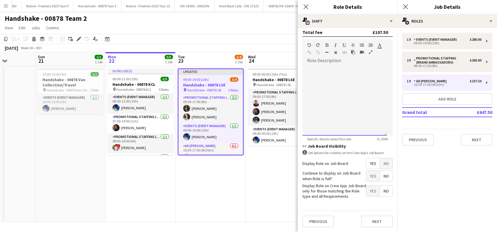
click at [311, 63] on span at bounding box center [306, 65] width 9 height 8
paste div
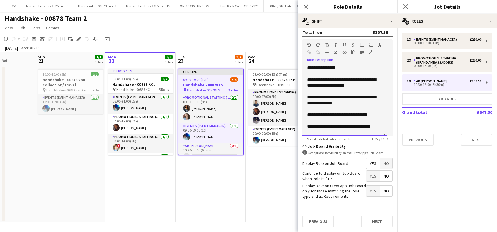
scroll to position [216, 0]
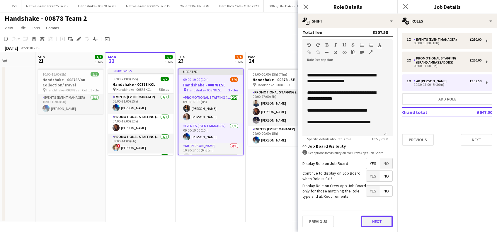
click at [375, 221] on button "Next" at bounding box center [377, 222] width 32 height 12
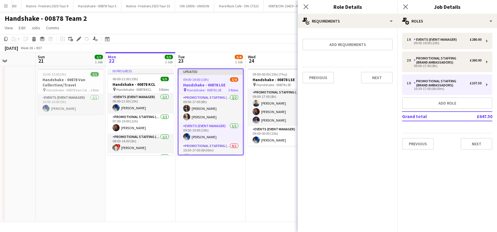
scroll to position [0, 0]
click at [377, 78] on button "Next" at bounding box center [377, 78] width 32 height 12
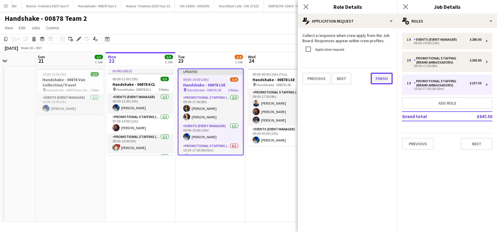
click at [380, 81] on button "Finish" at bounding box center [382, 79] width 22 height 12
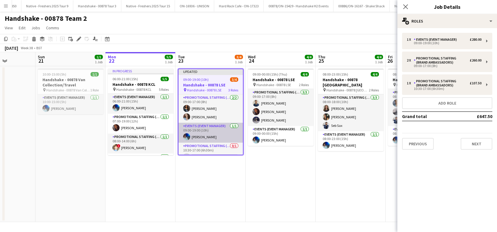
scroll to position [8, 0]
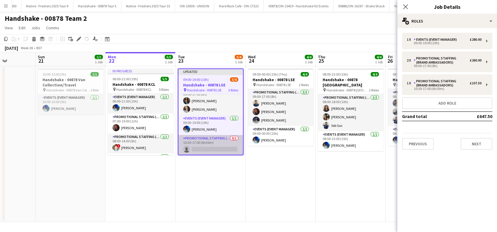
click at [205, 147] on app-card-role "Promotional Staffing (Brand Ambassadors) 0/1 10:30-17:00 (6h30m) single-neutral…" at bounding box center [210, 145] width 64 height 20
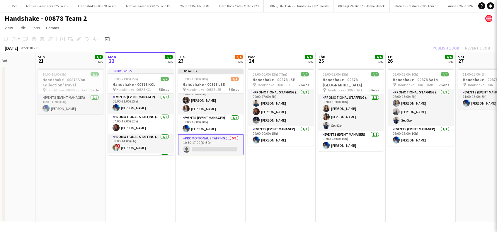
scroll to position [0, 174]
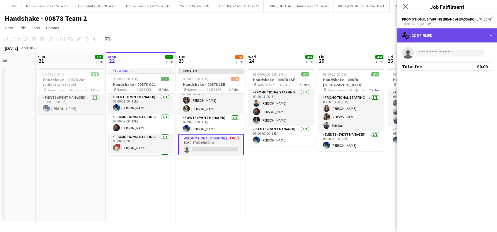
click at [439, 37] on div "single-neutral-actions-check-2 Confirmed" at bounding box center [447, 35] width 100 height 14
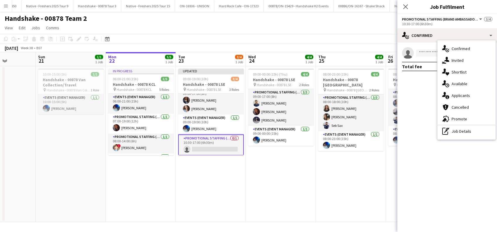
click at [456, 43] on div "single-neutral-actions-check-2 Confirmed" at bounding box center [466, 49] width 58 height 12
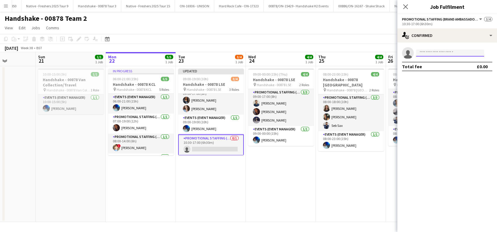
drag, startPoint x: 438, startPoint y: 53, endPoint x: 434, endPoint y: 49, distance: 5.0
click at [438, 53] on input at bounding box center [450, 53] width 68 height 7
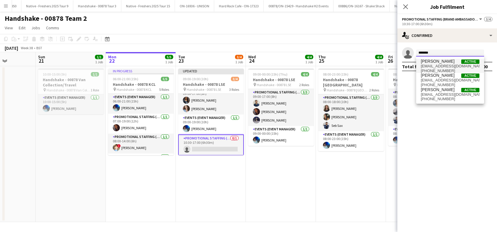
type input "*******"
click at [436, 65] on span "rachael_cummins@hotmail.co.uk" at bounding box center [450, 66] width 59 height 5
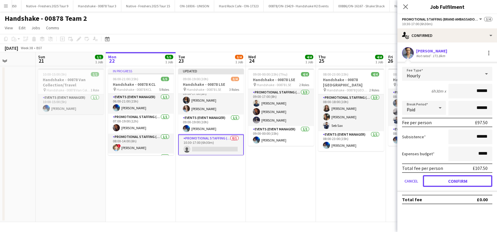
click at [462, 183] on button "Confirm" at bounding box center [457, 181] width 69 height 12
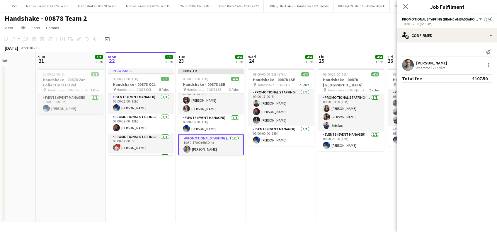
click at [408, 6] on icon "Close pop-in" at bounding box center [405, 6] width 5 height 5
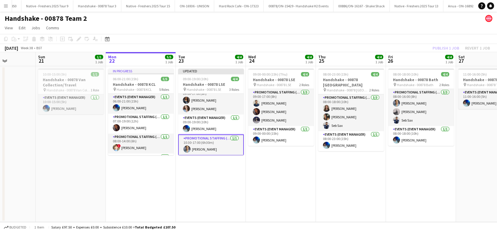
drag, startPoint x: 265, startPoint y: 197, endPoint x: 337, endPoint y: 154, distance: 83.5
click at [267, 197] on app-date-cell "09:00-00:00 (15h) (Thu) 4/4 Handshake - 00878 LSE pin Handshake - 00878 LSE 2 R…" at bounding box center [281, 144] width 70 height 156
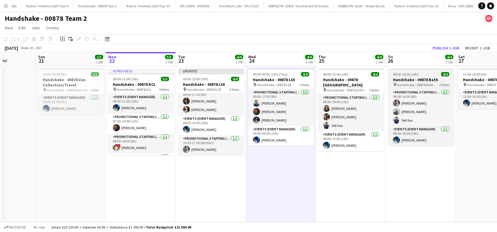
scroll to position [7, 0]
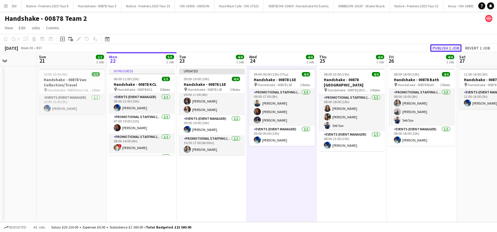
click at [439, 48] on button "Publish 1 job" at bounding box center [445, 48] width 31 height 8
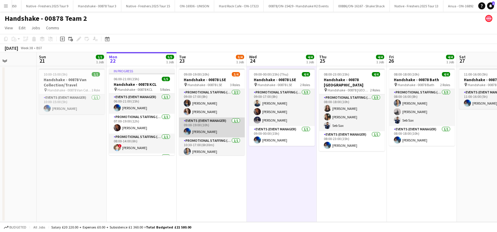
scroll to position [0, 0]
click at [208, 175] on app-date-cell "09:00-19:00 (10h) 3/4 Handshake - 00878 LSE pin Handshake - 00878 LSE 3 Roles P…" at bounding box center [212, 144] width 70 height 156
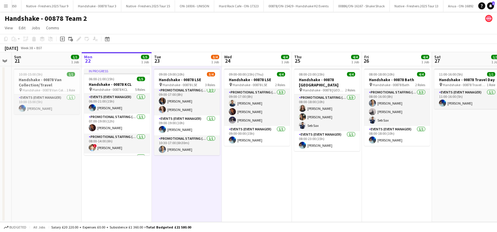
scroll to position [0, 211]
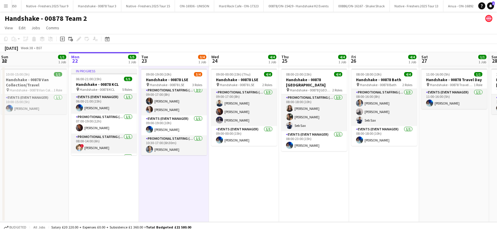
drag, startPoint x: 306, startPoint y: 168, endPoint x: 268, endPoint y: 192, distance: 45.2
click at [268, 192] on app-calendar-viewport "Thu 18 1/1 1 Job Fri 19 1/1 1 Job Sat 20 Sun 21 1/1 1 Job Mon 22 5/5 1 Job Tue …" at bounding box center [248, 137] width 497 height 170
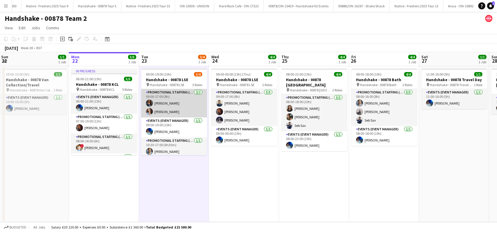
scroll to position [0, 0]
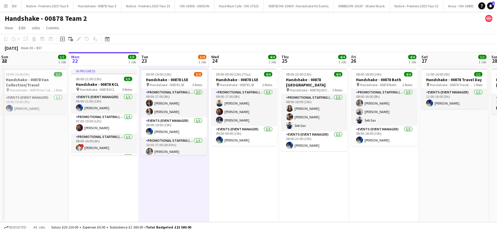
click at [192, 173] on app-date-cell "09:00-19:00 (10h) 3/4 Handshake - 00878 LSE pin Handshake - 00878 LSE 3 Roles P…" at bounding box center [174, 144] width 70 height 156
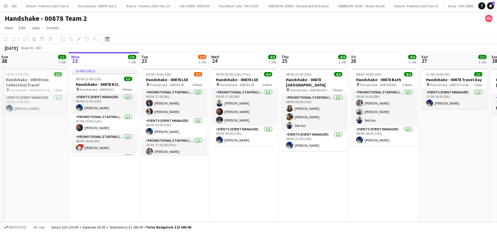
click at [256, 178] on app-date-cell "09:00-00:00 (15h) (Thu) 4/4 Handshake - 00878 LSE pin Handshake - 00878 LSE 2 R…" at bounding box center [244, 144] width 70 height 156
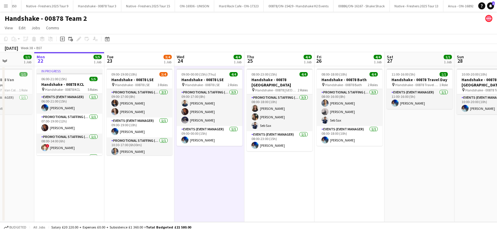
scroll to position [0, 246]
drag, startPoint x: 243, startPoint y: 180, endPoint x: 208, endPoint y: 194, distance: 37.3
click at [208, 194] on app-calendar-viewport "Thu 18 1/1 1 Job Fri 19 1/1 1 Job Sat 20 Sun 21 1/1 1 Job Mon 22 5/5 1 Job Tue …" at bounding box center [248, 137] width 497 height 170
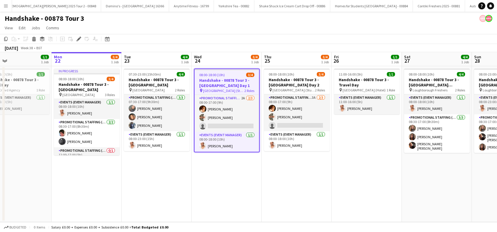
drag, startPoint x: 107, startPoint y: 177, endPoint x: 150, endPoint y: 173, distance: 43.5
click at [150, 173] on app-calendar-viewport "Fri 19 1/1 1 Job Sat 20 Sun 21 1/1 1 Job Mon 22 3/4 1 Job Tue 23 4/4 1 Job Wed …" at bounding box center [248, 137] width 497 height 170
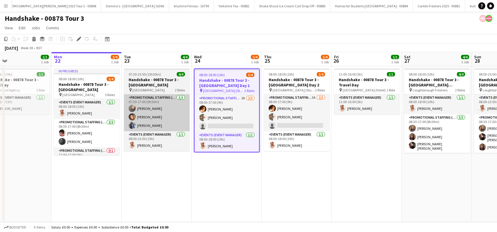
scroll to position [0, 158]
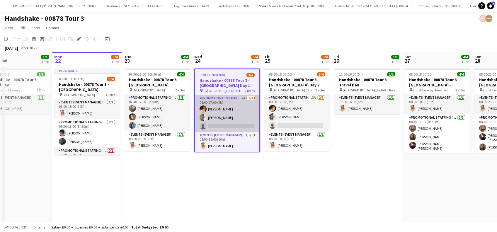
click at [234, 127] on app-card-role "Promotional Staffing (Brand Ambassadors) 2A [DATE] 08:00-17:00 (9h) [PERSON_NAM…" at bounding box center [227, 113] width 64 height 37
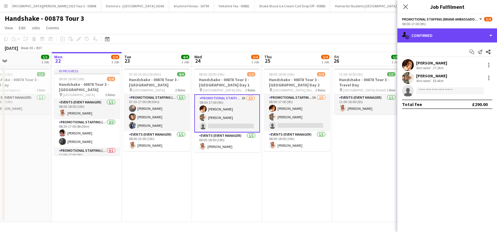
drag, startPoint x: 436, startPoint y: 35, endPoint x: 443, endPoint y: 40, distance: 9.2
click at [436, 35] on div "single-neutral-actions-check-2 Confirmed" at bounding box center [447, 35] width 100 height 14
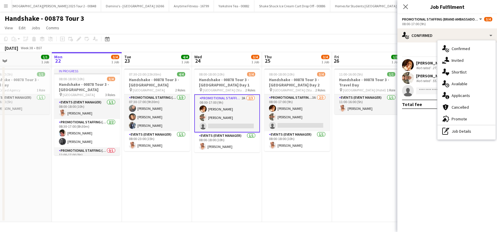
click at [463, 95] on span "Applicants" at bounding box center [461, 95] width 18 height 5
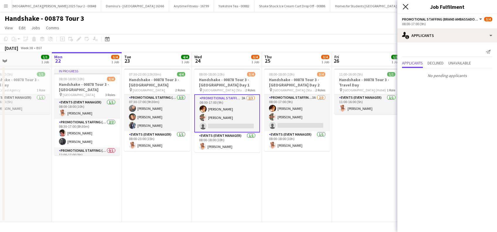
click at [408, 8] on icon "Close pop-in" at bounding box center [406, 7] width 6 height 6
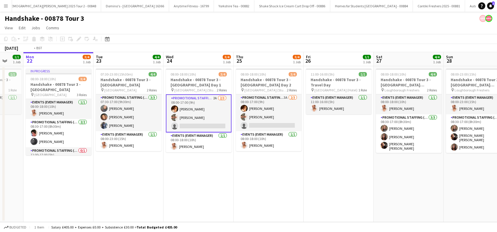
drag, startPoint x: 290, startPoint y: 183, endPoint x: 219, endPoint y: 186, distance: 70.4
click at [222, 188] on app-calendar-viewport "Fri 19 1/1 1 Job Sat 20 Sun 21 1/1 1 Job Mon 22 3/4 1 Job Tue 23 4/4 1 Job Wed …" at bounding box center [248, 137] width 497 height 170
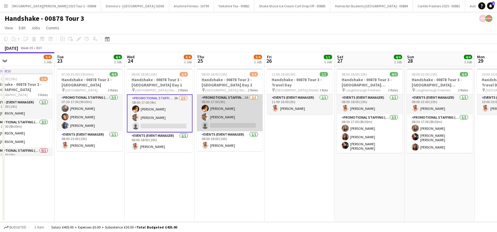
click at [227, 127] on app-card-role "Promotional Staffing (Brand Ambassadors) 3A [DATE] 08:00-17:00 (9h) [PERSON_NAM…" at bounding box center [230, 112] width 66 height 37
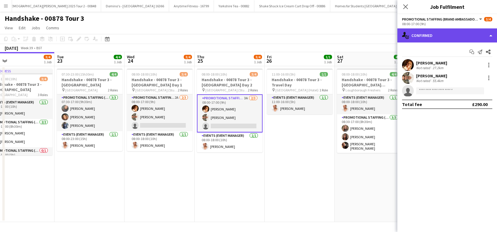
click at [448, 34] on div "single-neutral-actions-check-2 Confirmed" at bounding box center [447, 35] width 100 height 14
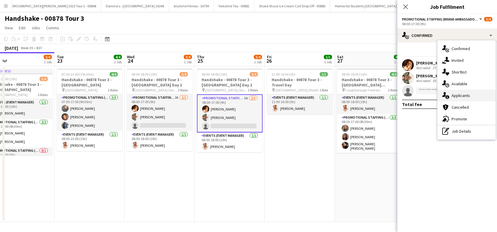
click at [459, 94] on span "Applicants" at bounding box center [461, 95] width 18 height 5
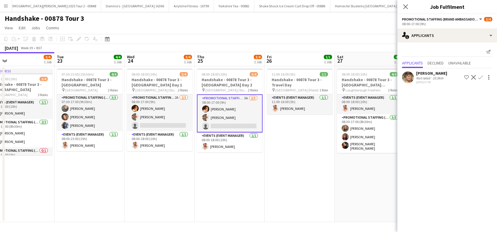
click at [425, 73] on div "Louise Robson" at bounding box center [431, 73] width 31 height 5
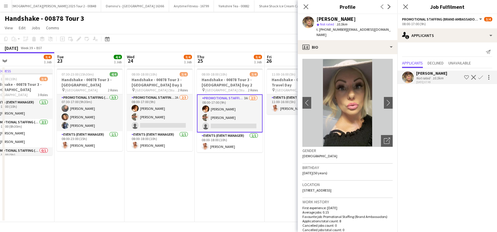
click at [481, 76] on app-icon "Confirm" at bounding box center [480, 77] width 5 height 5
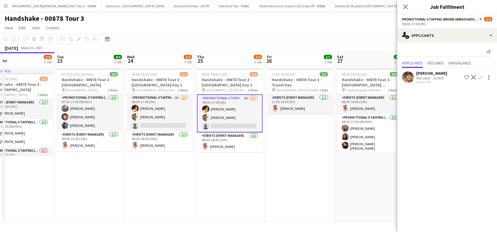
click at [481, 76] on app-icon "Confirm" at bounding box center [480, 77] width 5 height 5
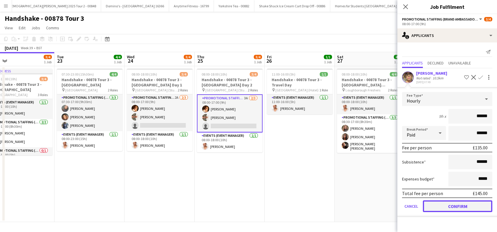
click at [455, 209] on button "Confirm" at bounding box center [457, 206] width 69 height 12
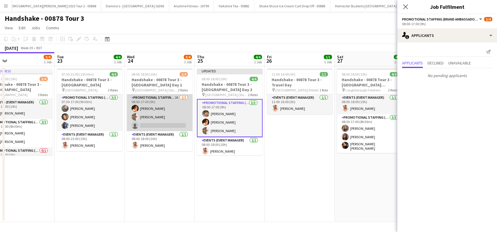
click at [150, 120] on app-card-role "Promotional Staffing (Brand Ambassadors) 2A 2/3 08:00-17:00 (9h) Sam Soulsby Ha…" at bounding box center [160, 112] width 66 height 37
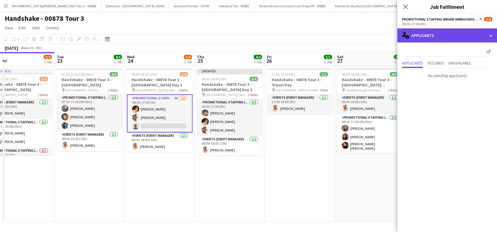
click at [448, 38] on div "single-neutral-actions-information Applicants" at bounding box center [447, 35] width 100 height 14
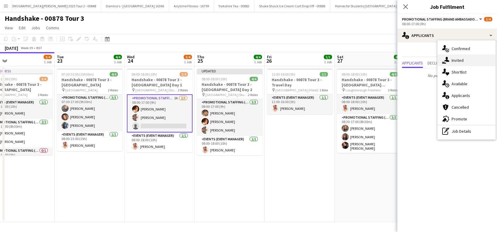
click at [456, 62] on span "Invited" at bounding box center [458, 60] width 12 height 5
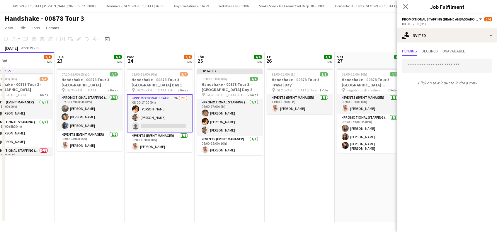
click at [415, 64] on input "text" at bounding box center [447, 66] width 90 height 15
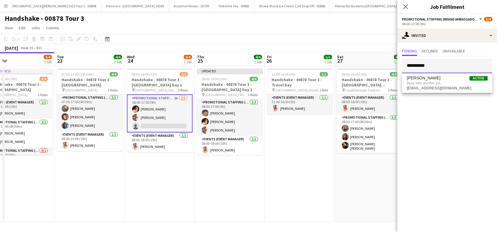
type input "**********"
click at [429, 126] on mat-expansion-panel "**********" at bounding box center [447, 137] width 100 height 190
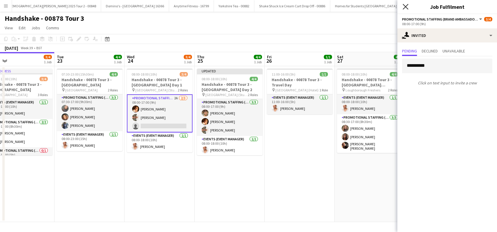
click at [406, 8] on icon "Close pop-in" at bounding box center [406, 7] width 6 height 6
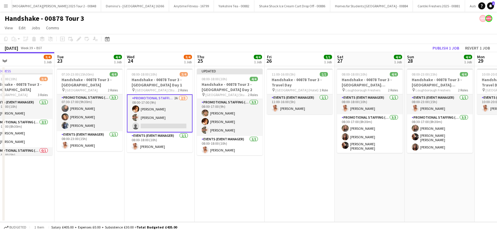
click at [380, 175] on app-date-cell "08:00-18:00 (10h) 4/4 Handshake - 00878 Tour 3 - Loughborough Freshers Day 1 pi…" at bounding box center [370, 144] width 70 height 156
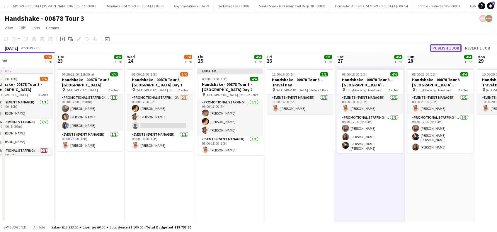
click at [448, 48] on button "Publish 1 job" at bounding box center [445, 48] width 31 height 8
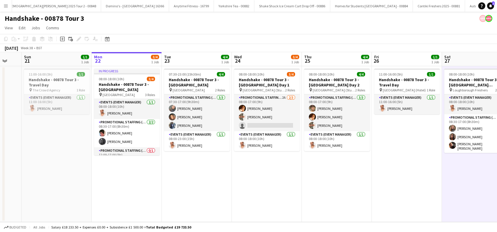
scroll to position [0, 187]
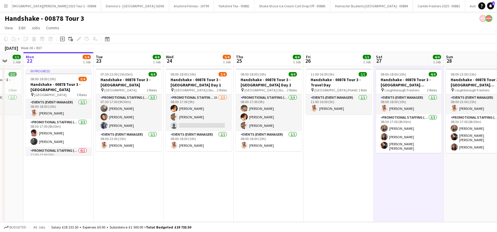
drag, startPoint x: 158, startPoint y: 183, endPoint x: 267, endPoint y: 186, distance: 109.0
click at [267, 186] on app-calendar-viewport "Fri 19 1/1 1 Job Sat 20 Sun 21 1/1 1 Job Mon 22 3/4 1 Job Tue 23 4/4 1 Job Wed …" at bounding box center [248, 137] width 497 height 170
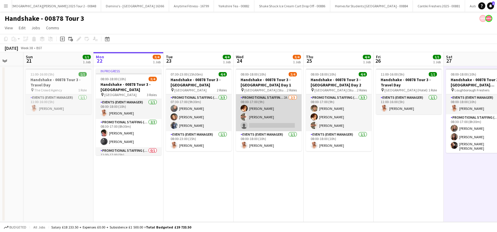
click at [274, 121] on app-card-role "Promotional Staffing (Brand Ambassadors) 2A 2/3 08:00-17:00 (9h) Sam Soulsby Ha…" at bounding box center [269, 112] width 66 height 37
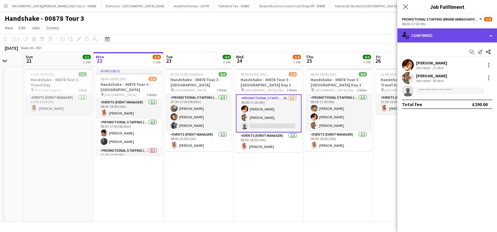
click at [440, 33] on div "single-neutral-actions-check-2 Confirmed" at bounding box center [447, 35] width 100 height 14
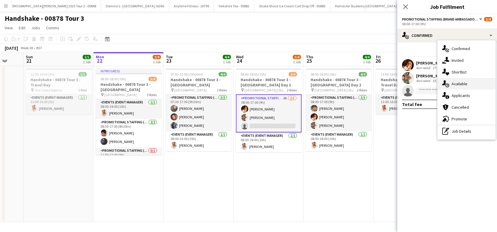
click at [460, 85] on span "Available" at bounding box center [460, 83] width 16 height 5
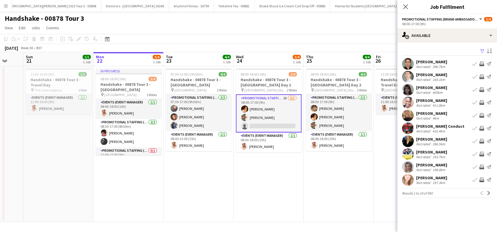
click at [482, 51] on app-icon "Filter" at bounding box center [482, 52] width 5 height 6
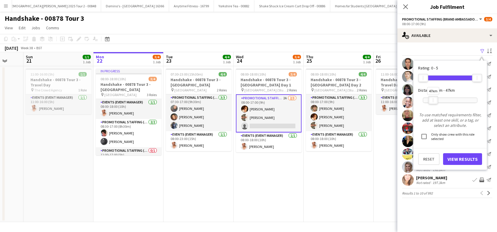
drag, startPoint x: 477, startPoint y: 99, endPoint x: 433, endPoint y: 100, distance: 44.0
click at [433, 100] on div at bounding box center [432, 100] width 9 height 8
click at [456, 157] on button "View Results" at bounding box center [462, 159] width 39 height 12
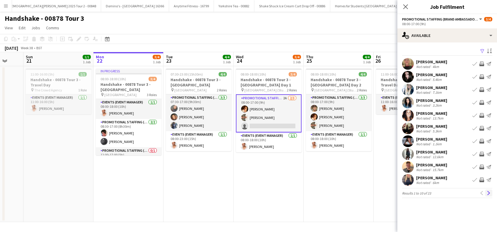
click at [488, 193] on app-icon "Next" at bounding box center [489, 193] width 4 height 4
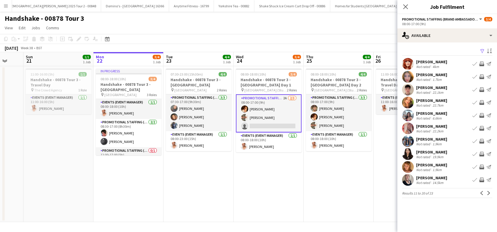
click at [490, 192] on app-icon "Next" at bounding box center [489, 193] width 4 height 4
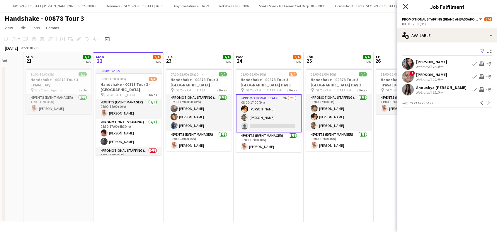
click at [407, 5] on icon at bounding box center [406, 7] width 6 height 6
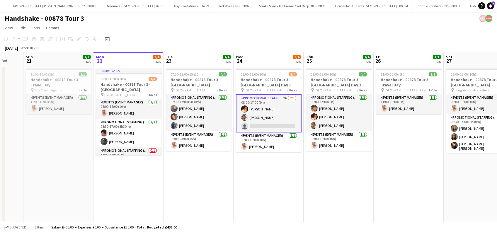
click at [276, 124] on app-card-role "Promotional Staffing (Brand Ambassadors) 2A 2/3 08:00-17:00 (9h) Sam Soulsby Ha…" at bounding box center [269, 113] width 66 height 38
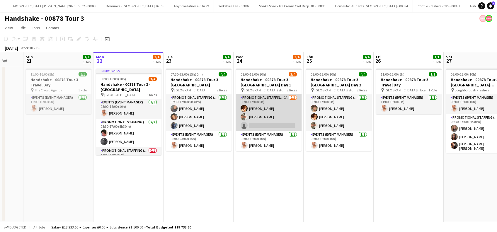
click at [265, 124] on app-card-role "Promotional Staffing (Brand Ambassadors) 2A 2/3 08:00-17:00 (9h) Sam Soulsby Ha…" at bounding box center [269, 112] width 66 height 37
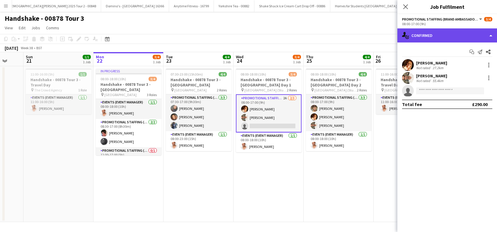
click at [452, 40] on div "single-neutral-actions-check-2 Confirmed" at bounding box center [447, 35] width 100 height 14
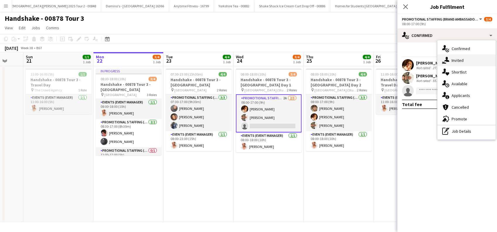
click at [460, 61] on span "Invited" at bounding box center [458, 60] width 12 height 5
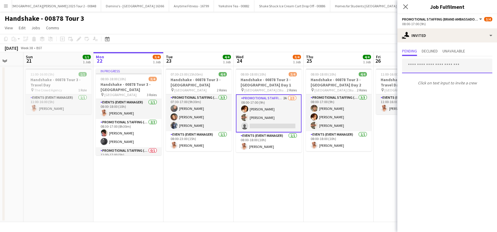
click at [420, 70] on input "text" at bounding box center [447, 66] width 90 height 15
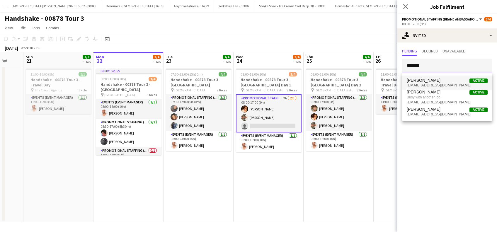
type input "*******"
click at [423, 84] on span "gb31@hotmail.co.uk" at bounding box center [447, 85] width 81 height 5
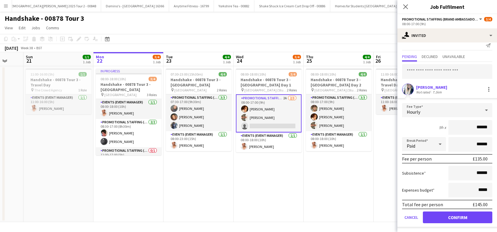
scroll to position [8, 0]
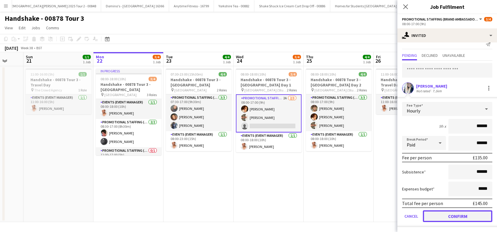
click at [451, 216] on button "Confirm" at bounding box center [457, 216] width 69 height 12
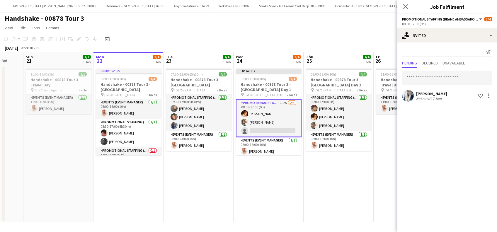
scroll to position [0, 0]
click at [419, 80] on input "text" at bounding box center [447, 78] width 90 height 15
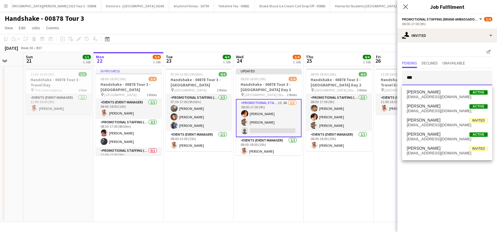
type input "***"
click at [419, 91] on span "Kim Bailey" at bounding box center [424, 92] width 34 height 5
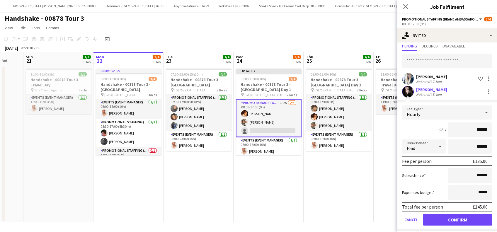
scroll to position [21, 0]
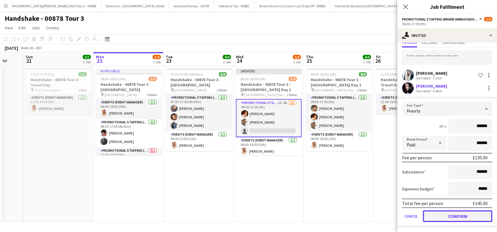
click at [453, 217] on button "Confirm" at bounding box center [457, 216] width 69 height 12
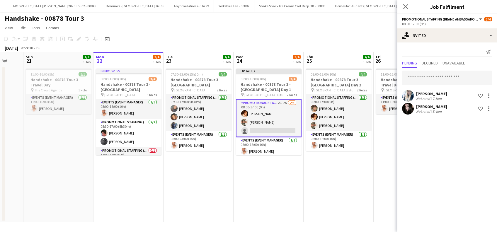
click at [415, 75] on input "text" at bounding box center [447, 78] width 90 height 15
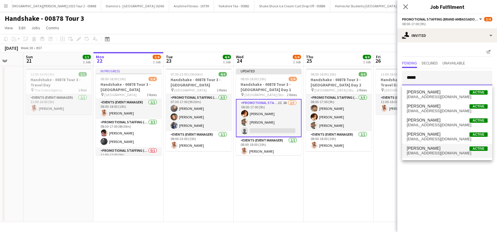
type input "*****"
click at [433, 152] on span "cherryrichards@hotmail.com" at bounding box center [447, 153] width 81 height 5
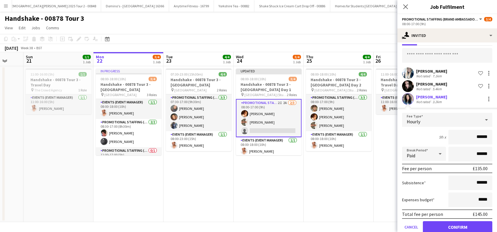
scroll to position [33, 0]
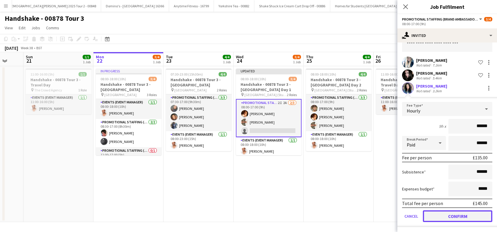
click at [451, 215] on button "Confirm" at bounding box center [457, 216] width 69 height 12
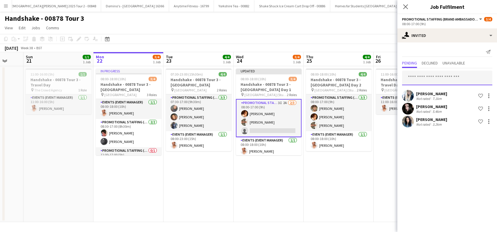
drag, startPoint x: 411, startPoint y: 78, endPoint x: 410, endPoint y: 73, distance: 5.6
click at [411, 77] on input "text" at bounding box center [447, 78] width 90 height 15
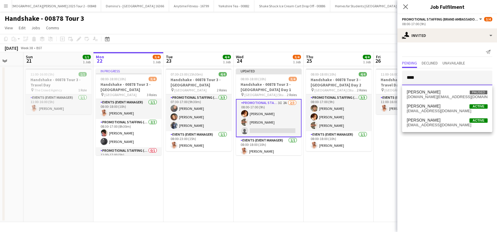
type input "****"
click at [428, 123] on span "lmatthews.1980@gmail.com" at bounding box center [447, 125] width 81 height 5
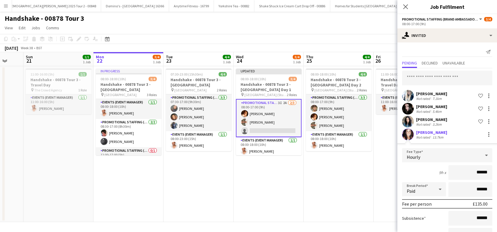
scroll to position [46, 0]
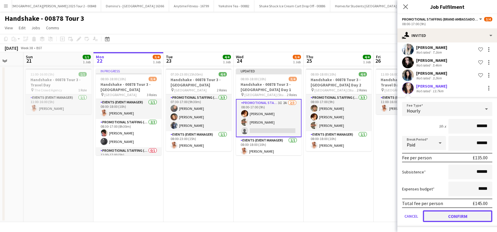
drag, startPoint x: 452, startPoint y: 213, endPoint x: 446, endPoint y: 207, distance: 8.1
click at [452, 213] on button "Confirm" at bounding box center [457, 216] width 69 height 12
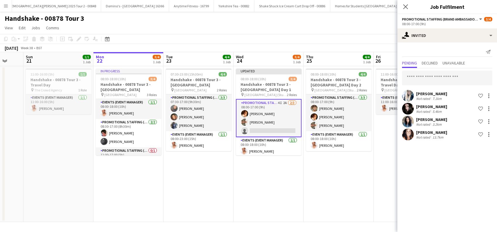
scroll to position [0, 0]
click at [412, 77] on input "text" at bounding box center [447, 78] width 90 height 15
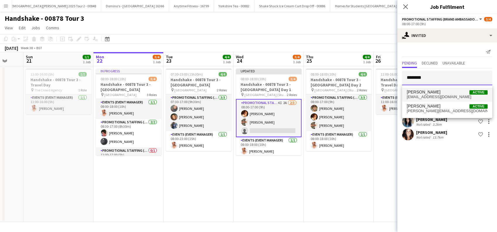
type input "********"
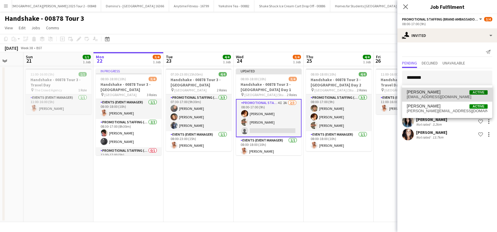
click at [431, 91] on span "Danielle Berry" at bounding box center [424, 92] width 34 height 5
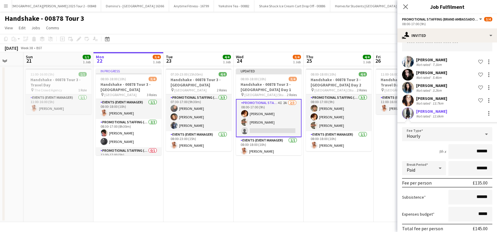
scroll to position [59, 0]
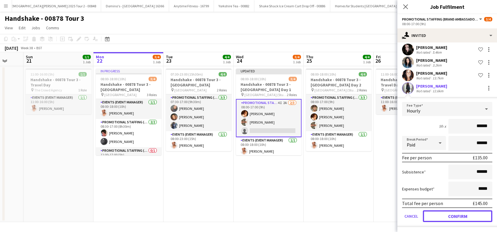
click at [452, 217] on button "Confirm" at bounding box center [457, 216] width 69 height 12
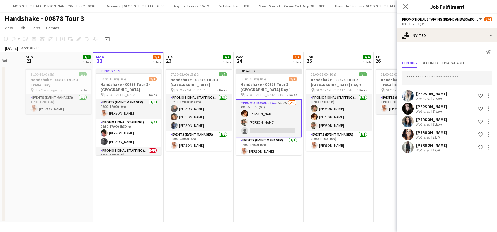
scroll to position [0, 0]
click at [435, 89] on div "Georgie Bourne Not rated 7.1km Shortlist crew Kim Bailey Not rated 5.4km Shortl…" at bounding box center [447, 111] width 100 height 86
click at [425, 80] on input "text" at bounding box center [447, 78] width 90 height 15
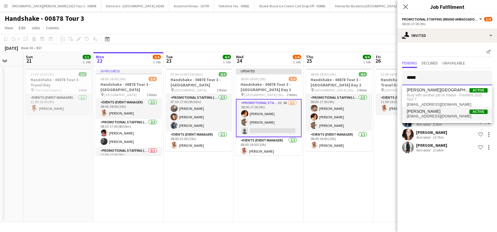
type input "*****"
click at [421, 115] on span "aimeerobertsonwork@outlook.com" at bounding box center [447, 116] width 81 height 5
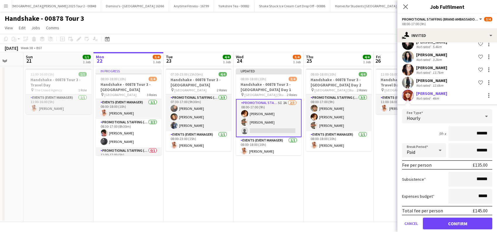
scroll to position [72, 0]
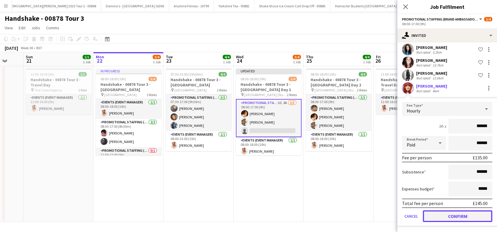
click at [460, 213] on button "Confirm" at bounding box center [457, 216] width 69 height 12
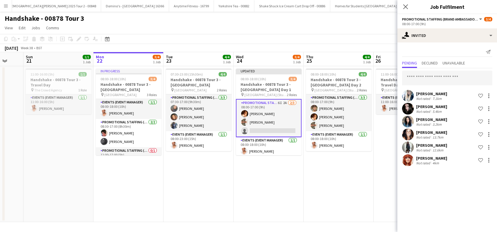
scroll to position [0, 0]
click at [413, 78] on input "text" at bounding box center [447, 78] width 90 height 15
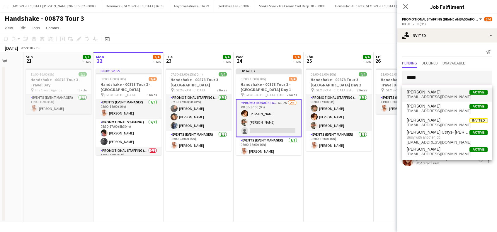
type input "*****"
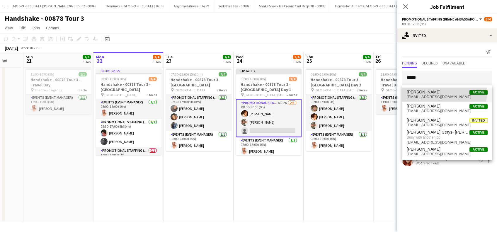
click at [425, 91] on span "Megan Ayling" at bounding box center [424, 92] width 34 height 5
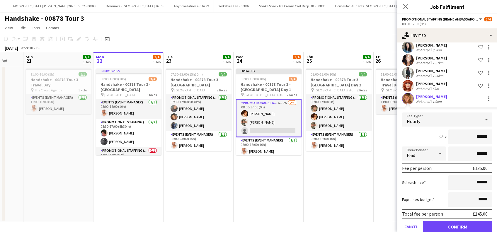
scroll to position [85, 0]
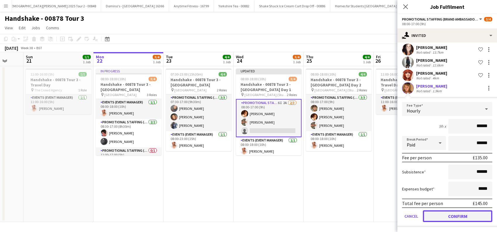
click at [456, 215] on button "Confirm" at bounding box center [457, 216] width 69 height 12
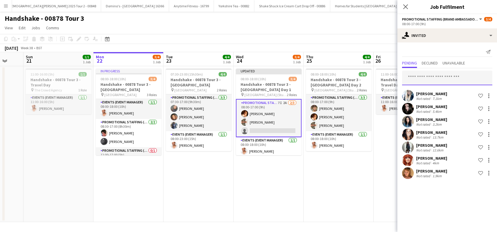
click at [414, 74] on input "text" at bounding box center [447, 78] width 90 height 15
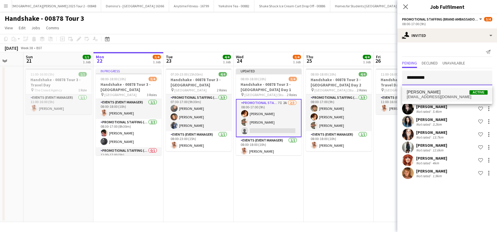
type input "**********"
click at [420, 92] on span "Lucy Grant" at bounding box center [424, 92] width 34 height 5
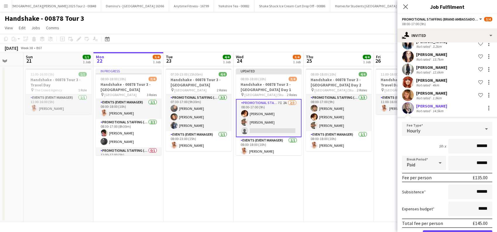
scroll to position [98, 0]
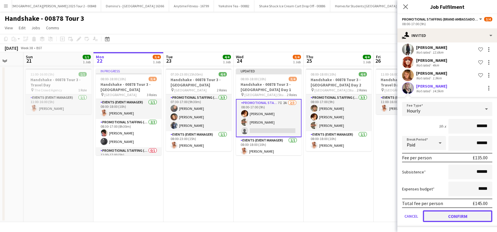
click at [445, 215] on button "Confirm" at bounding box center [457, 216] width 69 height 12
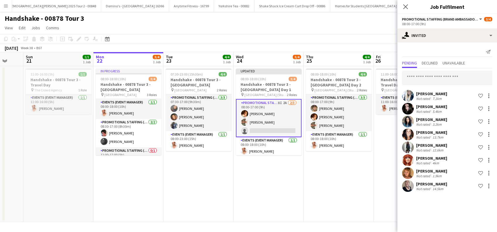
scroll to position [0, 0]
click at [415, 73] on input "text" at bounding box center [447, 78] width 90 height 15
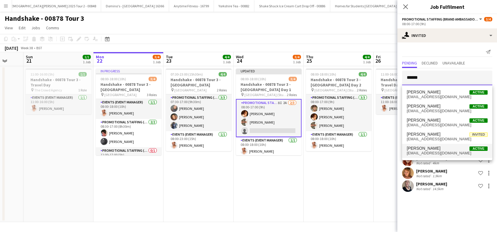
type input "******"
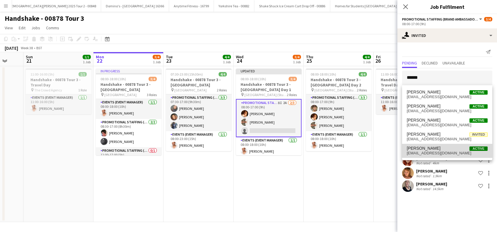
click at [424, 150] on span "Lauren Moore" at bounding box center [424, 148] width 34 height 5
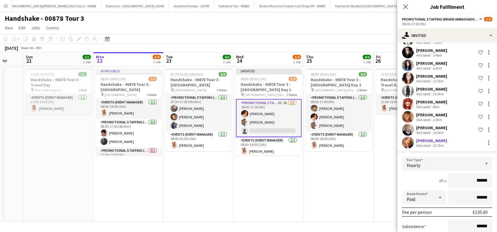
scroll to position [111, 0]
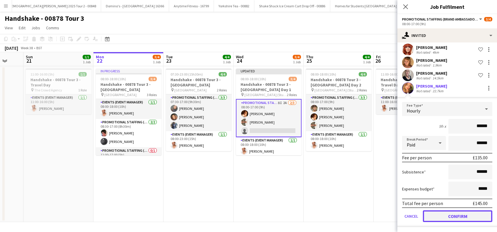
click at [451, 216] on button "Confirm" at bounding box center [457, 216] width 69 height 12
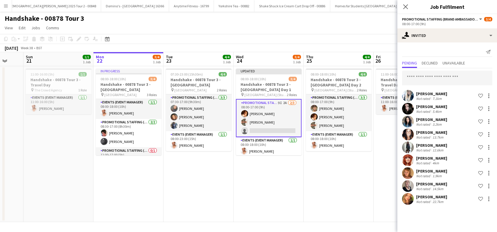
scroll to position [0, 0]
click at [424, 75] on input "text" at bounding box center [447, 78] width 90 height 15
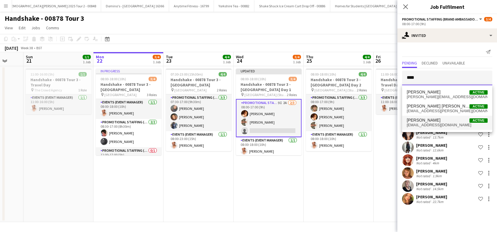
type input "****"
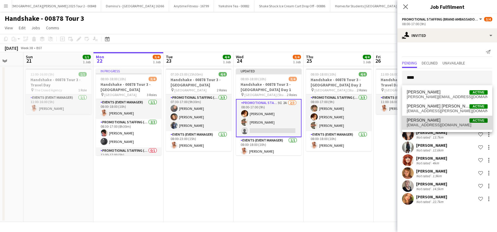
click at [425, 120] on span "Leah Middleton" at bounding box center [424, 120] width 34 height 5
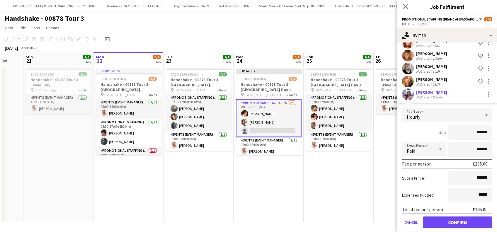
scroll to position [124, 0]
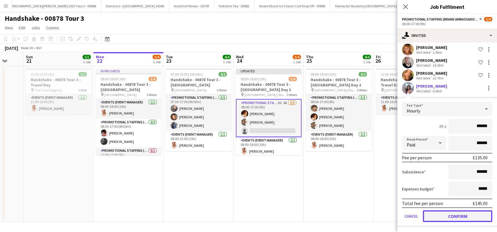
click at [450, 219] on button "Confirm" at bounding box center [457, 216] width 69 height 12
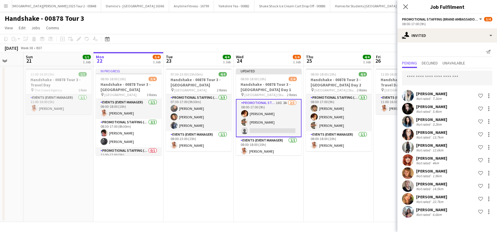
scroll to position [0, 0]
click at [434, 91] on div "Georgie Bourne" at bounding box center [431, 93] width 31 height 5
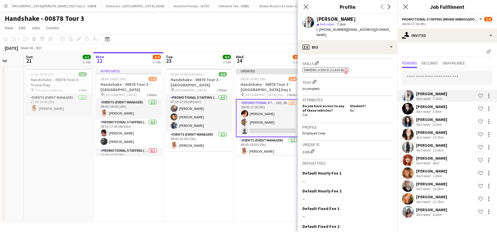
scroll to position [240, 0]
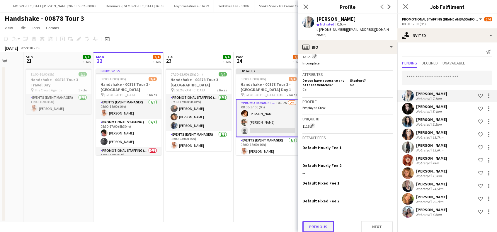
click at [318, 223] on button "Previous" at bounding box center [318, 227] width 32 height 12
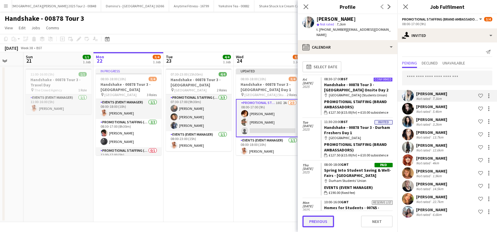
click at [321, 222] on button "Previous" at bounding box center [318, 222] width 32 height 12
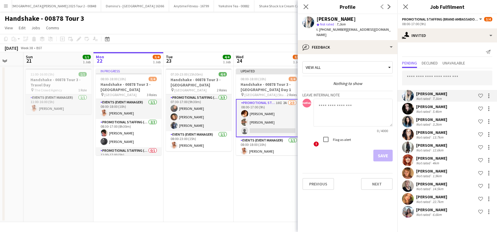
click at [428, 108] on div "Kim Bailey" at bounding box center [431, 106] width 31 height 5
click at [425, 119] on div "Gemma Richardson" at bounding box center [431, 119] width 31 height 5
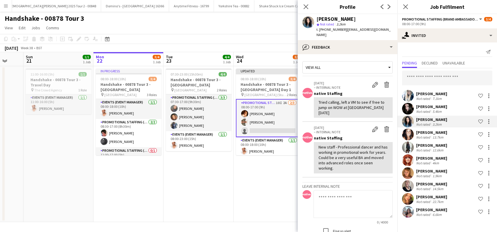
click at [420, 132] on div "Lisa Matthews" at bounding box center [431, 132] width 31 height 5
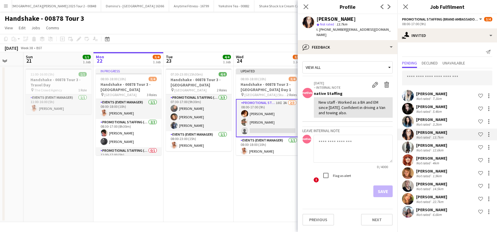
click at [420, 143] on div "Danielle Berry" at bounding box center [431, 145] width 31 height 5
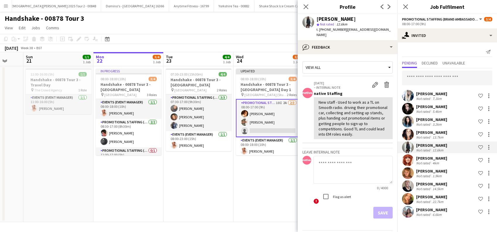
click at [424, 159] on div "Aimee Robertson" at bounding box center [431, 158] width 31 height 5
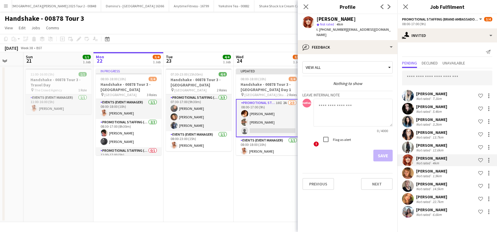
click at [422, 174] on div "Not rated" at bounding box center [423, 176] width 15 height 4
click at [420, 185] on div "Lucy Grant" at bounding box center [431, 183] width 31 height 5
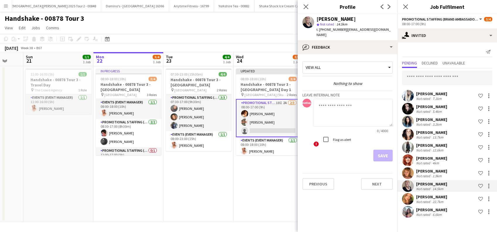
click at [422, 198] on div "Lauren Moore" at bounding box center [431, 196] width 31 height 5
click at [422, 211] on div "Leah Middleton" at bounding box center [431, 209] width 31 height 5
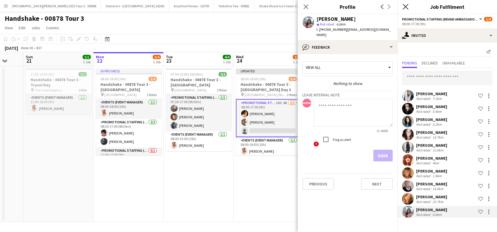
click at [407, 7] on icon "Close pop-in" at bounding box center [406, 7] width 6 height 6
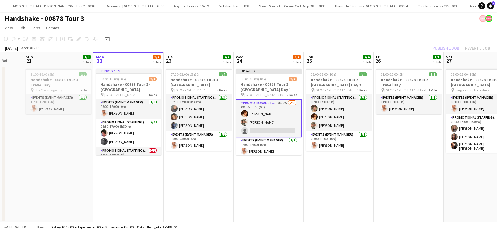
click at [274, 173] on app-date-cell "Updated 08:00-18:00 (10h) 3/4 Handshake - 00878 Tour 3 - Newcastle University D…" at bounding box center [269, 144] width 70 height 156
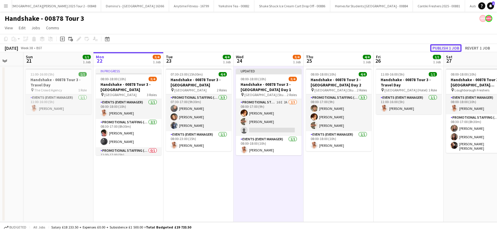
click at [440, 48] on button "Publish 1 job" at bounding box center [445, 48] width 31 height 8
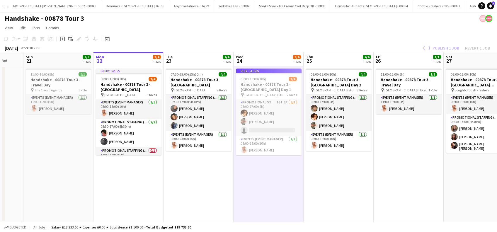
drag, startPoint x: 257, startPoint y: 181, endPoint x: 314, endPoint y: 181, distance: 57.1
click at [257, 181] on app-date-cell "Publishing 08:00-18:00 (10h) 3/4 Handshake - 00878 Tour 3 - Newcastle Universit…" at bounding box center [269, 144] width 70 height 156
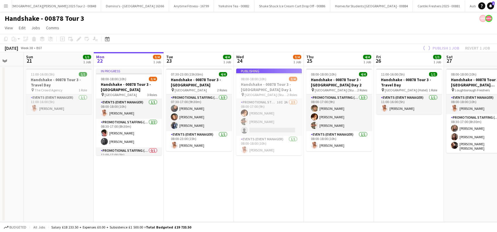
drag, startPoint x: 323, startPoint y: 181, endPoint x: 389, endPoint y: 181, distance: 66.8
click at [323, 181] on app-date-cell "08:00-18:00 (10h) 4/4 Handshake - 00878 Tour 3 - Newcastle University Day 2 pin…" at bounding box center [339, 144] width 70 height 156
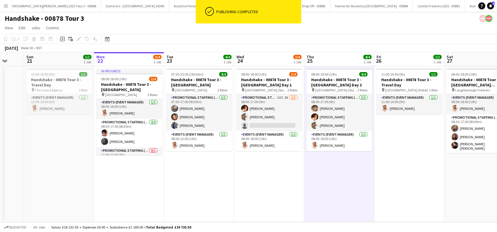
click at [390, 181] on app-date-cell "11:00-16:00 (5h) 1/1 Handshake - 00878 Tour 3 - Travel Day pin Loughborough (Ho…" at bounding box center [409, 144] width 70 height 156
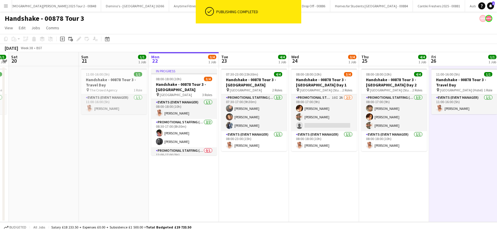
drag, startPoint x: 322, startPoint y: 192, endPoint x: 380, endPoint y: 198, distance: 58.6
click at [380, 198] on app-calendar-viewport "Thu 18 1/1 1 Job Fri 19 1/1 1 Job Sat 20 Sun 21 1/1 1 Job Mon 22 3/4 1 Job Tue …" at bounding box center [248, 137] width 497 height 170
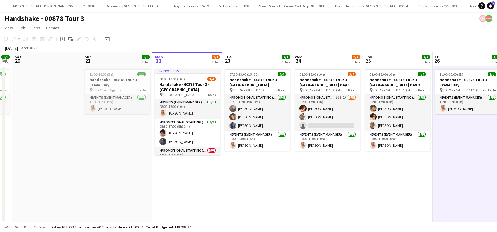
scroll to position [0, 172]
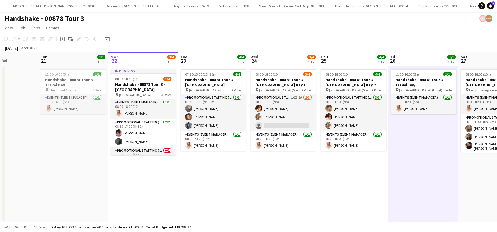
drag, startPoint x: 379, startPoint y: 183, endPoint x: 335, endPoint y: 189, distance: 44.3
click at [335, 189] on app-calendar-viewport "Thu 18 1/1 1 Job Fri 19 1/1 1 Job Sat 20 Sun 21 1/1 1 Job Mon 22 3/4 1 Job Tue …" at bounding box center [248, 137] width 497 height 170
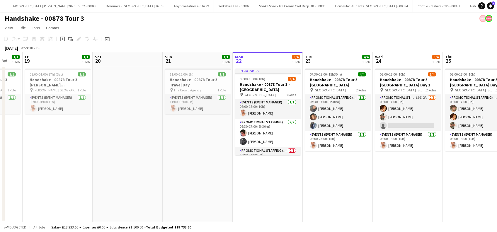
scroll to position [0, 184]
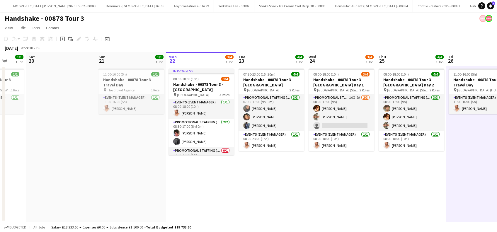
drag, startPoint x: 352, startPoint y: 187, endPoint x: 410, endPoint y: 190, distance: 58.1
click at [410, 190] on app-calendar-viewport "Wed 17 1/1 1 Job Thu 18 1/1 1 Job Fri 19 1/1 1 Job Sat 20 Sun 21 1/1 1 Job Mon …" at bounding box center [248, 137] width 497 height 170
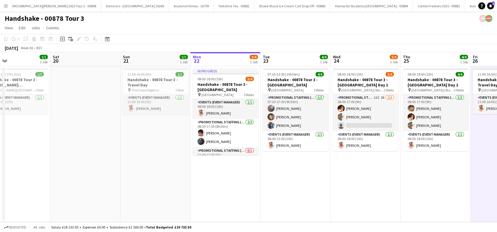
scroll to position [0, 158]
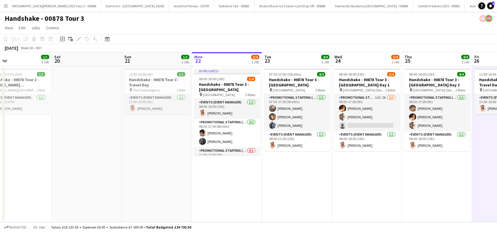
drag, startPoint x: 253, startPoint y: 183, endPoint x: 278, endPoint y: 184, distance: 25.8
click at [278, 184] on app-calendar-viewport "Wed 17 1/1 1 Job Thu 18 1/1 1 Job Fri 19 1/1 1 Job Sat 20 Sun 21 1/1 1 Job Mon …" at bounding box center [248, 137] width 497 height 170
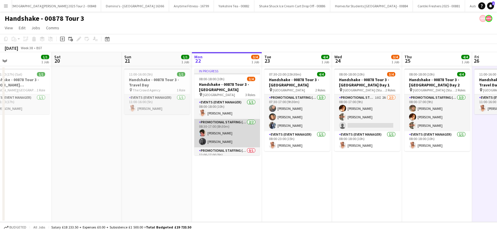
scroll to position [12, 0]
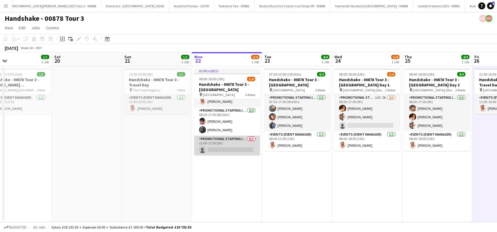
click at [220, 149] on app-card-role "Promotional Staffing (Brand Ambassadors) 0/1 12:00-17:00 (5h) single-neutral-ac…" at bounding box center [227, 146] width 66 height 20
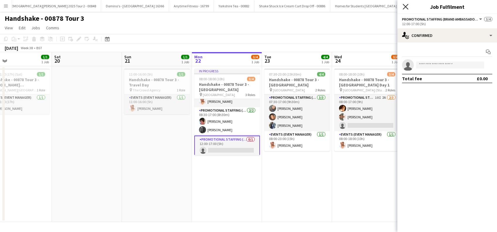
click at [407, 6] on icon "Close pop-in" at bounding box center [406, 7] width 6 height 6
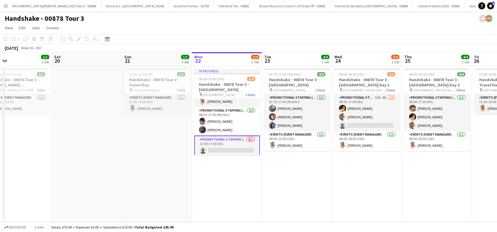
click at [381, 162] on app-date-cell "08:00-18:00 (10h) 3/4 Handshake - 00878 Tour 3 - Newcastle University Day 1 pin…" at bounding box center [367, 144] width 70 height 156
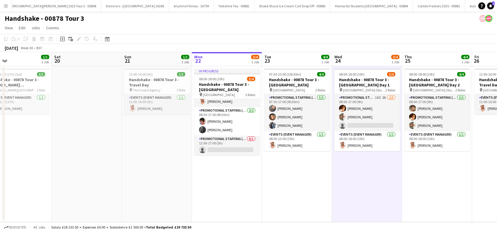
scroll to position [0, 234]
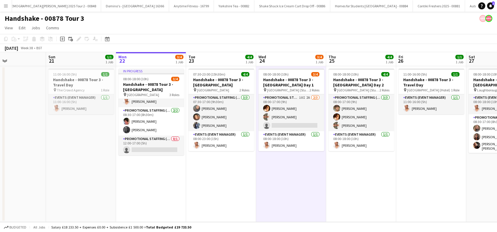
drag, startPoint x: 403, startPoint y: 188, endPoint x: 358, endPoint y: 188, distance: 45.4
click at [358, 188] on app-calendar-viewport "Wed 17 1/1 1 Job Thu 18 1/1 1 Job Fri 19 1/1 1 Job Sat 20 Sun 21 1/1 1 Job Mon …" at bounding box center [248, 137] width 497 height 170
click at [490, 5] on icon at bounding box center [490, 5] width 3 height 3
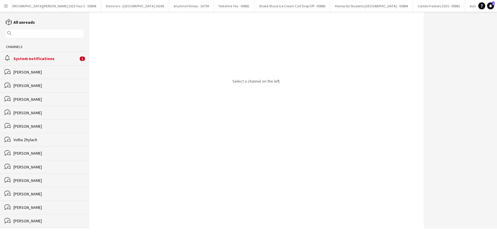
click at [34, 55] on div "alarm System notifications 1" at bounding box center [44, 58] width 89 height 13
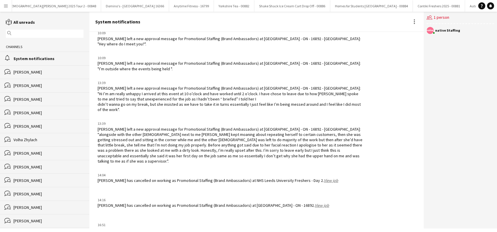
scroll to position [682, 0]
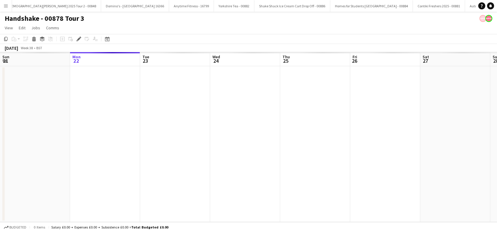
scroll to position [0, 202]
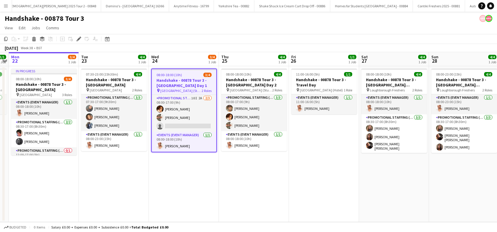
click at [178, 165] on app-date-cell "08:00-18:00 (10h) 3/4 Handshake - 00878 Tour 3 - Newcastle University Day 1 pin…" at bounding box center [184, 144] width 70 height 156
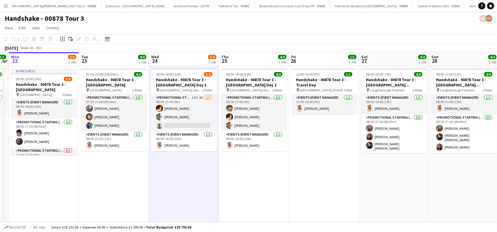
click at [68, 173] on app-calendar-viewport "Fri 19 1/1 1 Job Sat 20 Sun 21 1/1 1 Job Mon 22 3/4 1 Job Tue 23 4/4 1 Job Wed …" at bounding box center [248, 137] width 497 height 170
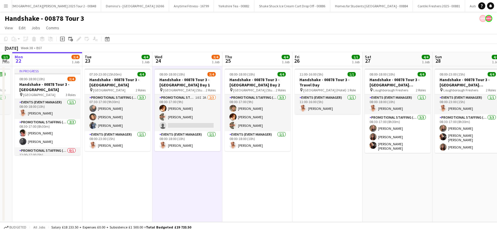
click at [241, 213] on app-date-cell "08:00-18:00 (10h) 4/4 Handshake - 00878 Tour 3 - Newcastle University Day 2 pin…" at bounding box center [257, 144] width 70 height 156
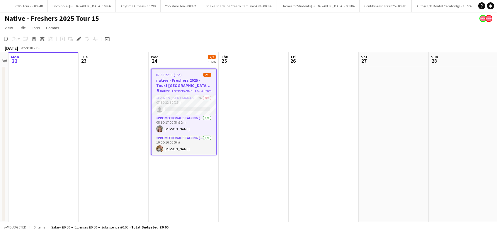
drag, startPoint x: 190, startPoint y: 183, endPoint x: 157, endPoint y: 178, distance: 33.2
click at [190, 183] on app-date-cell "07:30-22:30 (15h) 2/3 native - Freshers 2025 - Tour1 Liverpool Hope pin native …" at bounding box center [184, 144] width 70 height 156
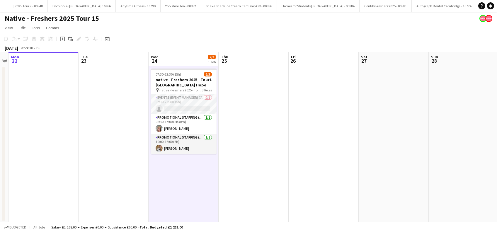
click at [123, 168] on app-date-cell at bounding box center [114, 144] width 70 height 156
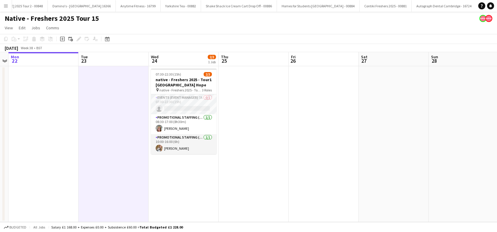
click at [190, 181] on app-date-cell "07:30-22:30 (15h) 2/3 native - Freshers 2025 - Tour1 Liverpool Hope pin native …" at bounding box center [184, 144] width 70 height 156
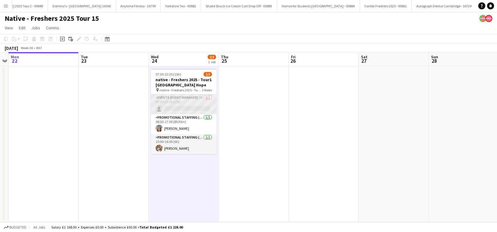
click at [185, 105] on app-card-role "Events (Event Manager) 7A 0/1 07:30-22:30 (15h) single-neutral-actions" at bounding box center [184, 104] width 66 height 20
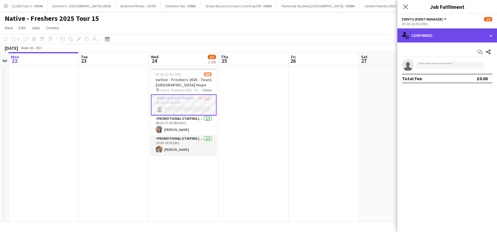
click at [441, 33] on div "single-neutral-actions-check-2 Confirmed" at bounding box center [447, 35] width 100 height 14
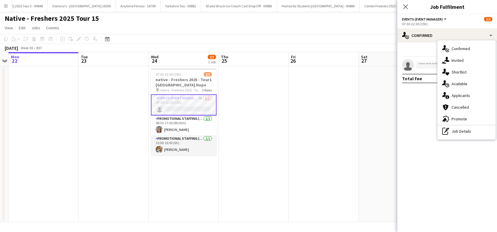
click at [461, 94] on span "Applicants" at bounding box center [461, 95] width 18 height 5
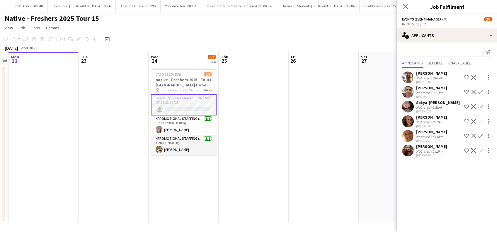
click at [434, 131] on div "[PERSON_NAME]" at bounding box center [431, 131] width 31 height 5
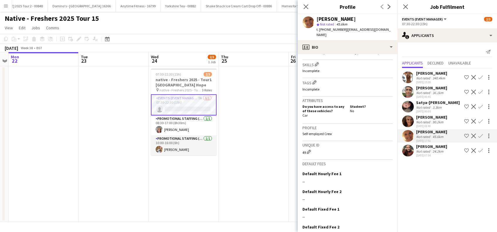
scroll to position [230, 0]
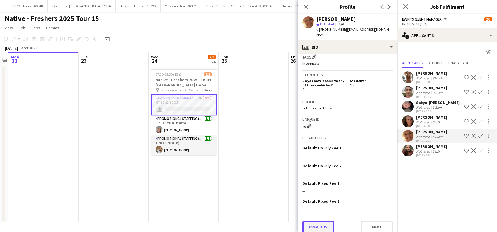
click at [319, 221] on button "Previous" at bounding box center [318, 227] width 32 height 12
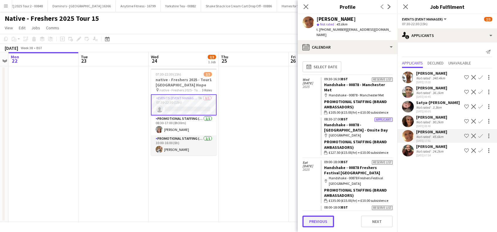
click at [316, 223] on button "Previous" at bounding box center [318, 222] width 32 height 12
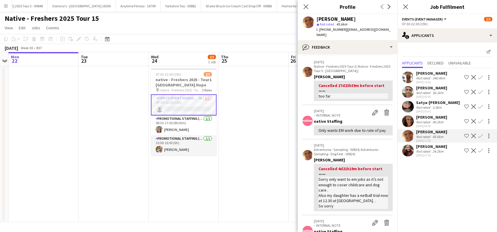
scroll to position [0, 0]
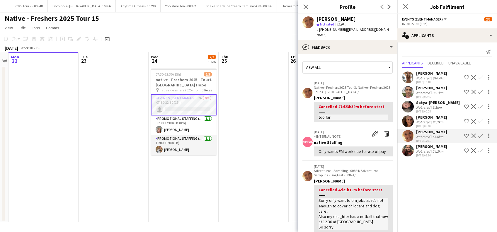
click at [427, 116] on div "[PERSON_NAME]" at bounding box center [431, 117] width 31 height 5
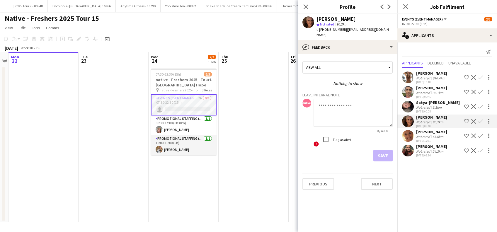
click at [424, 90] on div "[PERSON_NAME]" at bounding box center [431, 87] width 31 height 5
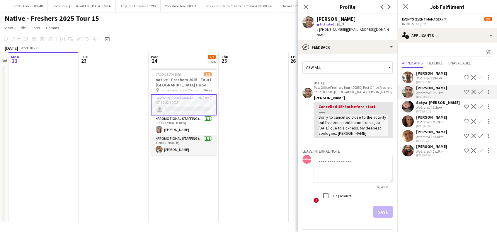
click at [424, 72] on div "[PERSON_NAME]" at bounding box center [431, 73] width 31 height 5
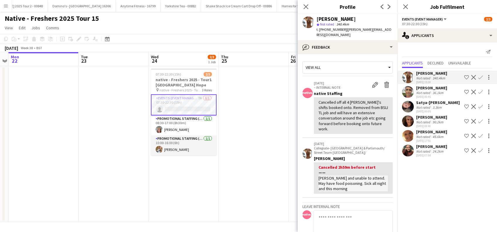
click at [419, 104] on div "Satya-[PERSON_NAME]" at bounding box center [438, 102] width 44 height 5
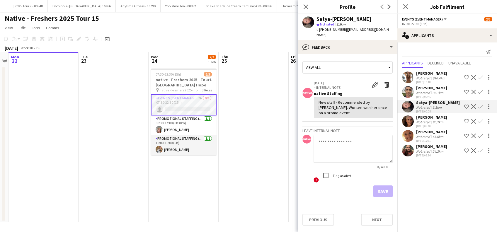
click at [425, 145] on div "[PERSON_NAME]" at bounding box center [431, 146] width 31 height 5
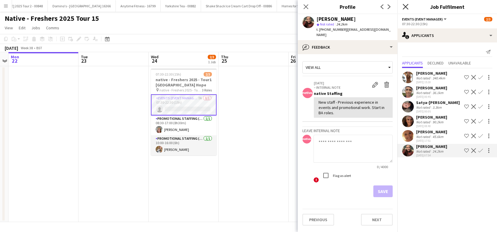
click at [404, 4] on icon "Close pop-in" at bounding box center [406, 7] width 6 height 6
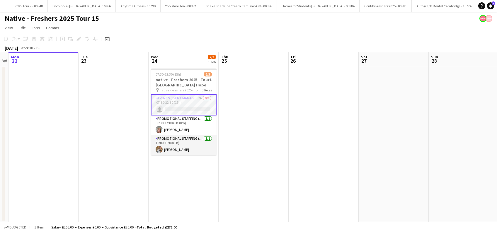
click at [347, 154] on app-date-cell at bounding box center [324, 144] width 70 height 156
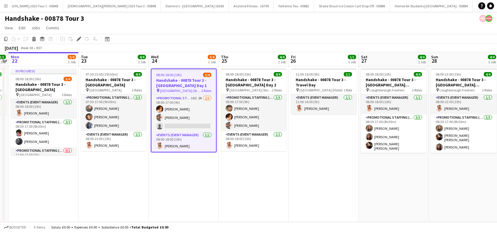
scroll to position [0, 2129]
click at [179, 164] on app-date-cell "08:00-18:00 (10h) 3/4 Handshake - 00878 Tour 3 - [GEOGRAPHIC_DATA] Day 1 pin Ne…" at bounding box center [184, 144] width 70 height 156
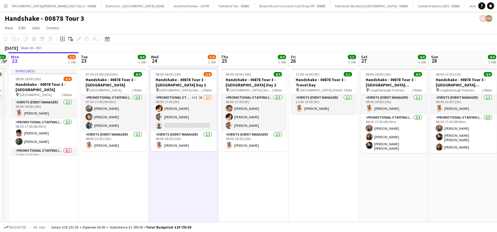
click at [253, 181] on app-date-cell "08:00-18:00 (10h) 4/4 Handshake - 00878 Tour 3 - [GEOGRAPHIC_DATA] Day 2 pin Ne…" at bounding box center [254, 144] width 70 height 156
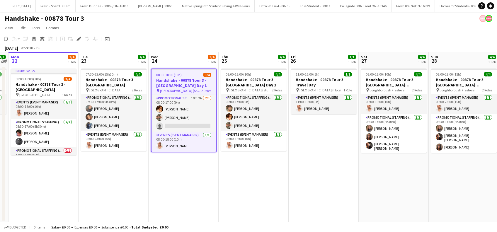
scroll to position [0, 2129]
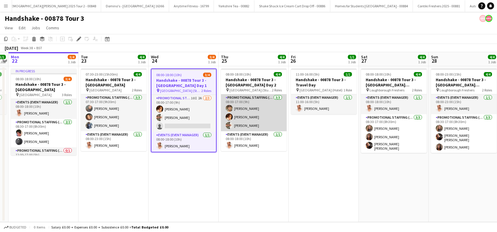
drag, startPoint x: 246, startPoint y: 105, endPoint x: 251, endPoint y: 108, distance: 5.1
click at [246, 105] on app-card-role "Promotional Staffing (Brand Ambassadors) [DATE] 08:00-17:00 (9h) [PERSON_NAME] …" at bounding box center [254, 112] width 66 height 37
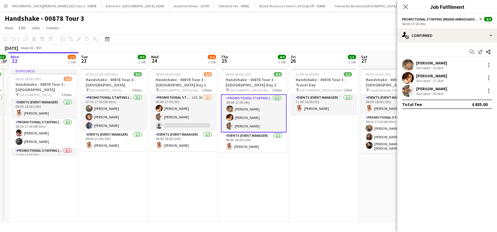
click at [425, 62] on div "[PERSON_NAME]" at bounding box center [431, 62] width 31 height 5
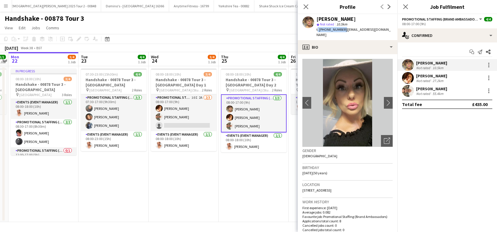
drag, startPoint x: 341, startPoint y: 30, endPoint x: 315, endPoint y: 28, distance: 26.2
click at [315, 28] on div "[PERSON_NAME] star Not rated 10.5km t. [PHONE_NUMBER] | [EMAIL_ADDRESS][DOMAIN_…" at bounding box center [348, 27] width 100 height 26
copy span "t. [PHONE_NUMBER]"
click at [255, 185] on app-date-cell "08:00-18:00 (10h) 4/4 Handshake - 00878 Tour 3 - [GEOGRAPHIC_DATA] Day 2 pin Ne…" at bounding box center [254, 144] width 70 height 156
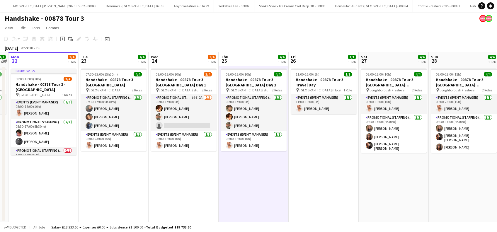
click at [178, 183] on app-date-cell "08:00-18:00 (10h) 3/4 Handshake - 00878 Tour 3 - [GEOGRAPHIC_DATA] Day 1 pin Ne…" at bounding box center [184, 144] width 70 height 156
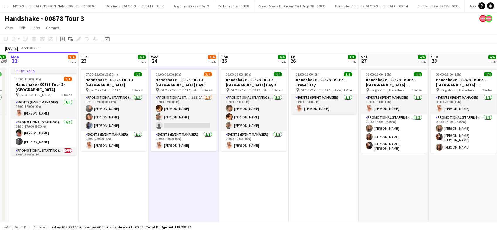
click at [239, 179] on app-date-cell "08:00-18:00 (10h) 4/4 Handshake - 00878 Tour 3 - [GEOGRAPHIC_DATA] Day 2 pin Ne…" at bounding box center [254, 144] width 70 height 156
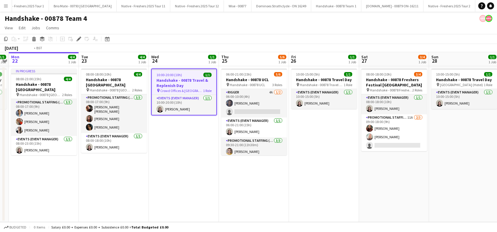
scroll to position [0, 239]
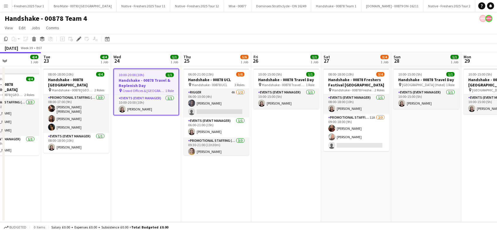
drag, startPoint x: 317, startPoint y: 176, endPoint x: 279, endPoint y: 195, distance: 42.2
click at [279, 195] on app-calendar-viewport "Fri 19 1/1 1 Job Sat 20 4/4 1 Job Sun 21 1/1 1 Job Mon 22 4/4 1 Job Tue 23 4/4 …" at bounding box center [248, 137] width 497 height 170
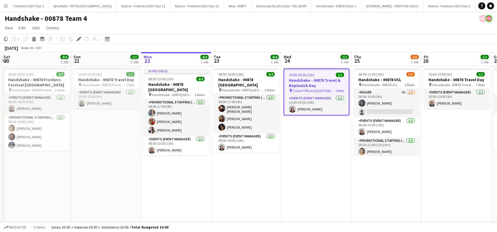
scroll to position [0, 126]
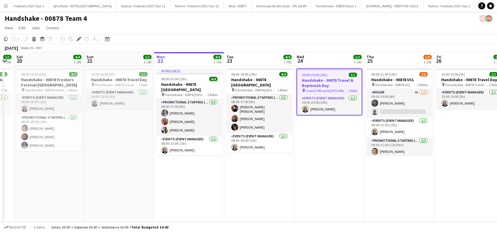
drag, startPoint x: 132, startPoint y: 184, endPoint x: 316, endPoint y: 186, distance: 183.4
click at [316, 186] on app-calendar-viewport "Thu 18 3/4 1 Job Fri 19 1/1 1 Job Sat 20 4/4 1 Job Sun 21 1/1 1 Job Mon 22 4/4 …" at bounding box center [248, 137] width 497 height 170
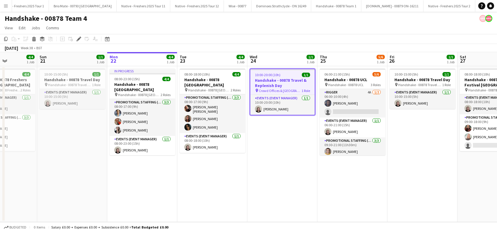
scroll to position [0, 174]
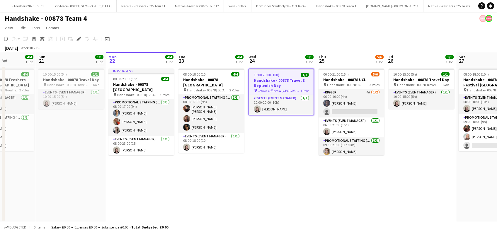
drag, startPoint x: 243, startPoint y: 181, endPoint x: 195, endPoint y: 191, distance: 49.0
click at [195, 191] on app-calendar-viewport "Thu 18 3/4 1 Job Fri 19 1/1 1 Job Sat 20 4/4 1 Job Sun 21 1/1 1 Job Mon 22 4/4 …" at bounding box center [248, 137] width 497 height 170
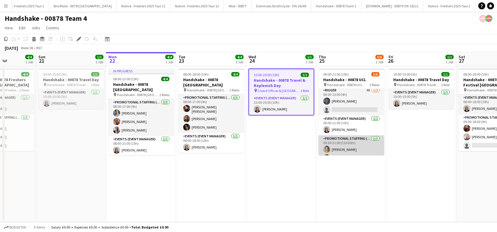
scroll to position [0, 0]
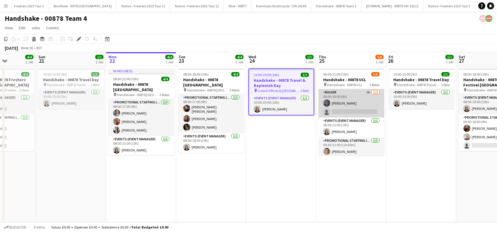
click at [354, 112] on app-card-role "Rigger 4A 1/2 06:00-10:00 (4h) Marlon Stewart single-neutral-actions" at bounding box center [352, 103] width 66 height 28
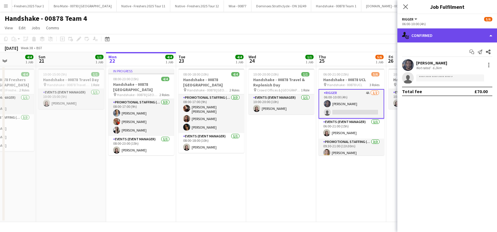
click at [442, 38] on div "single-neutral-actions-check-2 Confirmed" at bounding box center [447, 35] width 100 height 14
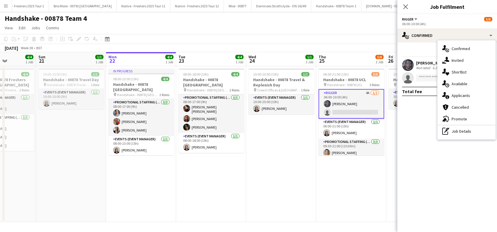
click at [458, 94] on span "Applicants" at bounding box center [461, 95] width 18 height 5
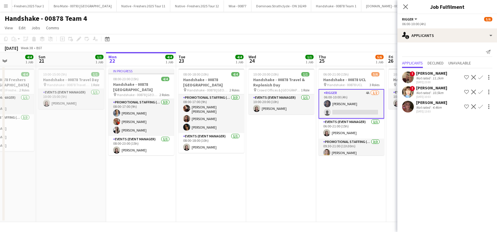
click at [420, 102] on div "Sara Lala" at bounding box center [431, 102] width 31 height 5
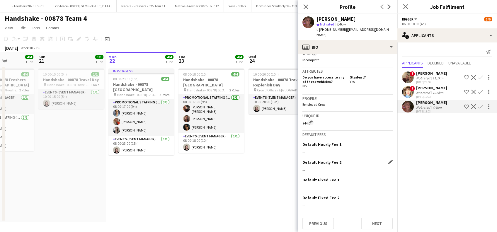
scroll to position [239, 0]
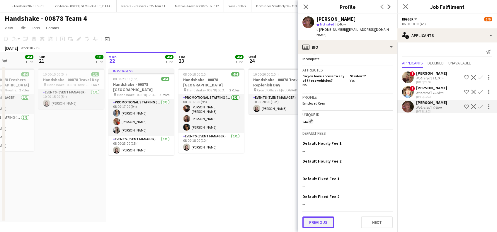
click at [317, 224] on button "Previous" at bounding box center [318, 223] width 32 height 12
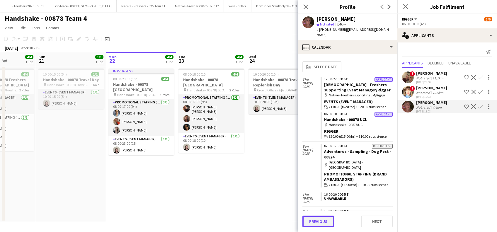
click at [317, 222] on button "Previous" at bounding box center [318, 222] width 32 height 12
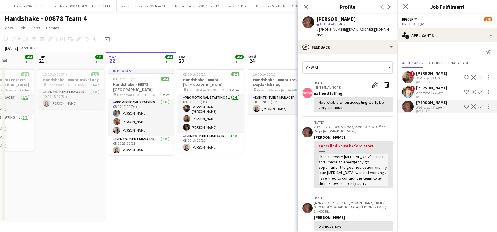
click at [273, 147] on app-date-cell "10:00-20:00 (10h) 1/1 Handshake - 00878 Travel & Replenish Day pin Crowd Office…" at bounding box center [281, 144] width 70 height 156
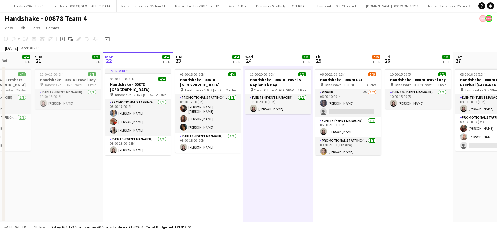
scroll to position [0, 187]
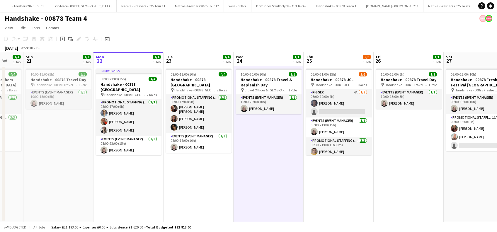
drag, startPoint x: 364, startPoint y: 184, endPoint x: 352, endPoint y: 189, distance: 13.2
click at [352, 189] on app-calendar-viewport "Thu 18 3/4 1 Job Fri 19 1/1 1 Job Sat 20 4/4 1 Job Sun 21 1/1 1 Job Mon 22 4/4 …" at bounding box center [248, 137] width 497 height 170
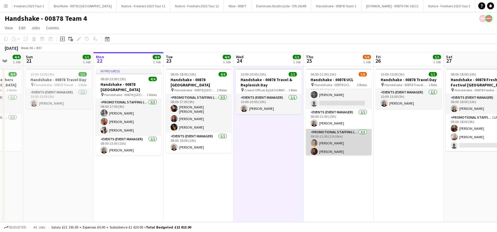
scroll to position [0, 0]
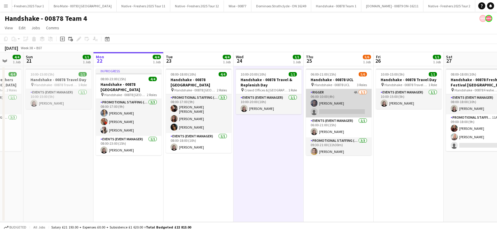
click at [328, 109] on app-card-role "Rigger 4A 1/2 06:00-10:00 (4h) Marlon Stewart single-neutral-actions" at bounding box center [339, 103] width 66 height 28
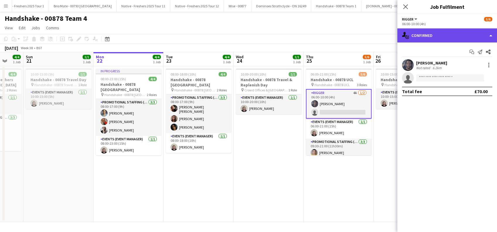
click at [446, 35] on div "single-neutral-actions-check-2 Confirmed" at bounding box center [447, 35] width 100 height 14
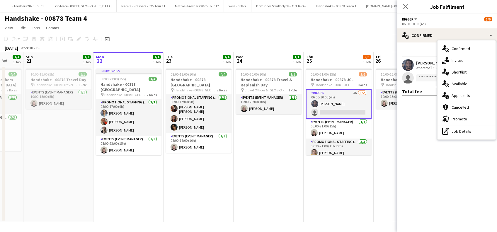
click at [459, 96] on span "Applicants" at bounding box center [461, 95] width 18 height 5
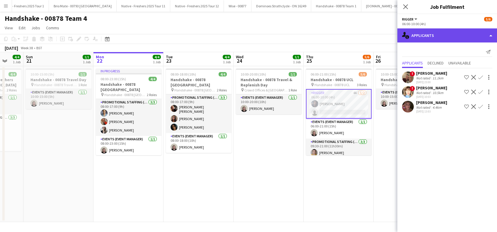
click at [442, 37] on div "single-neutral-actions-information Applicants" at bounding box center [447, 35] width 100 height 14
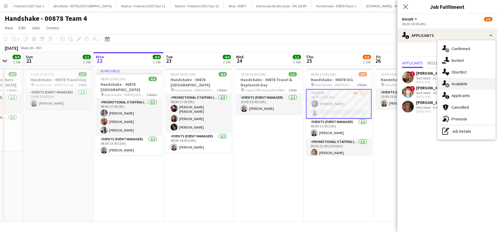
click at [458, 84] on span "Available" at bounding box center [460, 83] width 16 height 5
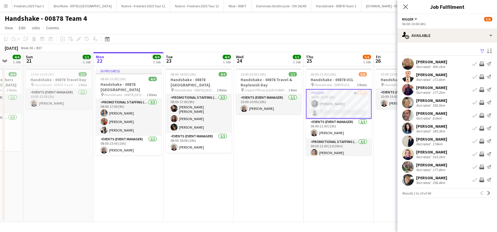
click at [482, 50] on app-icon "Filter" at bounding box center [482, 52] width 5 height 6
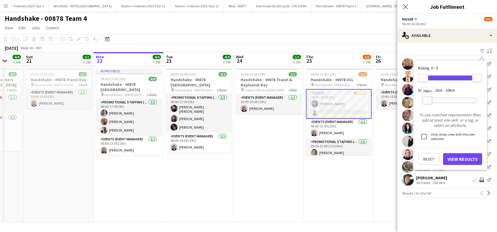
drag, startPoint x: 477, startPoint y: 101, endPoint x: 428, endPoint y: 104, distance: 49.9
click at [428, 104] on div "20km" at bounding box center [450, 100] width 55 height 15
click at [459, 157] on button "View Results" at bounding box center [462, 159] width 39 height 12
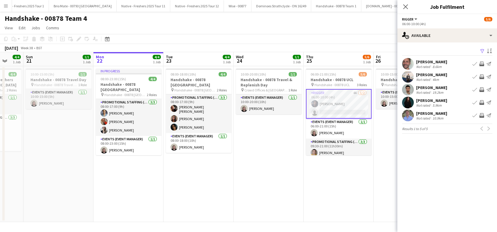
click at [438, 113] on div "Josh Downey" at bounding box center [431, 113] width 31 height 5
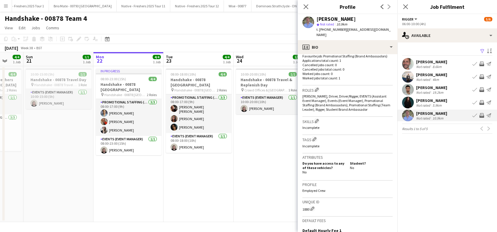
scroll to position [239, 0]
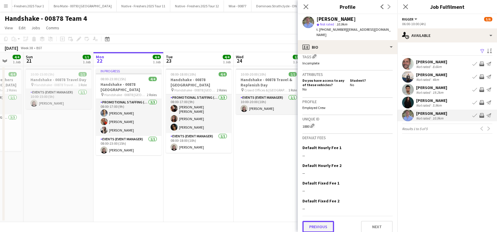
click at [328, 221] on button "Previous" at bounding box center [318, 227] width 32 height 12
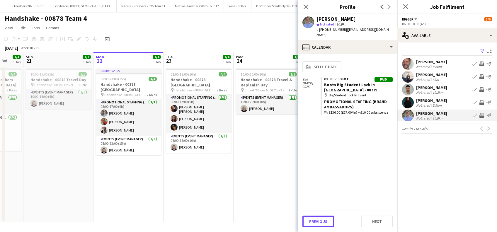
click at [328, 221] on button "Previous" at bounding box center [318, 222] width 32 height 12
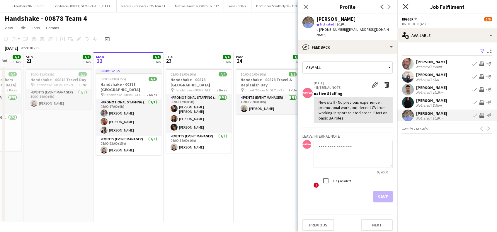
click at [407, 4] on icon "Close pop-in" at bounding box center [406, 7] width 6 height 6
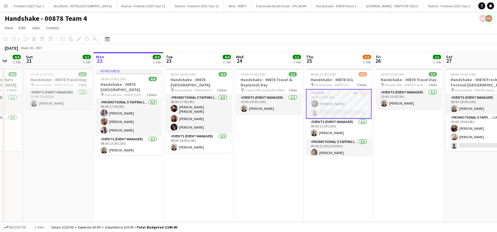
click at [338, 112] on app-card-role "Rigger 4A 1/2 06:00-10:00 (4h) Marlon Stewart single-neutral-actions" at bounding box center [339, 104] width 66 height 30
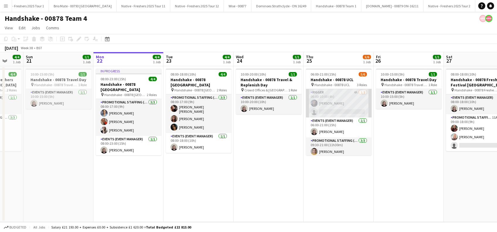
click at [325, 111] on app-card-role "Rigger 4A 1/2 06:00-10:00 (4h) Marlon Stewart single-neutral-actions" at bounding box center [339, 103] width 66 height 28
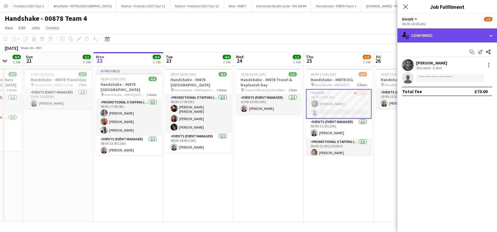
click at [438, 31] on div "single-neutral-actions-check-2 Confirmed" at bounding box center [447, 35] width 100 height 14
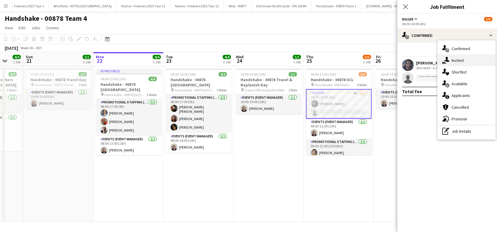
click at [456, 61] on span "Invited" at bounding box center [458, 60] width 12 height 5
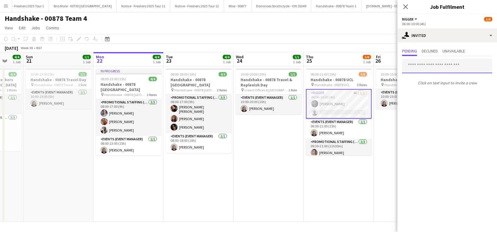
click at [424, 66] on input "text" at bounding box center [447, 66] width 90 height 15
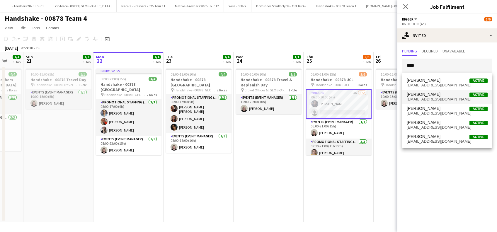
type input "****"
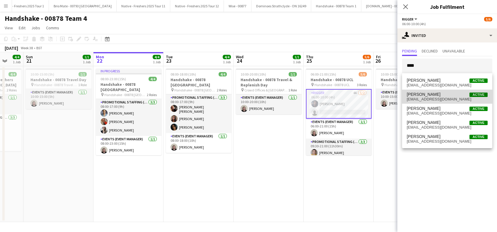
click at [424, 94] on span "Josh Downey" at bounding box center [424, 94] width 34 height 5
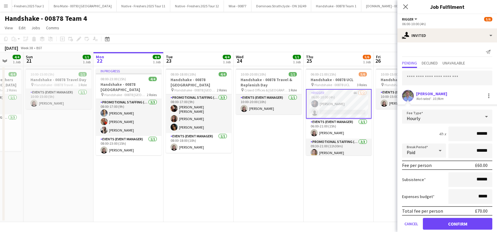
scroll to position [8, 0]
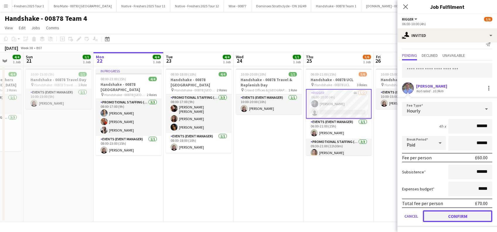
click at [455, 216] on button "Confirm" at bounding box center [457, 216] width 69 height 12
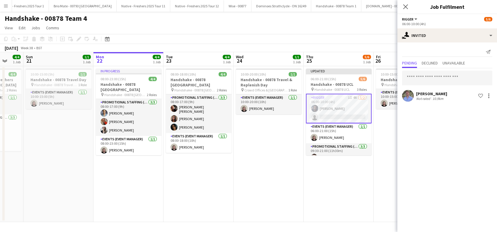
scroll to position [0, 0]
click at [408, 6] on app-icon "Close pop-in" at bounding box center [405, 7] width 8 height 8
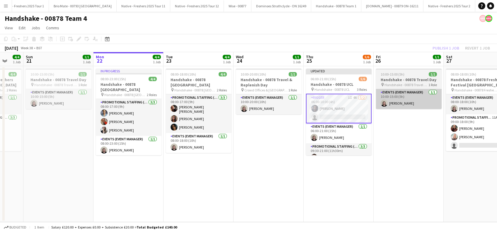
click at [413, 142] on app-date-cell "10:00-15:00 (5h) 1/1 Handshake - 00878 Travel Day pin Handshake - 00878 Travel …" at bounding box center [409, 144] width 70 height 156
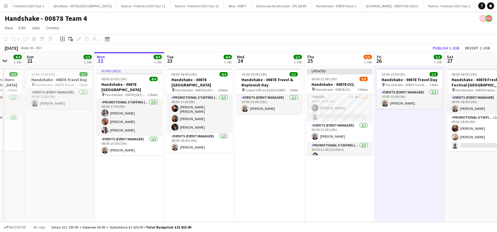
click at [438, 44] on div "September 2025 Week 38 • BST Publish 1 job Revert 1 job" at bounding box center [248, 48] width 497 height 8
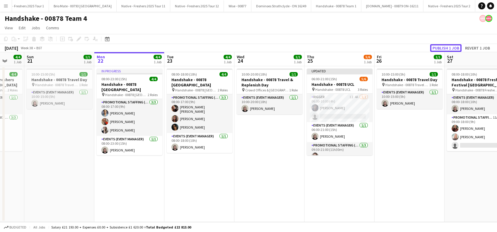
click at [440, 47] on button "Publish 1 job" at bounding box center [445, 48] width 31 height 8
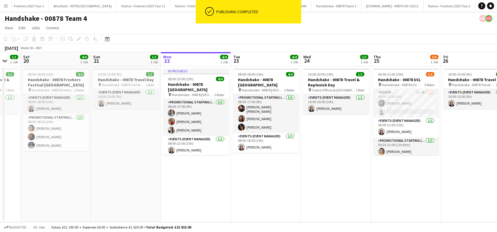
drag, startPoint x: 328, startPoint y: 182, endPoint x: 398, endPoint y: 183, distance: 69.5
click at [398, 183] on app-calendar-viewport "Thu 18 3/4 1 Job Fri 19 1/1 1 Job Sat 20 4/4 1 Job Sun 21 1/1 1 Job Mon 22 4/4 …" at bounding box center [248, 137] width 497 height 170
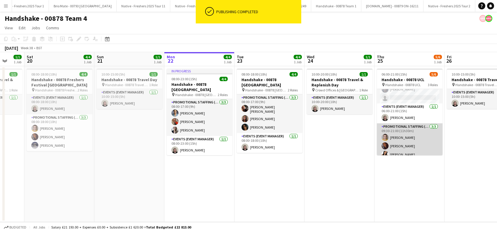
scroll to position [19, 0]
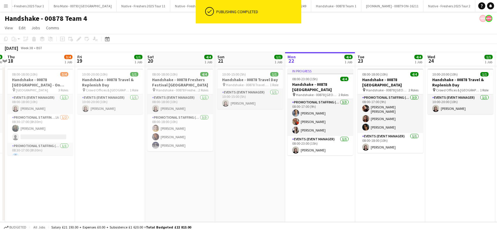
drag, startPoint x: 241, startPoint y: 180, endPoint x: 383, endPoint y: 192, distance: 142.7
click at [383, 192] on app-calendar-viewport "Tue 16 Wed 17 4/4 1 Job Thu 18 3/4 1 Job Fri 19 1/1 1 Job Sat 20 4/4 1 Job Sun …" at bounding box center [248, 137] width 497 height 170
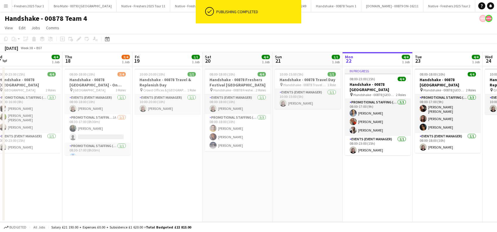
drag, startPoint x: 273, startPoint y: 191, endPoint x: 379, endPoint y: 191, distance: 105.5
click at [378, 191] on app-calendar-viewport "Mon 15 1/1 1 Job Tue 16 4/4 1 Job Wed 17 4/4 1 Job Thu 18 3/4 1 Job Fri 19 1/1 …" at bounding box center [248, 137] width 497 height 170
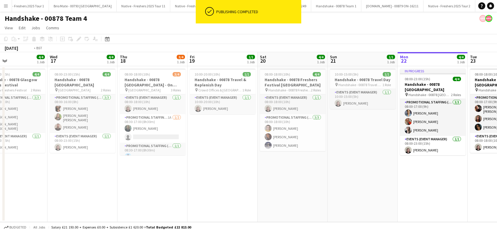
drag, startPoint x: 265, startPoint y: 190, endPoint x: 383, endPoint y: 190, distance: 118.7
click at [383, 190] on app-calendar-viewport "Sun 14 1/1 1 Job Mon 15 1/1 1 Job Tue 16 4/4 1 Job Wed 17 4/4 1 Job Thu 18 3/4 …" at bounding box center [248, 137] width 497 height 170
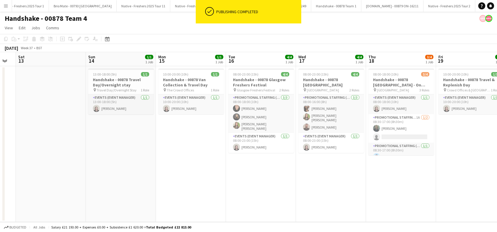
click at [315, 193] on app-calendar-viewport "Thu 11 Fri 12 Sat 13 Sun 14 1/1 1 Job Mon 15 1/1 1 Job Tue 16 4/4 1 Job Wed 17 …" at bounding box center [248, 137] width 497 height 170
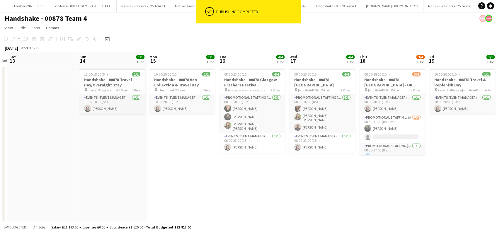
drag, startPoint x: 202, startPoint y: 183, endPoint x: 333, endPoint y: 199, distance: 132.2
click at [333, 199] on app-calendar-viewport "Thu 11 Fri 12 Sat 13 Sun 14 1/1 1 Job Mon 15 1/1 1 Job Tue 16 4/4 1 Job Wed 17 …" at bounding box center [248, 137] width 497 height 170
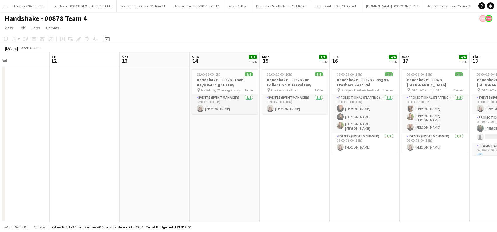
drag, startPoint x: 337, startPoint y: 166, endPoint x: 226, endPoint y: 164, distance: 110.8
click at [226, 164] on app-calendar-viewport "Tue 9 Wed 10 Thu 11 Fri 12 Sat 13 Sun 14 1/1 1 Job Mon 15 1/1 1 Job Tue 16 4/4 …" at bounding box center [248, 137] width 497 height 170
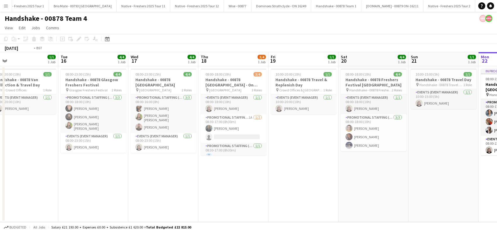
drag, startPoint x: 356, startPoint y: 168, endPoint x: 256, endPoint y: 168, distance: 100.2
click at [256, 168] on app-calendar-viewport "Thu 11 Fri 12 Sat 13 Sun 14 1/1 1 Job Mon 15 1/1 1 Job Tue 16 4/4 1 Job Wed 17 …" at bounding box center [248, 137] width 497 height 170
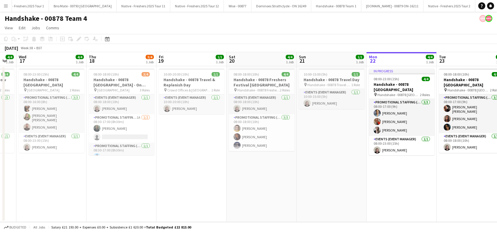
drag, startPoint x: 331, startPoint y: 178, endPoint x: 277, endPoint y: 176, distance: 54.9
click at [277, 178] on app-calendar-viewport "Sat 13 Sun 14 1/1 1 Job Mon 15 1/1 1 Job Tue 16 4/4 1 Job Wed 17 4/4 1 Job Thu …" at bounding box center [248, 137] width 497 height 170
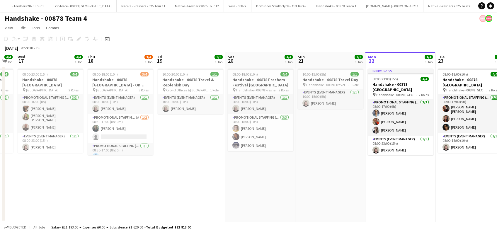
click at [342, 173] on app-date-cell "10:00-15:00 (5h) 1/1 Handshake - 00878 Travel Day pin Handshake - 00878 Travel …" at bounding box center [330, 144] width 70 height 156
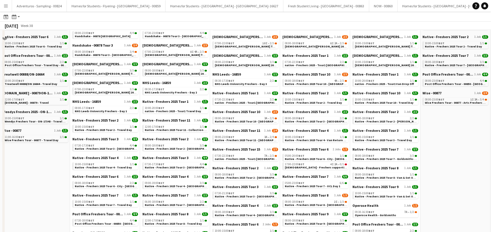
scroll to position [117, 0]
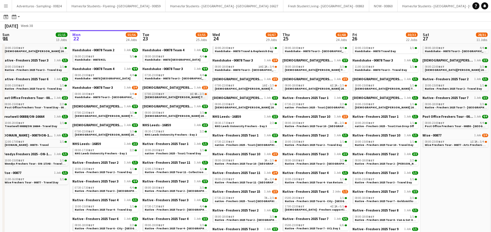
click at [192, 98] on span "[DEMOGRAPHIC_DATA][PERSON_NAME] Tour 1 - 00848 - [GEOGRAPHIC_DATA]" at bounding box center [198, 97] width 106 height 4
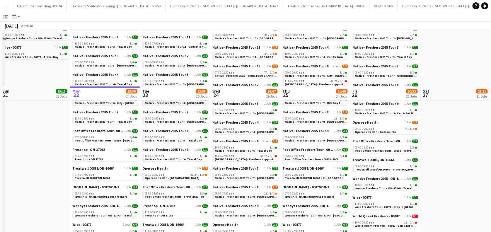
scroll to position [312, 0]
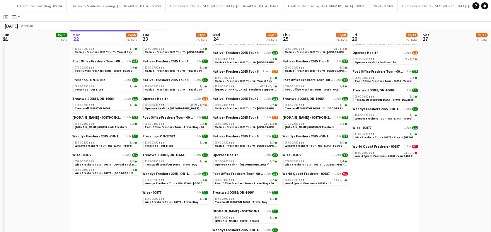
click at [183, 107] on link "08:30-16:30 BST 4I 2A • 1/2 Operose Health - [GEOGRAPHIC_DATA]" at bounding box center [176, 106] width 62 height 7
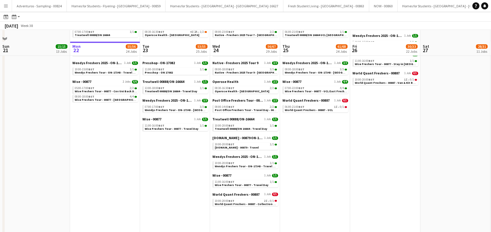
scroll to position [397, 0]
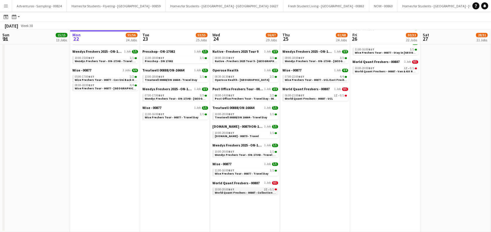
click at [242, 191] on span "World Quant Freshers - 00887 - Collection Day" at bounding box center [247, 192] width 64 height 4
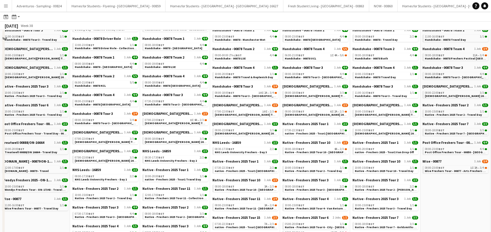
scroll to position [45, 0]
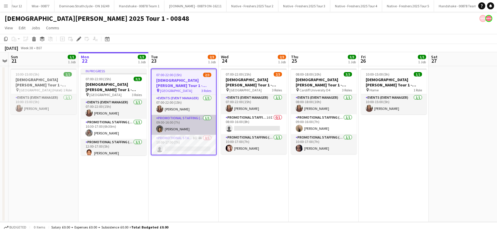
click at [174, 128] on app-card-role "Promotional Staffing (Brand Ambassadors) [DATE] 09:00-16:00 (7h) [PERSON_NAME]" at bounding box center [183, 125] width 64 height 20
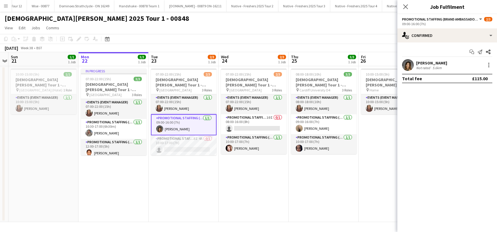
click at [434, 62] on div "[PERSON_NAME]" at bounding box center [431, 62] width 31 height 5
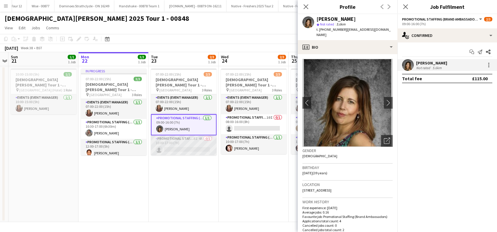
click at [186, 147] on app-card-role "Promotional Staffing (Brand Ambassadors) 8I 4A 0/1 10:00-17:00 (7h) single-neut…" at bounding box center [184, 145] width 66 height 20
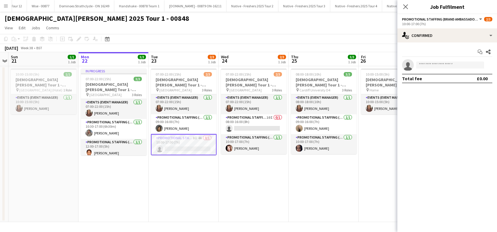
click at [186, 147] on app-card-role "Promotional Staffing (Brand Ambassadors) 8I 4A 0/1 10:00-17:00 (7h) single-neut…" at bounding box center [184, 144] width 66 height 21
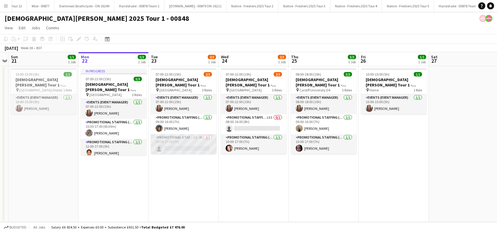
click at [182, 148] on app-card-role "Promotional Staffing (Brand Ambassadors) 8I 4A 0/1 10:00-17:00 (7h) single-neut…" at bounding box center [184, 144] width 66 height 20
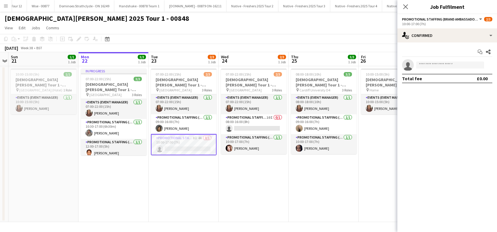
scroll to position [0, 201]
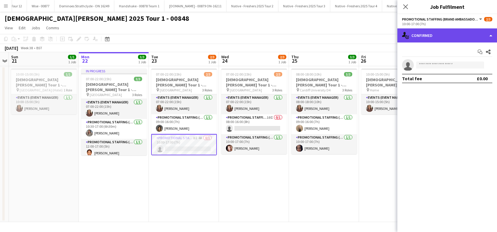
click at [445, 34] on div "single-neutral-actions-check-2 Confirmed" at bounding box center [447, 35] width 100 height 14
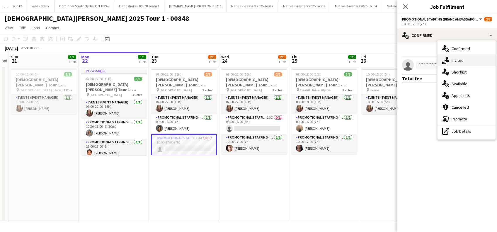
click at [459, 62] on span "Invited" at bounding box center [458, 60] width 12 height 5
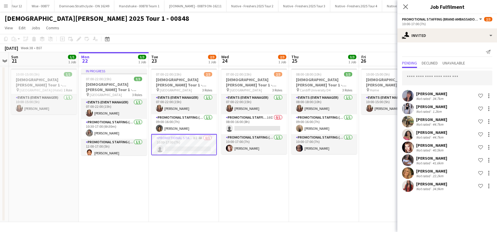
click at [440, 104] on div "[PERSON_NAME]" at bounding box center [431, 106] width 31 height 5
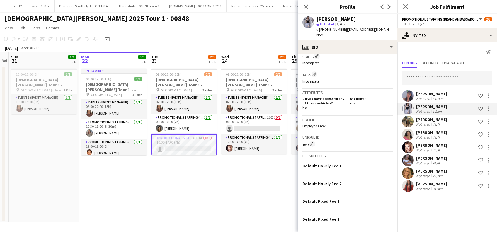
scroll to position [244, 0]
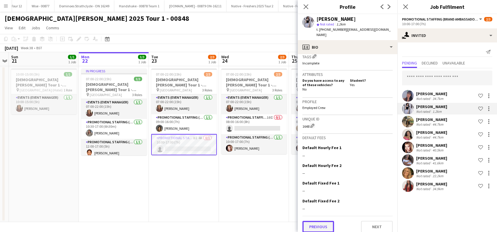
click at [318, 223] on button "Previous" at bounding box center [318, 227] width 32 height 12
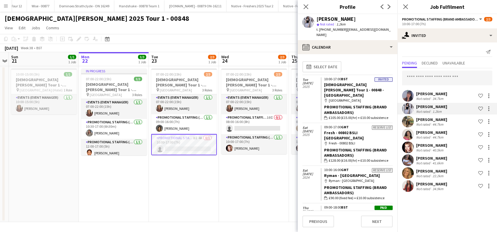
click at [259, 178] on app-date-cell "07:00-22:00 (15h) 2/3 [DEMOGRAPHIC_DATA][PERSON_NAME] Tour 1 - 00848 - [GEOGRAP…" at bounding box center [254, 144] width 70 height 156
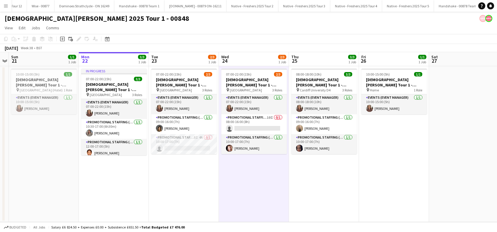
click at [375, 164] on app-date-cell "10:00-15:00 (5h) 1/1 [DEMOGRAPHIC_DATA][PERSON_NAME] Tour 1 - 00848 - Travel Da…" at bounding box center [394, 144] width 70 height 156
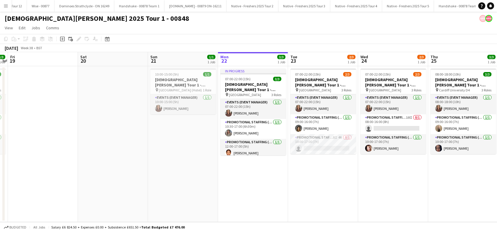
scroll to position [0, 166]
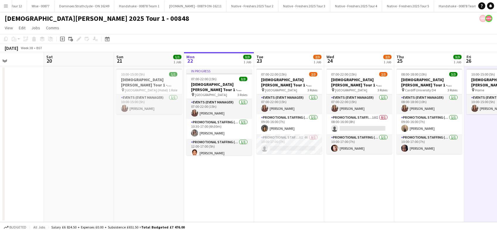
drag, startPoint x: 333, startPoint y: 189, endPoint x: 353, endPoint y: 189, distance: 19.9
click at [353, 189] on app-calendar-viewport "Wed 17 Thu 18 3/3 1 Job Fri 19 Sat 20 Sun 21 1/1 1 Job Mon 22 3/3 1 Job Tue 23 …" at bounding box center [248, 137] width 497 height 170
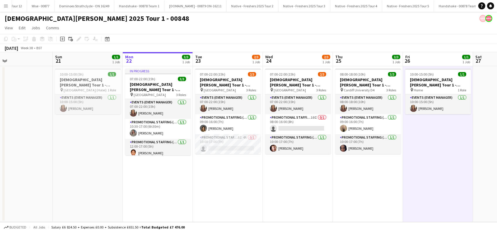
drag, startPoint x: 349, startPoint y: 189, endPoint x: 286, endPoint y: 198, distance: 63.2
click at [286, 198] on app-calendar-viewport "Wed 17 3/3 1 Job Thu 18 3/3 1 Job Fri 19 Sat 20 Sun 21 1/1 1 Job Mon 22 3/3 1 J…" at bounding box center [248, 137] width 497 height 170
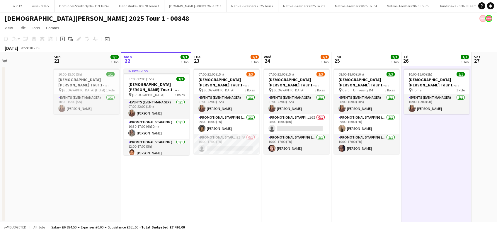
click at [268, 166] on app-date-cell "07:00-22:00 (15h) 2/3 [DEMOGRAPHIC_DATA][PERSON_NAME] Tour 1 - 00848 - [GEOGRAP…" at bounding box center [296, 144] width 70 height 156
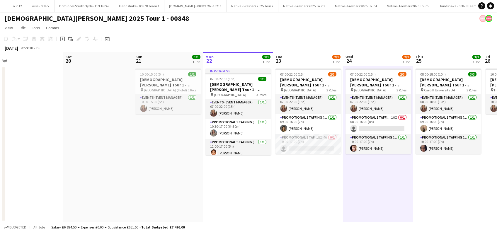
drag, startPoint x: 230, startPoint y: 163, endPoint x: 297, endPoint y: 164, distance: 66.8
click at [297, 164] on app-calendar-viewport "Wed 17 3/3 1 Job Thu 18 3/3 1 Job Fri 19 Sat 20 Sun 21 1/1 1 Job Mon 22 3/3 1 J…" at bounding box center [248, 137] width 497 height 170
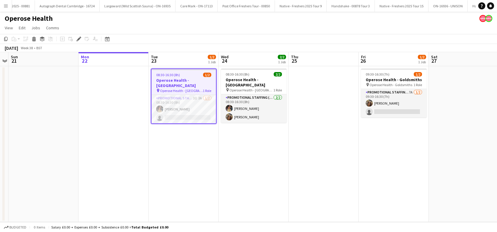
click at [179, 156] on app-date-cell "08:30-16:30 (8h) 1/2 Operose Health - [GEOGRAPHIC_DATA] pin Operose Health - Le…" at bounding box center [184, 144] width 70 height 156
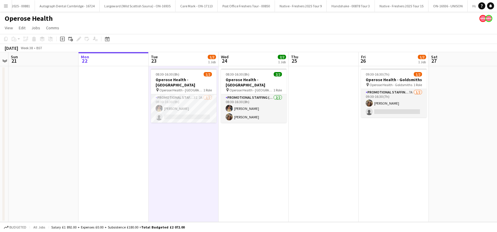
drag, startPoint x: 275, startPoint y: 173, endPoint x: 325, endPoint y: 174, distance: 50.1
click at [275, 173] on app-date-cell "08:30-16:30 (8h) 2/2 Operose Health - [GEOGRAPHIC_DATA] pin Operose Health - Le…" at bounding box center [254, 144] width 70 height 156
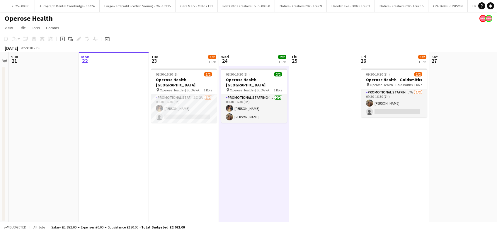
click at [382, 176] on app-date-cell "09:30-16:30 (7h) 1/2 Operose Health - Goldsmiths pin Operose Health - Goldsmith…" at bounding box center [394, 144] width 70 height 156
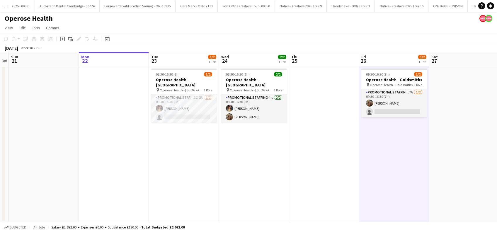
scroll to position [0, 201]
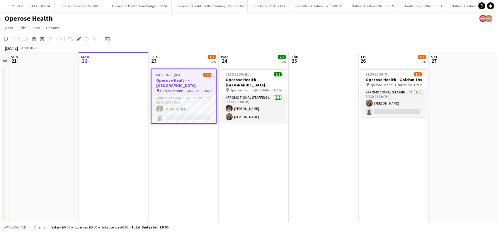
scroll to position [0, 2559]
click at [176, 158] on app-date-cell "08:30-16:30 (8h) 1/2 Operose Health - [GEOGRAPHIC_DATA] pin Operose Health - Le…" at bounding box center [184, 144] width 70 height 156
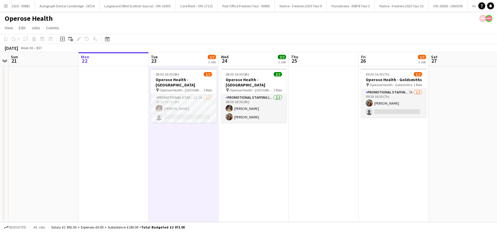
click at [254, 159] on app-date-cell "08:30-16:30 (8h) 2/2 Operose Health - [GEOGRAPHIC_DATA] pin Operose Health - Le…" at bounding box center [254, 144] width 70 height 156
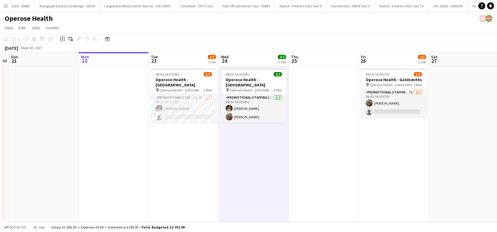
click at [297, 156] on app-date-cell at bounding box center [324, 144] width 70 height 156
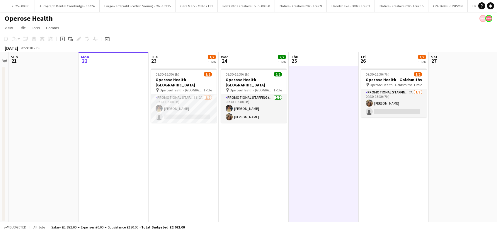
click at [316, 152] on app-date-cell at bounding box center [324, 144] width 70 height 156
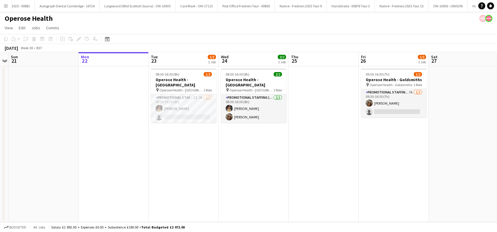
click at [239, 161] on app-date-cell "08:30-16:30 (8h) 2/2 Operose Health - [GEOGRAPHIC_DATA] pin Operose Health - Le…" at bounding box center [254, 144] width 70 height 156
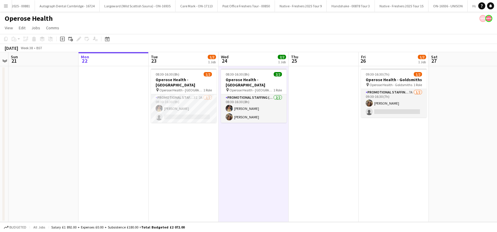
drag, startPoint x: 186, startPoint y: 158, endPoint x: 153, endPoint y: 154, distance: 33.3
click at [186, 158] on app-date-cell "08:30-16:30 (8h) 1/2 Operose Health - [GEOGRAPHIC_DATA] pin Operose Health - Le…" at bounding box center [184, 144] width 70 height 156
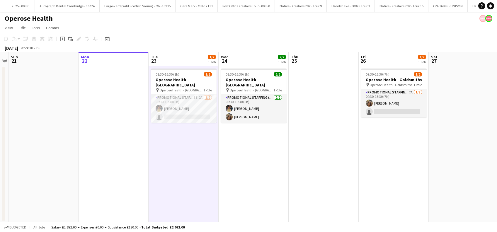
click at [133, 155] on app-date-cell at bounding box center [114, 144] width 70 height 156
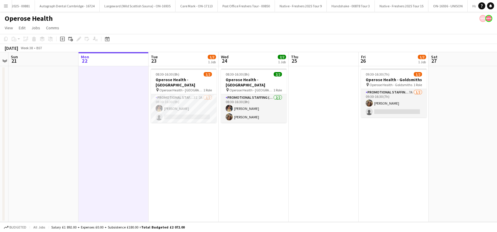
click at [173, 148] on app-date-cell "08:30-16:30 (8h) 1/2 Operose Health - [GEOGRAPHIC_DATA] pin Operose Health - Le…" at bounding box center [184, 144] width 70 height 156
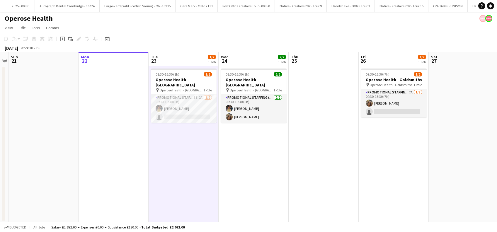
drag, startPoint x: 242, startPoint y: 148, endPoint x: 281, endPoint y: 148, distance: 39.3
click at [242, 148] on app-date-cell "08:30-16:30 (8h) 2/2 Operose Health - [GEOGRAPHIC_DATA] pin Operose Health - Le…" at bounding box center [254, 144] width 70 height 156
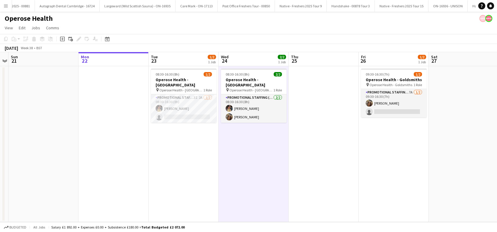
click at [312, 146] on app-date-cell at bounding box center [324, 144] width 70 height 156
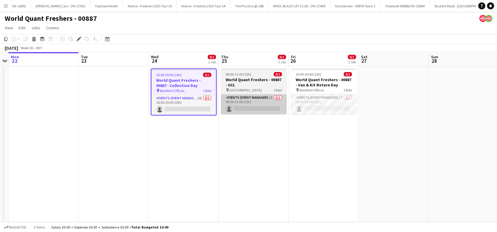
click at [262, 100] on app-card-role "Events (Event Manager) 1I 0/1 06:00-21:00 (15h) single-neutral-actions" at bounding box center [254, 104] width 66 height 20
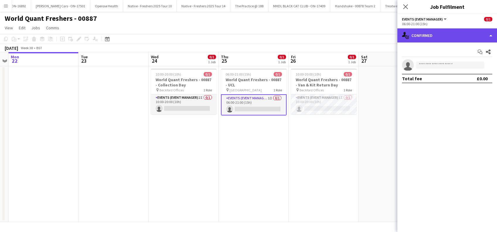
click at [445, 33] on div "single-neutral-actions-check-2 Confirmed" at bounding box center [447, 35] width 100 height 14
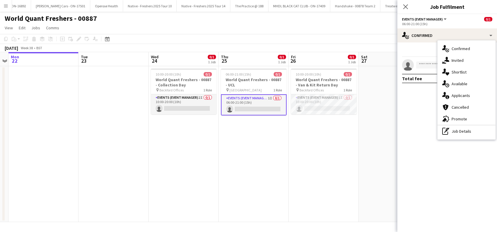
drag, startPoint x: 464, startPoint y: 96, endPoint x: 460, endPoint y: 115, distance: 20.1
click at [464, 96] on span "Applicants" at bounding box center [461, 95] width 18 height 5
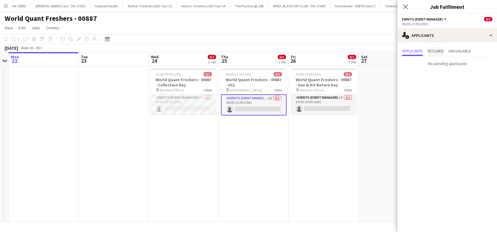
click at [438, 50] on span "Declined" at bounding box center [436, 51] width 16 height 4
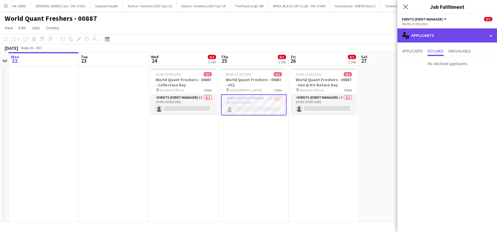
click at [441, 37] on div "single-neutral-actions-information Applicants" at bounding box center [447, 35] width 100 height 14
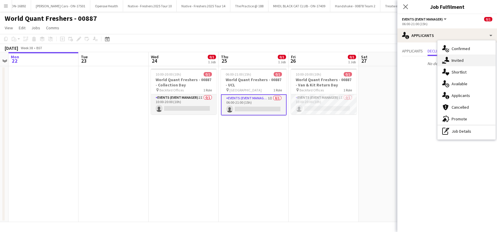
click at [455, 59] on span "Invited" at bounding box center [458, 60] width 12 height 5
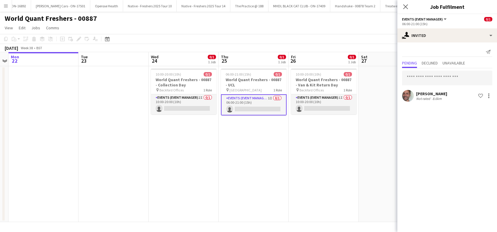
click at [376, 124] on app-date-cell at bounding box center [394, 144] width 70 height 156
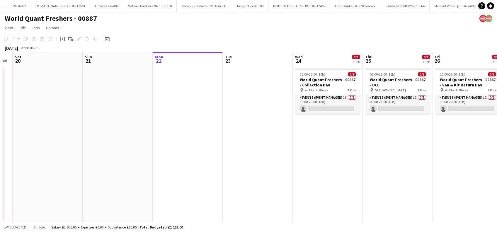
scroll to position [0, 152]
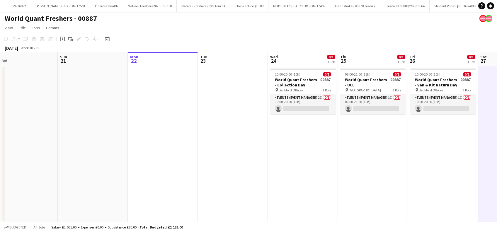
drag, startPoint x: 268, startPoint y: 176, endPoint x: 363, endPoint y: 188, distance: 95.4
click at [363, 188] on app-calendar-viewport "Thu 18 Fri 19 Sat 20 Sun 21 Mon 22 Tue 23 Wed 24 0/1 1 Job Thu 25 0/1 1 Job Fri…" at bounding box center [248, 137] width 497 height 170
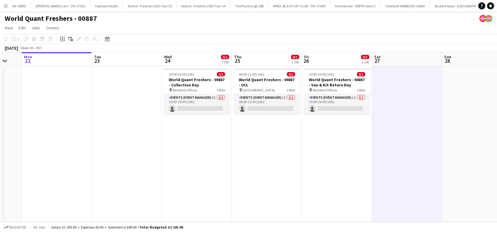
drag, startPoint x: 369, startPoint y: 165, endPoint x: 263, endPoint y: 166, distance: 106.1
click at [263, 166] on app-calendar-viewport "Thu 18 Fri 19 Sat 20 Sun 21 Mon 22 Tue 23 Wed 24 0/1 1 Job Thu 25 0/1 1 Job Fri…" at bounding box center [248, 137] width 497 height 170
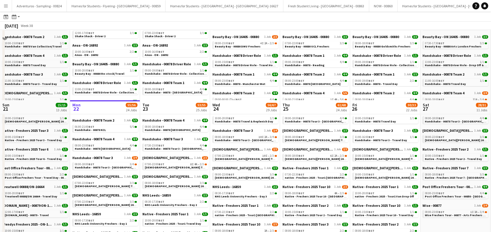
scroll to position [117, 0]
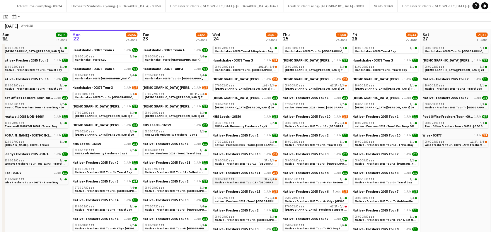
click at [247, 184] on app-brief-job-card "08:00-23:00 BST 3A • 2/4 Native - Freshers 2025 Tour 11 - [GEOGRAPHIC_DATA] Met" at bounding box center [245, 180] width 66 height 7
click at [246, 181] on span "Native - Freshers 2025 Tour 11 - [GEOGRAPHIC_DATA] Met" at bounding box center [254, 183] width 79 height 4
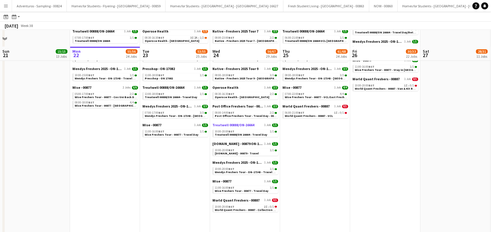
scroll to position [397, 0]
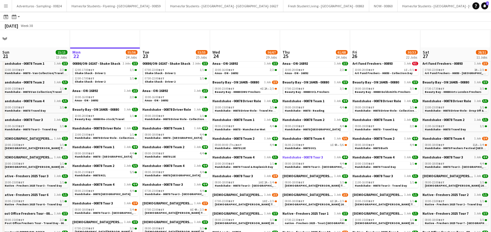
scroll to position [0, 0]
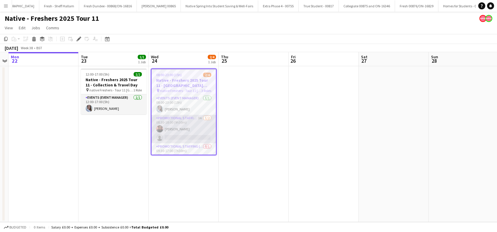
scroll to position [8, 0]
click at [181, 124] on app-card-role "Promotional Staffing (Brand Ambassadors) 3A [DATE] 08:30-18:00 (9h30m) [PERSON_…" at bounding box center [183, 121] width 64 height 28
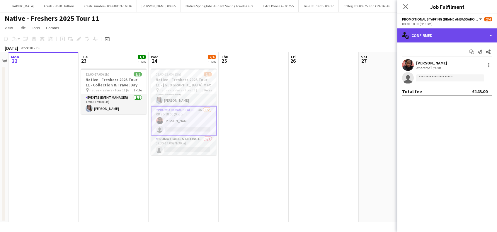
click at [449, 35] on div "single-neutral-actions-check-2 Confirmed" at bounding box center [447, 35] width 100 height 14
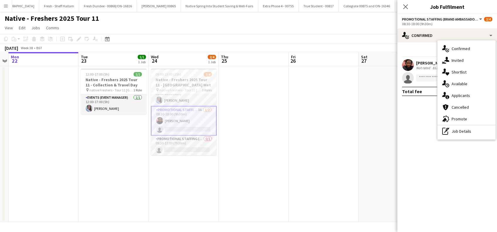
click at [462, 96] on span "Applicants" at bounding box center [461, 95] width 18 height 5
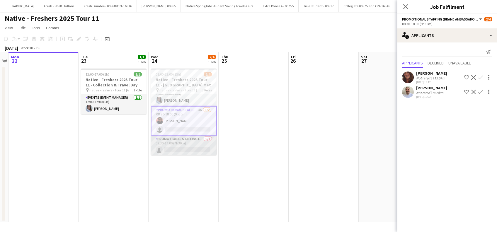
click at [189, 147] on app-card-role "Promotional Staffing (Brand Ambassadors) 0/1 09:30-17:00 (7h30m) single-neutral…" at bounding box center [184, 146] width 66 height 20
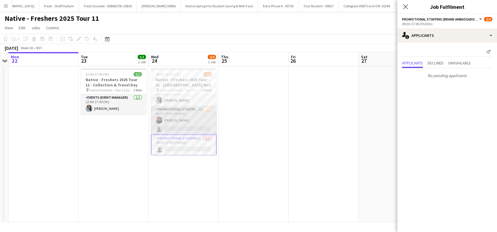
click at [186, 123] on app-card-role "Promotional Staffing (Brand Ambassadors) 3A [DATE] 08:30-18:00 (9h30m) [PERSON_…" at bounding box center [184, 120] width 66 height 28
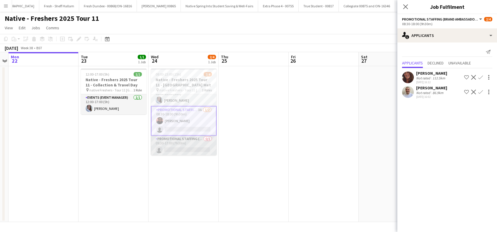
click at [185, 145] on app-card-role "Promotional Staffing (Brand Ambassadors) 0/1 09:30-17:00 (7h30m) single-neutral…" at bounding box center [184, 146] width 66 height 20
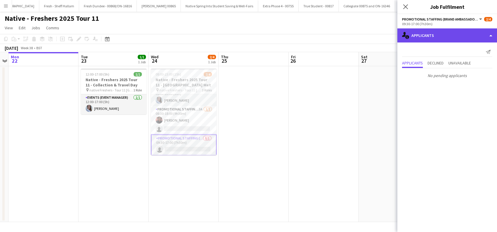
click at [455, 36] on div "single-neutral-actions-information Applicants" at bounding box center [447, 35] width 100 height 14
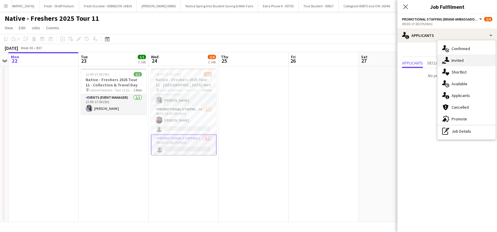
click at [457, 61] on span "Invited" at bounding box center [458, 60] width 12 height 5
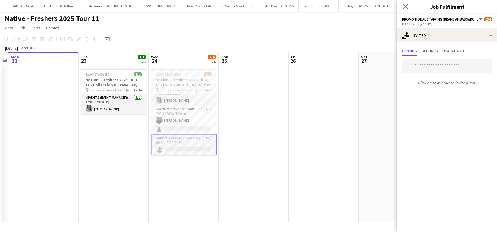
click at [429, 66] on input "text" at bounding box center [447, 66] width 90 height 15
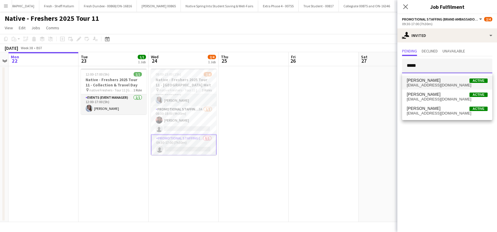
type input "*****"
click at [420, 81] on span "[PERSON_NAME]" at bounding box center [424, 80] width 34 height 5
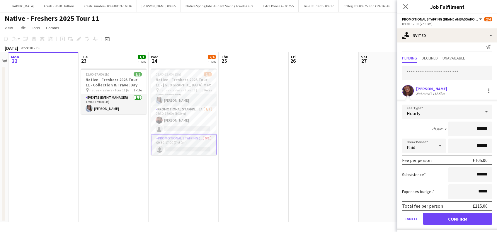
scroll to position [8, 0]
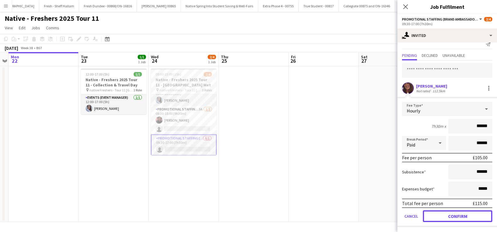
drag, startPoint x: 452, startPoint y: 213, endPoint x: 455, endPoint y: 208, distance: 5.2
click at [453, 213] on button "Confirm" at bounding box center [457, 216] width 69 height 12
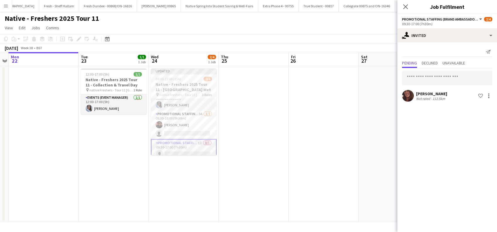
scroll to position [0, 0]
click at [181, 134] on app-card-role "Promotional Staffing (Brand Ambassadors) 3A [DATE] 08:30-18:00 (9h30m) [PERSON_…" at bounding box center [184, 125] width 66 height 28
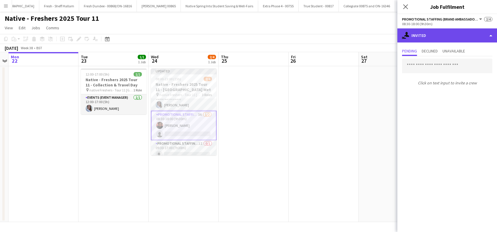
click at [440, 32] on div "single-neutral-actions-share-1 Invited" at bounding box center [447, 35] width 100 height 14
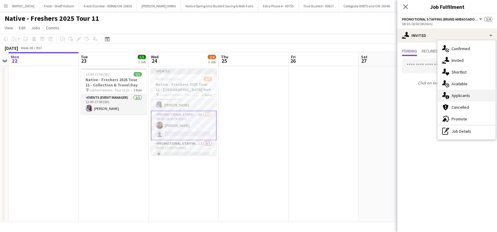
click at [456, 97] on span "Applicants" at bounding box center [461, 95] width 18 height 5
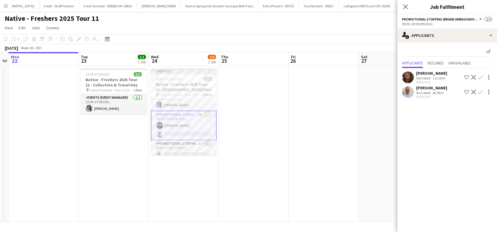
click at [481, 91] on app-icon "Confirm" at bounding box center [480, 92] width 5 height 5
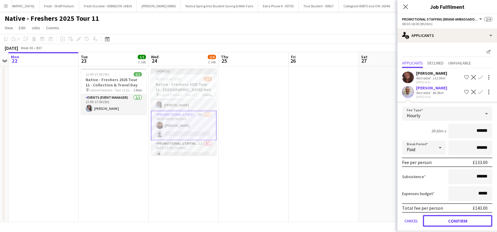
click at [454, 219] on button "Confirm" at bounding box center [457, 221] width 69 height 12
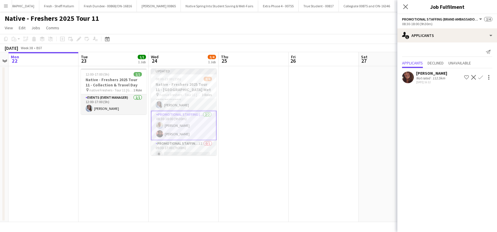
drag, startPoint x: 406, startPoint y: 6, endPoint x: 406, endPoint y: 16, distance: 9.7
click at [406, 7] on icon "Close pop-in" at bounding box center [405, 6] width 5 height 5
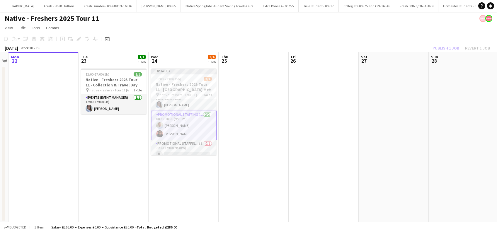
click at [394, 117] on app-date-cell at bounding box center [394, 144] width 70 height 156
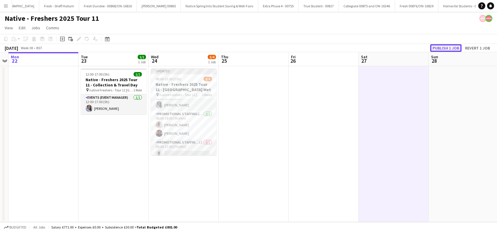
click at [440, 47] on button "Publish 1 job" at bounding box center [445, 48] width 31 height 8
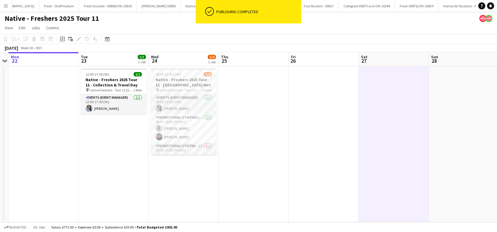
click at [396, 101] on app-date-cell at bounding box center [394, 144] width 70 height 156
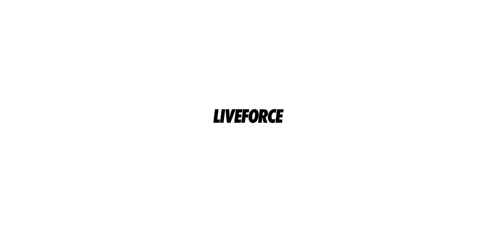
click at [194, 143] on html at bounding box center [248, 116] width 497 height 232
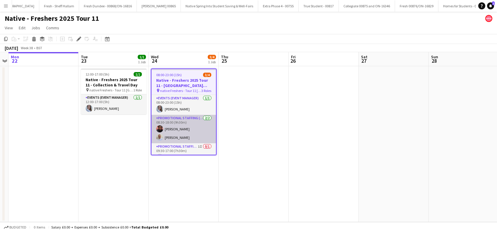
scroll to position [8, 0]
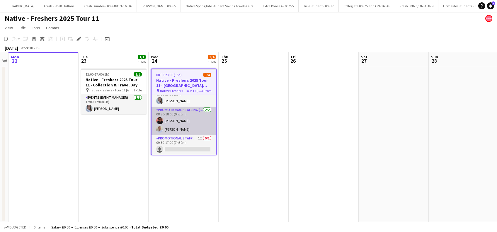
click at [186, 119] on app-card-role "Promotional Staffing (Brand Ambassadors) [DATE] 08:30-18:00 (9h30m) [PERSON_NAM…" at bounding box center [183, 121] width 64 height 28
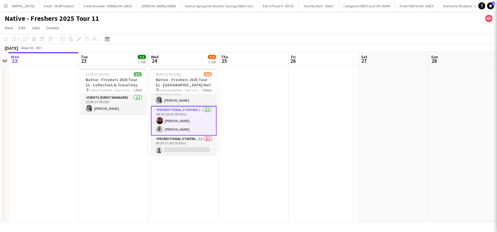
scroll to position [0, 201]
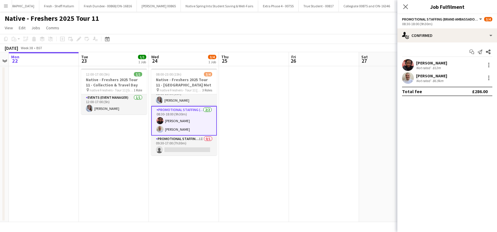
click at [434, 61] on div "[PERSON_NAME]" at bounding box center [431, 62] width 31 height 5
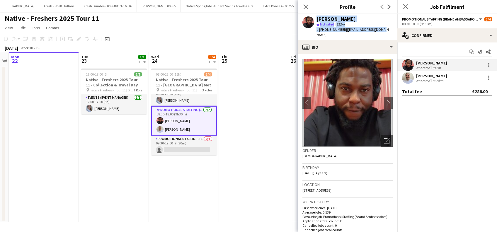
drag, startPoint x: 382, startPoint y: 30, endPoint x: 312, endPoint y: 19, distance: 70.9
click at [312, 19] on div "[PERSON_NAME] star Not rated 812m t. [PHONE_NUMBER] | [EMAIL_ADDRESS][DOMAIN_NA…" at bounding box center [348, 27] width 100 height 26
copy div "[PERSON_NAME] star Not rated 812m t. [PHONE_NUMBER] | [EMAIL_ADDRESS][DOMAIN_NA…"
click at [440, 77] on div "[PERSON_NAME]" at bounding box center [431, 75] width 31 height 5
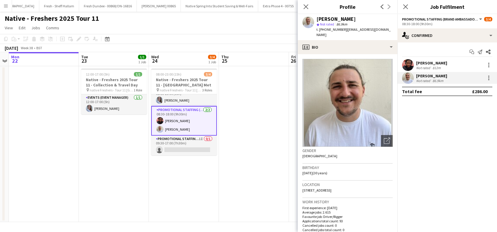
drag, startPoint x: 324, startPoint y: 35, endPoint x: 315, endPoint y: 22, distance: 15.5
click at [315, 22] on div "[PERSON_NAME] star Not rated 86.9km t. [PHONE_NUMBER] | [EMAIL_ADDRESS][DOMAIN_…" at bounding box center [348, 27] width 100 height 26
copy div "[PERSON_NAME] star Not rated 86.9km t. [PHONE_NUMBER] | [EMAIL_ADDRESS][DOMAIN_…"
click at [190, 148] on app-card-role "Promotional Staffing (Brand Ambassadors) 1I 0/1 09:30-17:00 (7h30m) single-neut…" at bounding box center [184, 146] width 66 height 20
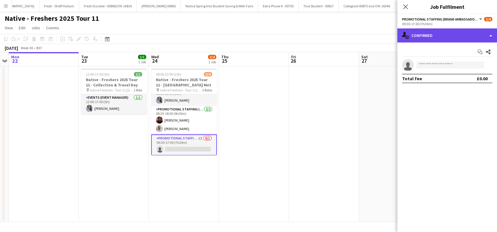
click at [435, 35] on div "single-neutral-actions-check-2 Confirmed" at bounding box center [447, 35] width 100 height 14
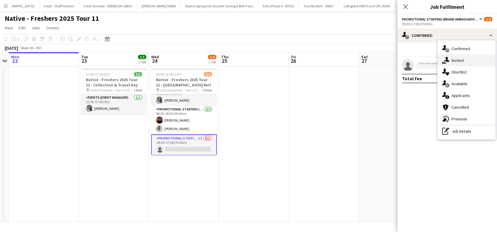
click at [467, 58] on div "single-neutral-actions-share-1 Invited" at bounding box center [466, 61] width 58 height 12
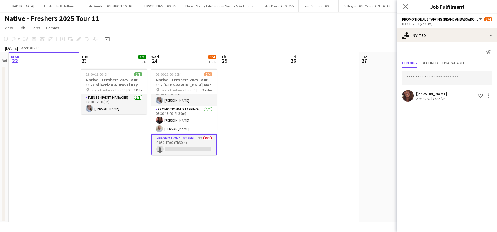
click at [434, 92] on div "[PERSON_NAME]" at bounding box center [431, 93] width 31 height 5
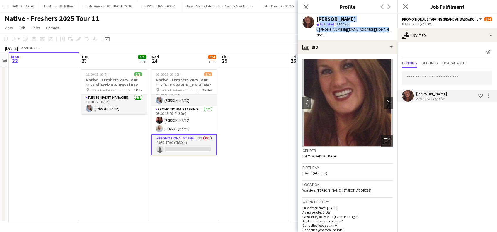
drag, startPoint x: 384, startPoint y: 28, endPoint x: 316, endPoint y: 16, distance: 68.2
click at [316, 16] on div "[PERSON_NAME] star Not rated 112.5km t. [PHONE_NUMBER] | [EMAIL_ADDRESS][DOMAIN…" at bounding box center [348, 27] width 100 height 26
copy div "[PERSON_NAME] star Not rated 112.5km t. [PHONE_NUMBER] | [EMAIL_ADDRESS][DOMAIN…"
click at [406, 5] on icon "Close pop-in" at bounding box center [406, 7] width 6 height 6
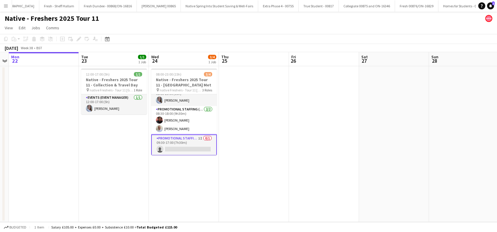
click at [246, 143] on app-date-cell at bounding box center [254, 144] width 70 height 156
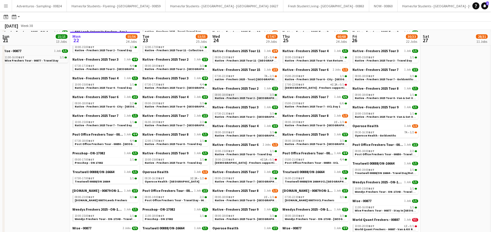
scroll to position [241, 0]
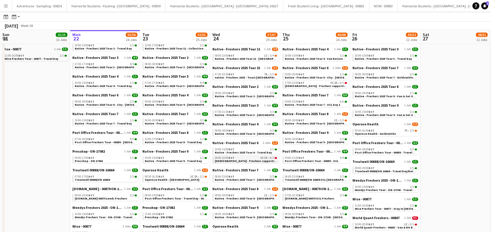
click at [245, 160] on span "[DEMOGRAPHIC_DATA] - Freshers supporting Event Manager/Rigger" at bounding box center [263, 161] width 96 height 4
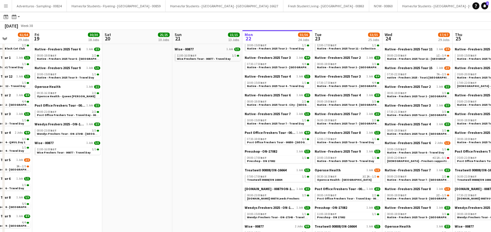
scroll to position [0, 167]
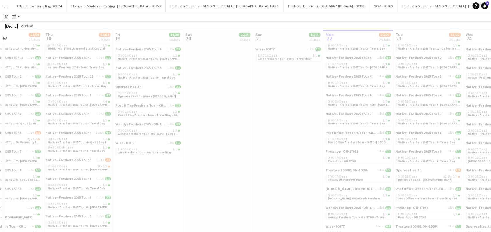
drag, startPoint x: 34, startPoint y: 168, endPoint x: 353, endPoint y: 168, distance: 318.5
click at [360, 168] on app-all-jobs "All Jobs Date picker SEP 2025 SEP 2025 Monday M Tuesday T Wednesday W Thursday …" at bounding box center [245, 79] width 491 height 617
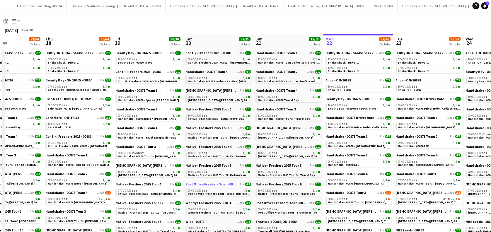
scroll to position [0, 0]
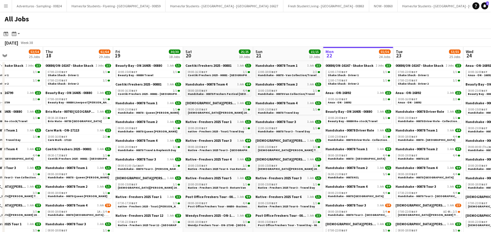
click at [218, 93] on span "Handshake - 00878 Freshers Festival [GEOGRAPHIC_DATA]" at bounding box center [228, 94] width 81 height 4
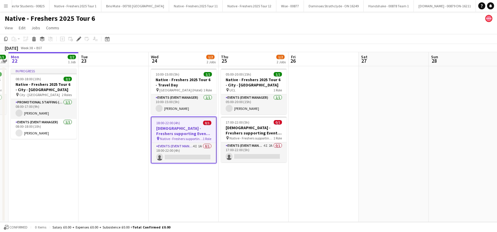
scroll to position [0, 1353]
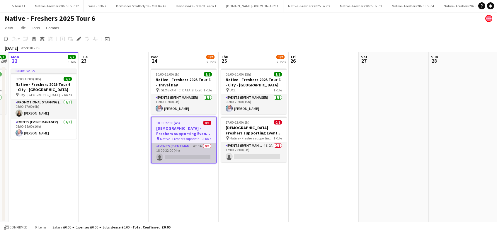
click at [183, 157] on app-card-role "Events (Event Manager) 4I 1A 0/1 18:00-22:00 (4h) single-neutral-actions" at bounding box center [183, 153] width 64 height 20
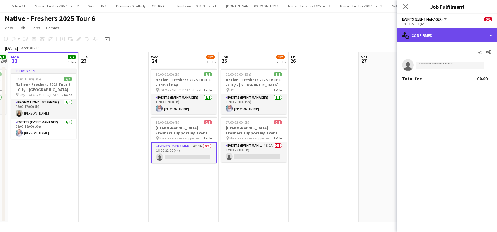
click at [466, 33] on div "single-neutral-actions-check-2 Confirmed" at bounding box center [447, 35] width 100 height 14
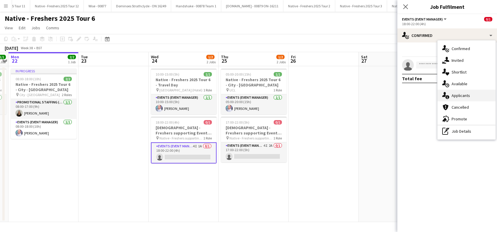
click at [459, 96] on span "Applicants" at bounding box center [461, 95] width 18 height 5
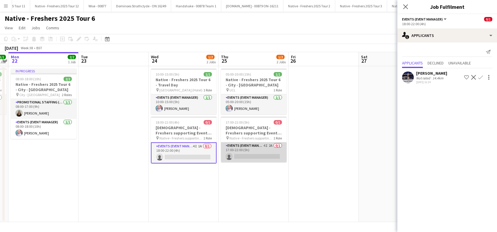
click at [258, 156] on app-card-role "Events (Event Manager) 4I 2A 0/1 17:00-22:00 (5h) single-neutral-actions" at bounding box center [254, 152] width 66 height 20
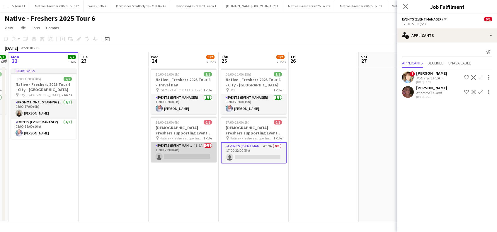
click at [184, 157] on app-card-role "Events (Event Manager) 4I 1A 0/1 18:00-22:00 (4h) single-neutral-actions" at bounding box center [184, 152] width 66 height 20
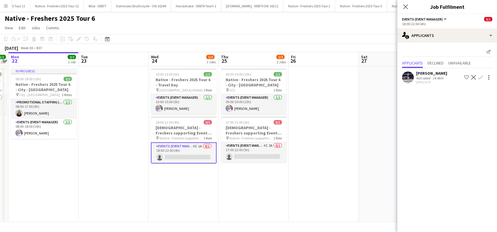
click at [428, 73] on div "[PERSON_NAME]" at bounding box center [431, 73] width 31 height 5
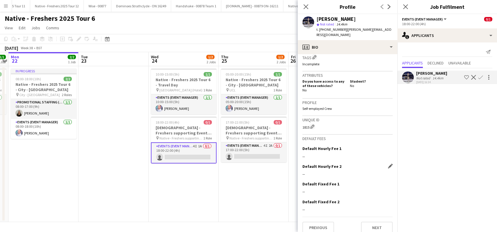
scroll to position [239, 0]
click at [314, 222] on button "Previous" at bounding box center [318, 227] width 32 height 12
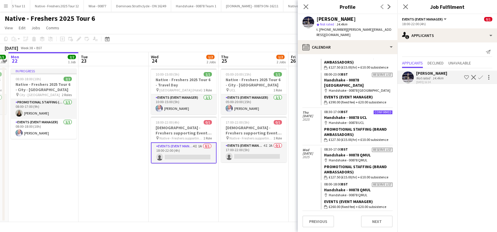
scroll to position [541, 0]
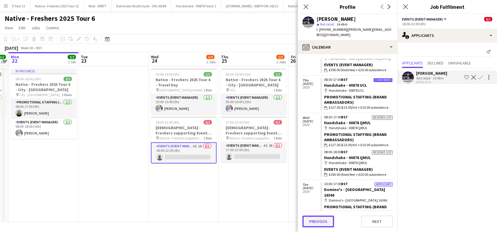
click at [321, 220] on button "Previous" at bounding box center [318, 222] width 32 height 12
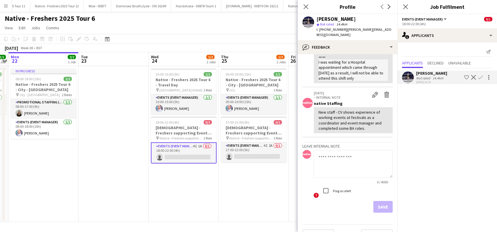
scroll to position [63, 0]
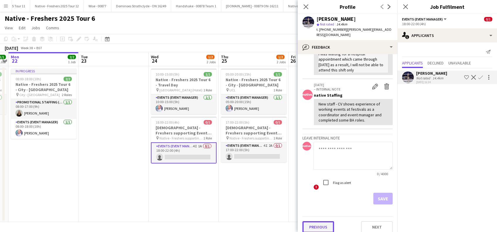
click at [326, 223] on button "Previous" at bounding box center [318, 227] width 32 height 12
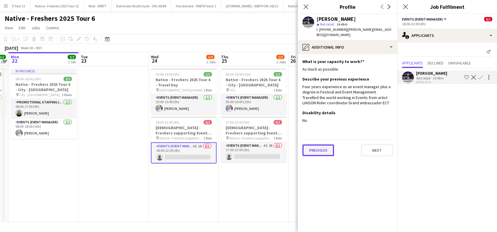
click at [316, 144] on button "Previous" at bounding box center [318, 150] width 32 height 12
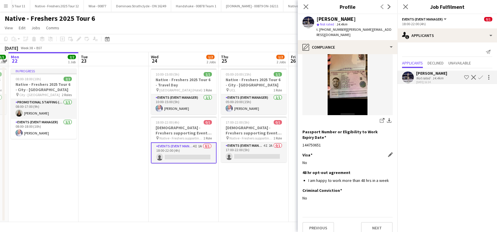
scroll to position [79, 0]
click at [316, 221] on button "Previous" at bounding box center [318, 227] width 32 height 12
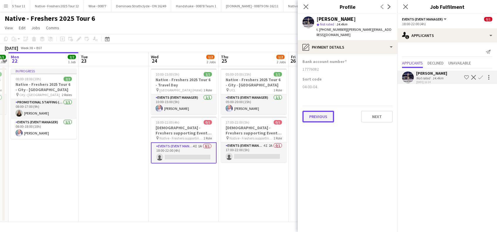
click at [315, 114] on button "Previous" at bounding box center [318, 117] width 32 height 12
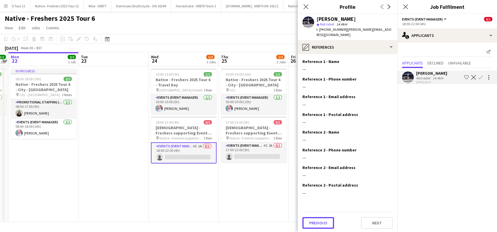
click at [319, 217] on button "Previous" at bounding box center [318, 223] width 32 height 12
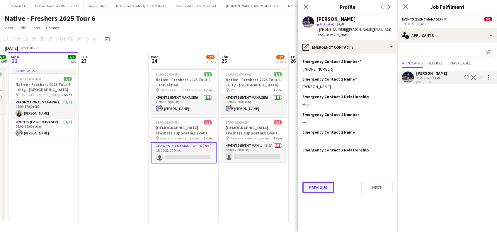
click at [315, 182] on button "Previous" at bounding box center [318, 188] width 32 height 12
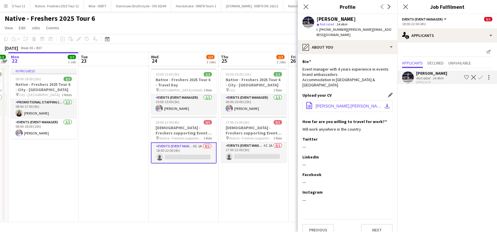
click at [331, 104] on span "[PERSON_NAME].[PERSON_NAME] 2024 CV.docx ().pdf" at bounding box center [349, 106] width 66 height 5
click at [177, 203] on app-date-cell "10:00-15:00 (5h) 1/1 Native - Freshers 2025 Tour 6 - Travel Day pin [GEOGRAPHIC…" at bounding box center [184, 144] width 70 height 156
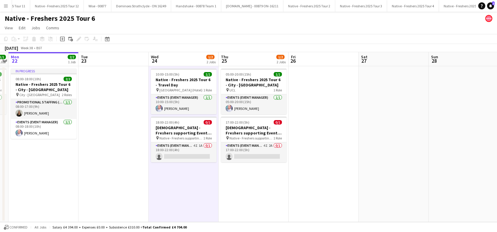
click at [241, 204] on app-date-cell "05:00-20:00 (15h) 1/1 Native - Freshers 2025 Tour 6 - City - [GEOGRAPHIC_DATA] …" at bounding box center [254, 144] width 70 height 156
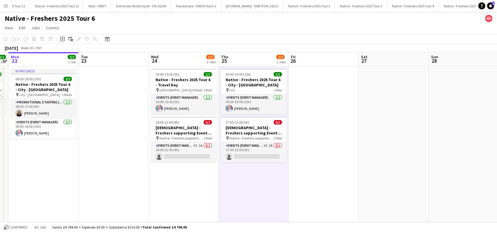
click at [312, 177] on app-date-cell at bounding box center [324, 144] width 70 height 156
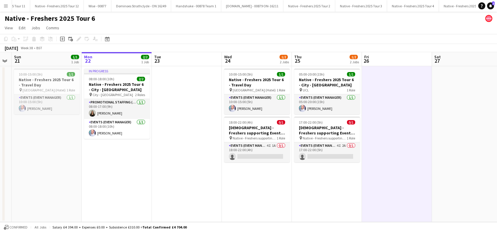
scroll to position [0, 152]
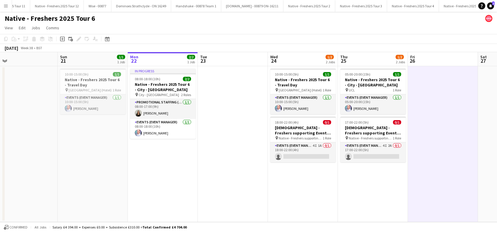
drag, startPoint x: 218, startPoint y: 186, endPoint x: 302, endPoint y: 186, distance: 84.7
click at [302, 186] on app-calendar-viewport "Thu 18 1/1 1 Job Fri 19 2/2 1 Job Sat 20 Sun 21 1/1 1 Job Mon 22 2/2 1 Job Tue …" at bounding box center [248, 137] width 497 height 170
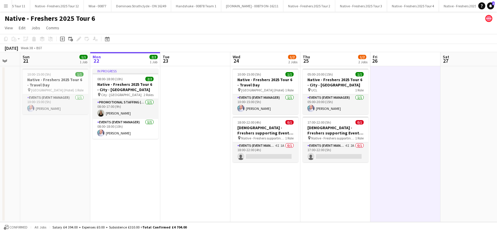
drag, startPoint x: 284, startPoint y: 199, endPoint x: 258, endPoint y: 205, distance: 27.5
click at [258, 205] on app-calendar-viewport "Thu 18 1/1 1 Job Fri 19 2/2 1 Job Sat 20 Sun 21 1/1 1 Job Mon 22 2/2 1 Job Tue …" at bounding box center [248, 137] width 497 height 170
click at [262, 157] on app-card-role "Events (Event Manager) 4I 1A 0/1 18:00-22:00 (4h) single-neutral-actions" at bounding box center [266, 152] width 66 height 20
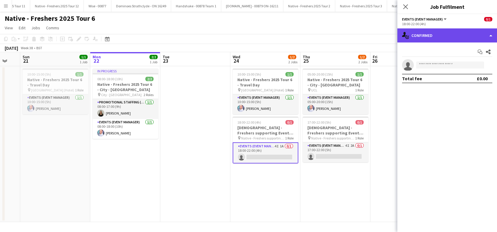
click at [451, 33] on div "single-neutral-actions-check-2 Confirmed" at bounding box center [447, 35] width 100 height 14
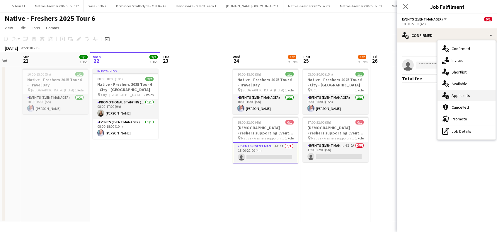
click at [461, 96] on span "Applicants" at bounding box center [461, 95] width 18 height 5
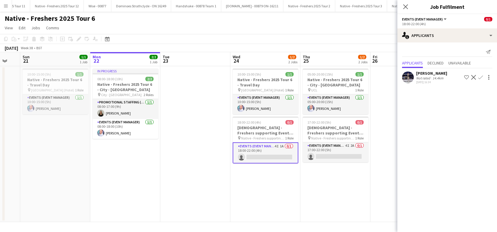
click at [435, 73] on div "[PERSON_NAME]" at bounding box center [431, 73] width 31 height 5
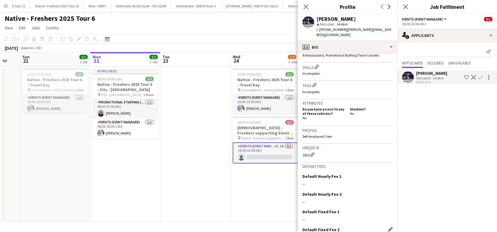
scroll to position [239, 0]
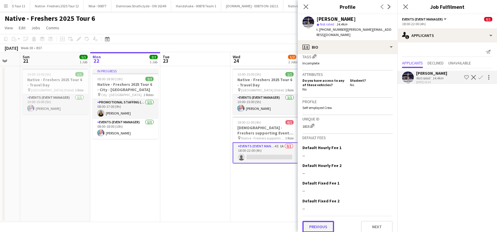
click at [323, 221] on button "Previous" at bounding box center [318, 227] width 32 height 12
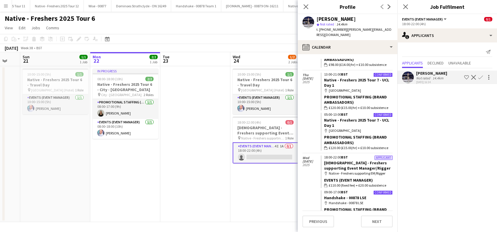
scroll to position [1179, 0]
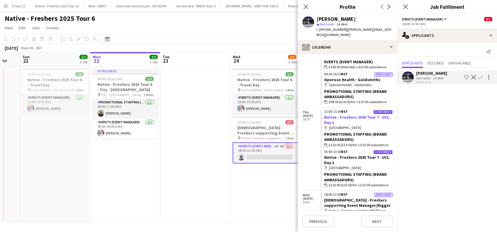
click at [344, 115] on link "Native - Freshers 2025 Tour 7 - UCL Day 1" at bounding box center [356, 120] width 65 height 11
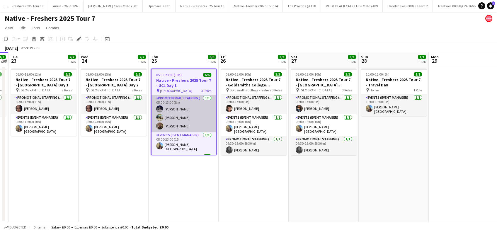
click at [172, 109] on app-card-role "Promotional Staffing (Brand Ambassadors) [DATE] 05:00-13:00 (8h) [PERSON_NAME] …" at bounding box center [183, 113] width 64 height 37
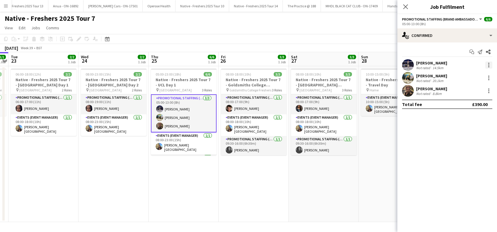
click at [490, 65] on div at bounding box center [488, 65] width 7 height 7
click at [459, 132] on span "Remove" at bounding box center [460, 132] width 18 height 5
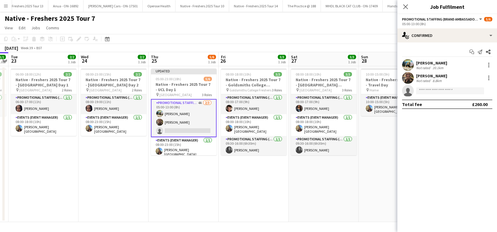
click at [190, 130] on app-card-role "Promotional Staffing (Brand Ambassadors) 4A [DATE] 05:00-13:00 (8h) [PERSON_NAM…" at bounding box center [184, 118] width 66 height 38
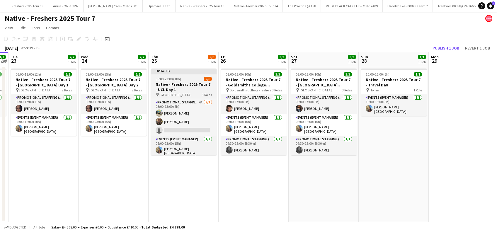
click at [165, 82] on h3 "Native - Freshers 2025 Tour 7 - UCL Day 1" at bounding box center [184, 87] width 66 height 11
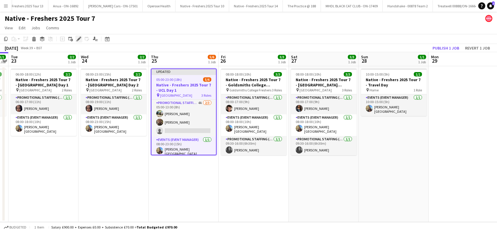
click at [77, 39] on icon "Edit" at bounding box center [78, 39] width 5 height 5
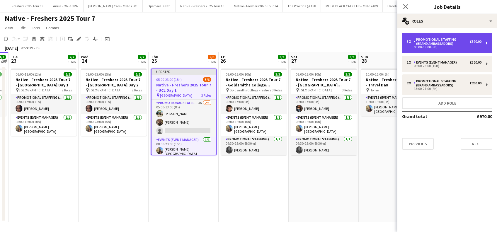
click at [451, 42] on div "Promotional Staffing (Brand Ambassadors)" at bounding box center [442, 42] width 56 height 8
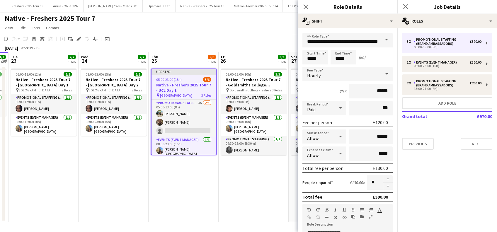
click at [383, 188] on button "button" at bounding box center [387, 186] width 9 height 7
type input "*"
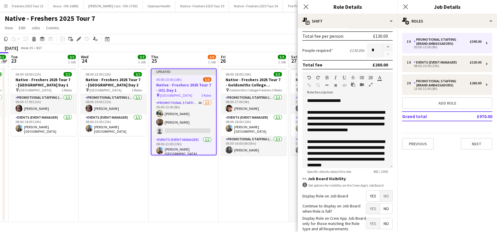
scroll to position [169, 0]
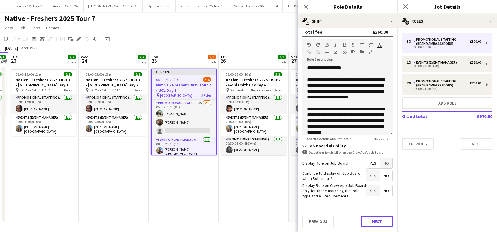
click at [373, 224] on button "Next" at bounding box center [377, 222] width 32 height 12
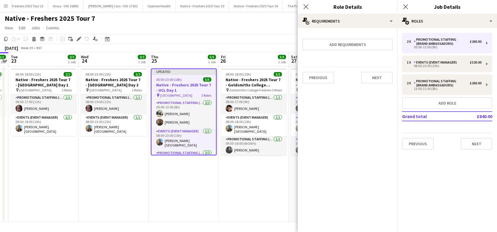
scroll to position [0, 0]
click at [379, 77] on button "Next" at bounding box center [377, 78] width 32 height 12
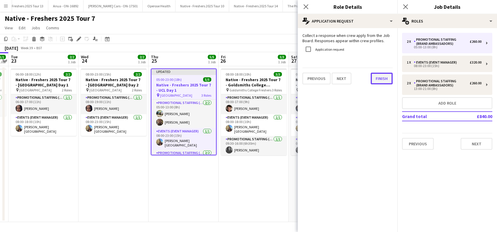
click at [380, 78] on button "Finish" at bounding box center [382, 79] width 22 height 12
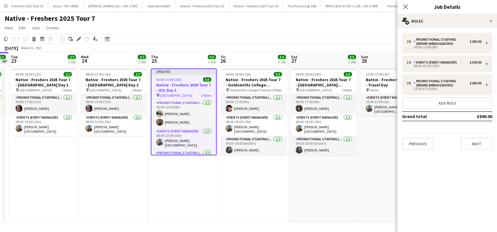
click at [208, 179] on app-date-cell "Updated 05:00-23:00 (18h) 5/5 Native - Freshers 2025 Tour 7 - UCL Day 1 pin UCL…" at bounding box center [184, 144] width 70 height 156
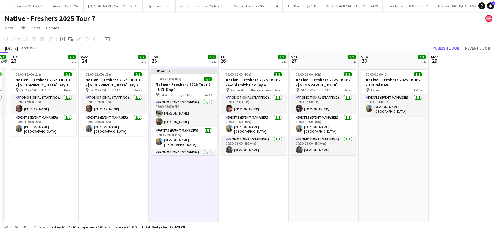
click at [405, 149] on app-date-cell "10:00-15:00 (5h) 1/1 Native - Freshers 2025 Tour 7 - Travel Day pin Home 1 Role…" at bounding box center [394, 144] width 70 height 156
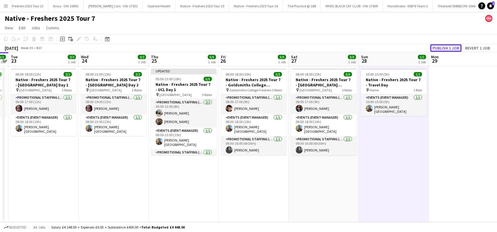
click at [447, 49] on button "Publish 1 job" at bounding box center [445, 48] width 31 height 8
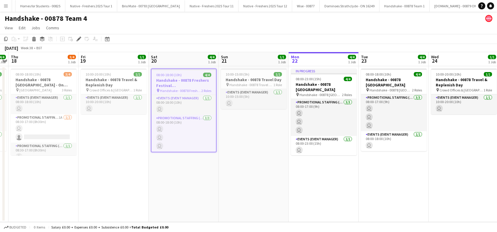
scroll to position [0, 1213]
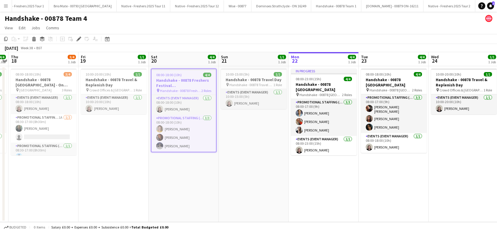
click at [263, 122] on app-date-cell "10:00-15:00 (5h) 1/1 Handshake - 00878 Travel Day pin Handshake - 00878 Travel …" at bounding box center [254, 144] width 70 height 156
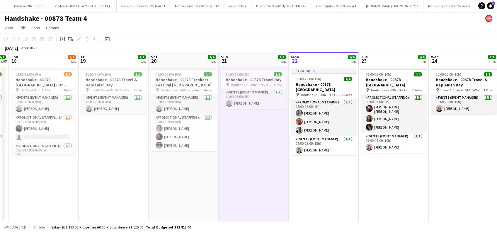
click at [175, 161] on app-date-cell "08:00-18:00 (10h) 4/4 Handshake - 00878 Freshers Festival [GEOGRAPHIC_DATA] pin…" at bounding box center [184, 144] width 70 height 156
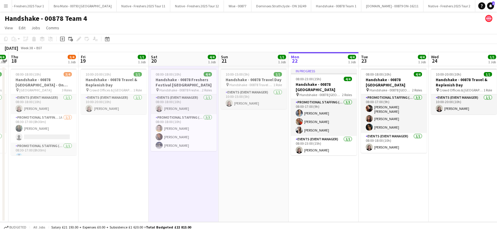
click at [192, 190] on app-date-cell "08:00-18:00 (10h) 4/4 Handshake - 00878 Freshers Festival [GEOGRAPHIC_DATA] pin…" at bounding box center [184, 144] width 70 height 156
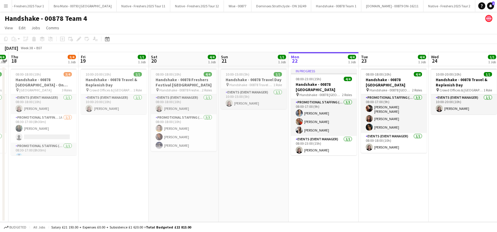
click at [208, 178] on app-date-cell "08:00-18:00 (10h) 4/4 Handshake - 00878 Freshers Festival [GEOGRAPHIC_DATA] pin…" at bounding box center [184, 144] width 70 height 156
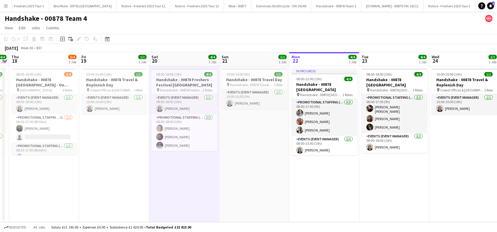
click at [239, 170] on app-date-cell "10:00-15:00 (5h) 1/1 Handshake - 00878 Travel Day pin Handshake - 00878 Travel …" at bounding box center [254, 144] width 70 height 156
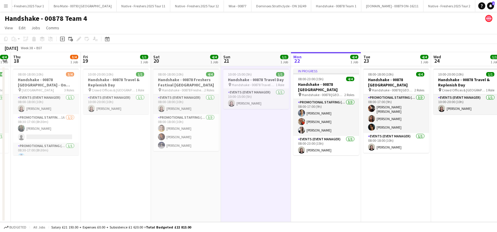
scroll to position [0, 225]
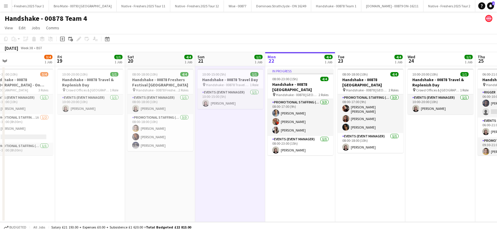
drag, startPoint x: 354, startPoint y: 192, endPoint x: 328, endPoint y: 200, distance: 27.0
click at [328, 200] on app-calendar-viewport "Mon 15 1/1 1 Job Tue 16 4/4 1 Job Wed 17 4/4 1 Job Thu 18 3/4 1 Job Fri 19 1/1 …" at bounding box center [248, 137] width 497 height 170
